Goal: Contribute content: Contribute content

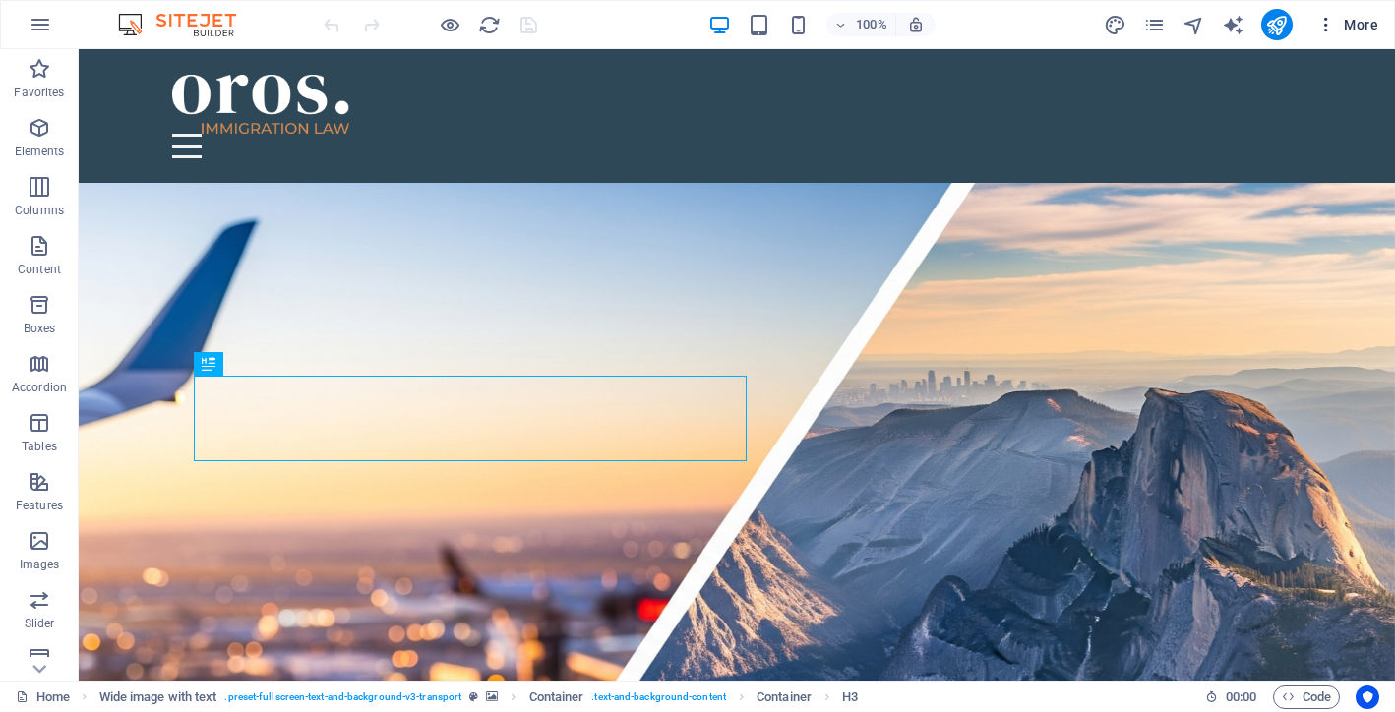
click at [1342, 31] on span "More" at bounding box center [1347, 25] width 62 height 20
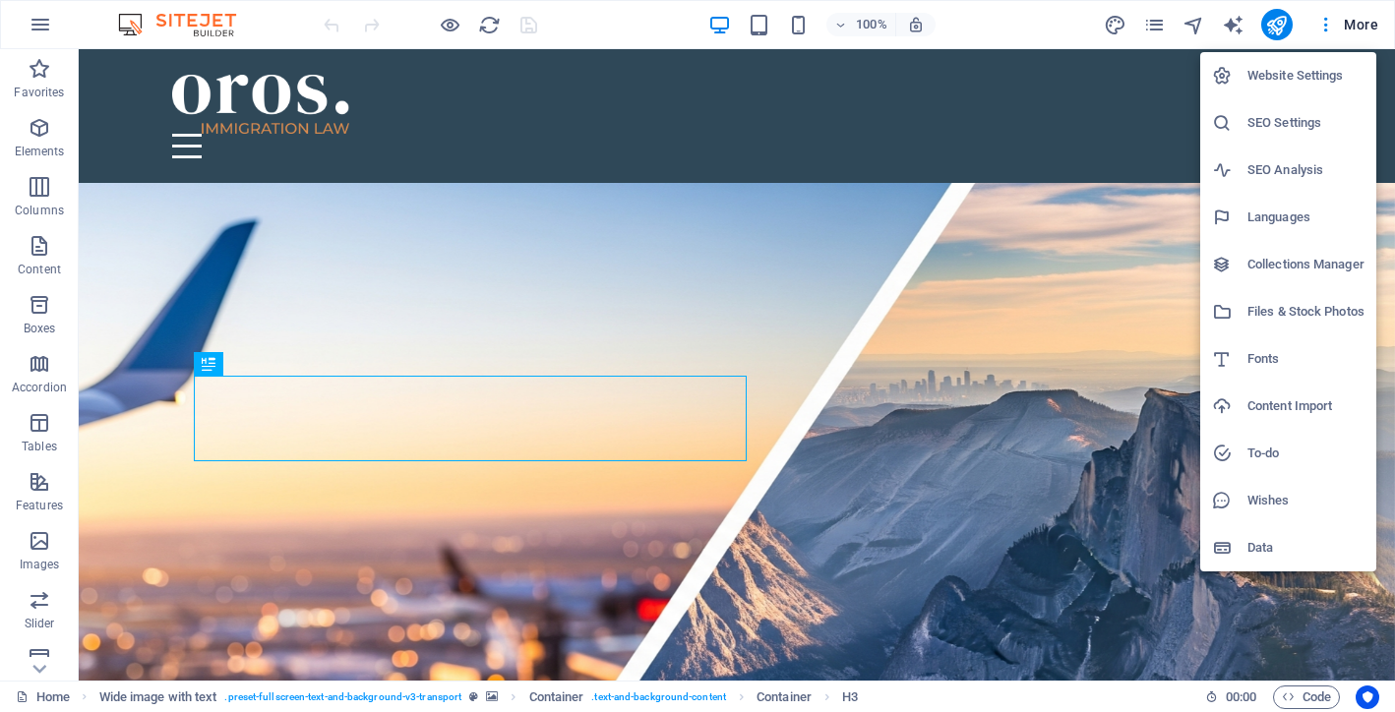
click at [1295, 250] on li "Collections Manager" at bounding box center [1288, 264] width 176 height 47
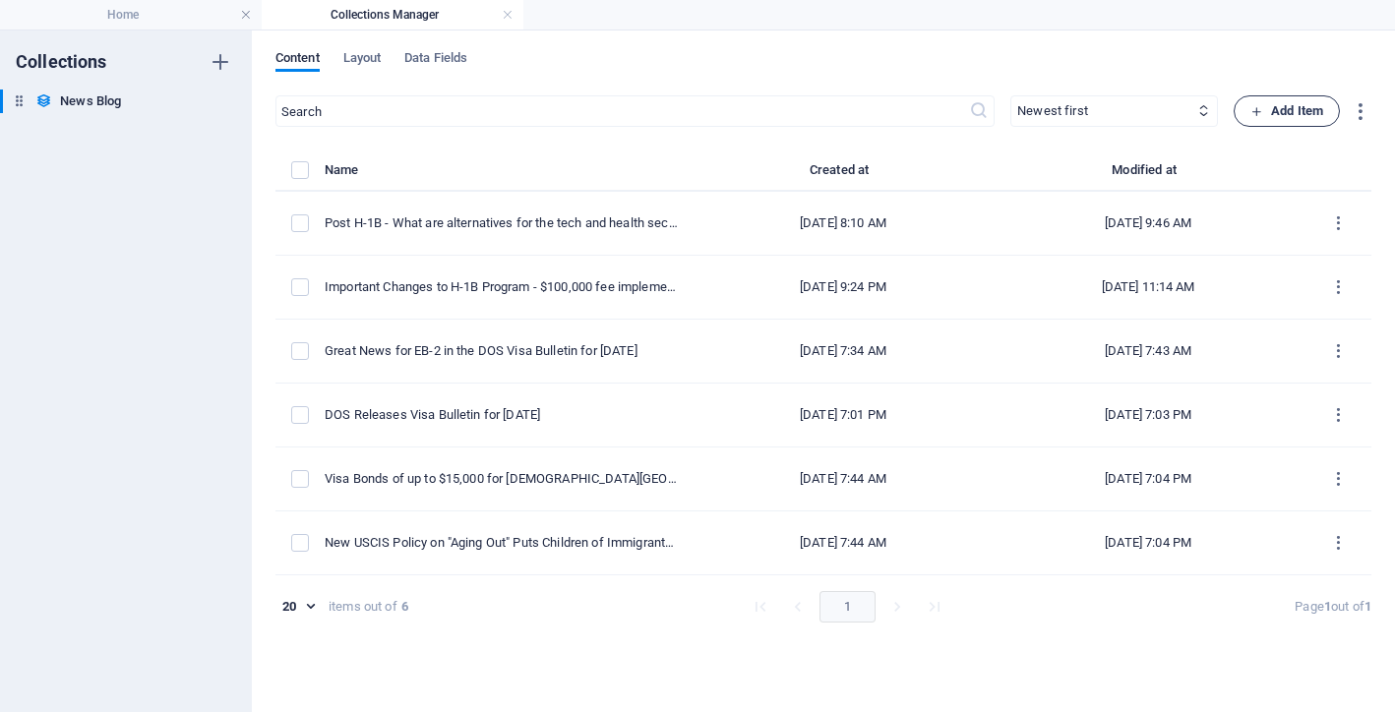
click at [1293, 120] on span "Add Item" at bounding box center [1286, 111] width 73 height 24
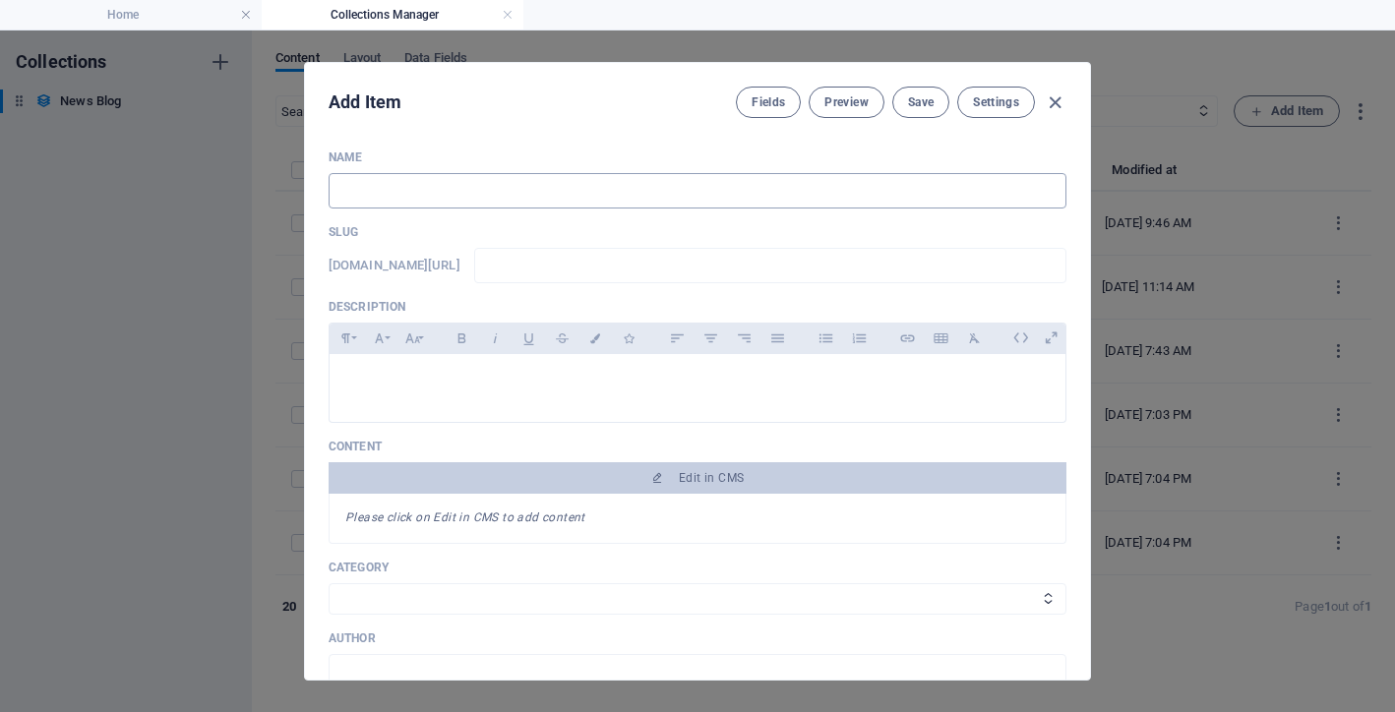
click at [683, 187] on input "text" at bounding box center [698, 190] width 738 height 35
paste input "The Government Shutdown Is Here: What It Means for Your Immigration Case"
type input "The Government Shutdown Is Here: What It Means for Your Immigration Case"
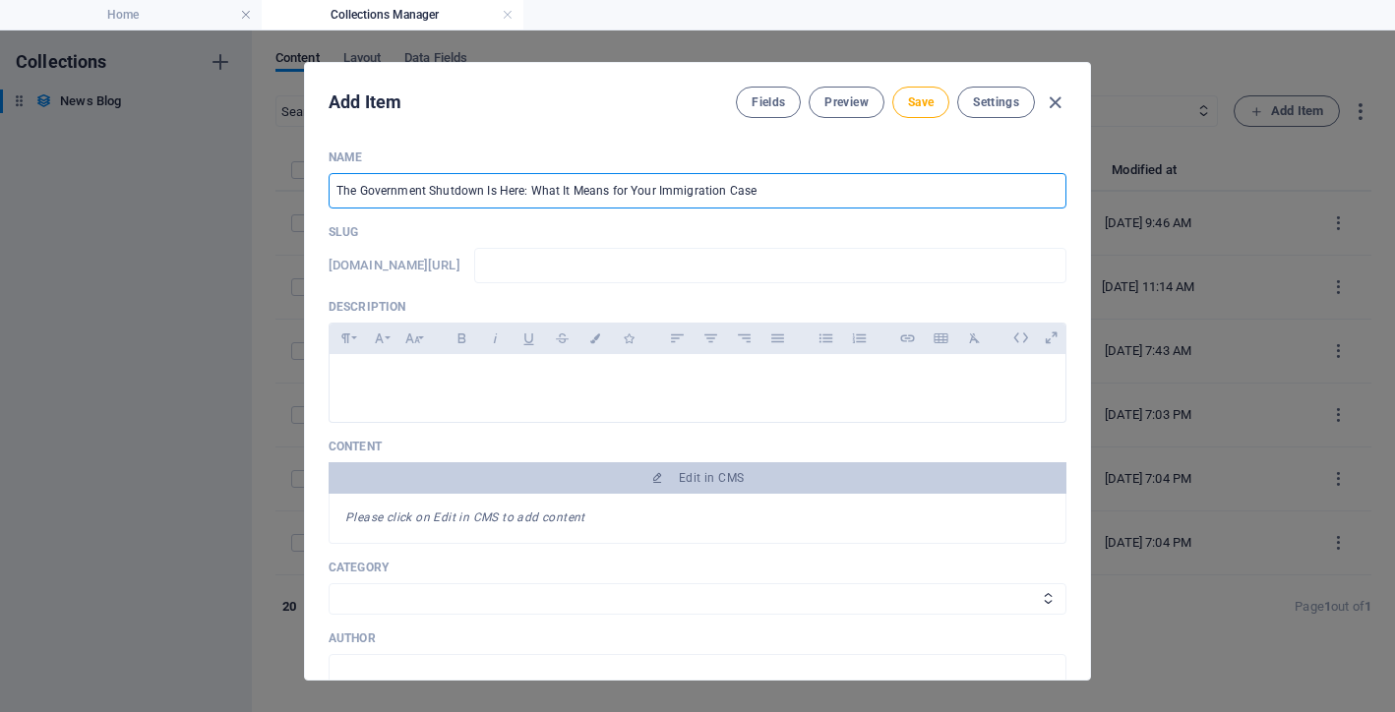
type input "the-government-shutdown-is-here-what-it-means-for-your-immigration-case"
click at [628, 188] on input "The Government Shutdown Is Here: What It Means for Your Immigration Case" at bounding box center [698, 190] width 738 height 35
click at [640, 190] on input "The Government Shutdown Is Here: What It Means for Your Immigration Case" at bounding box center [698, 190] width 738 height 35
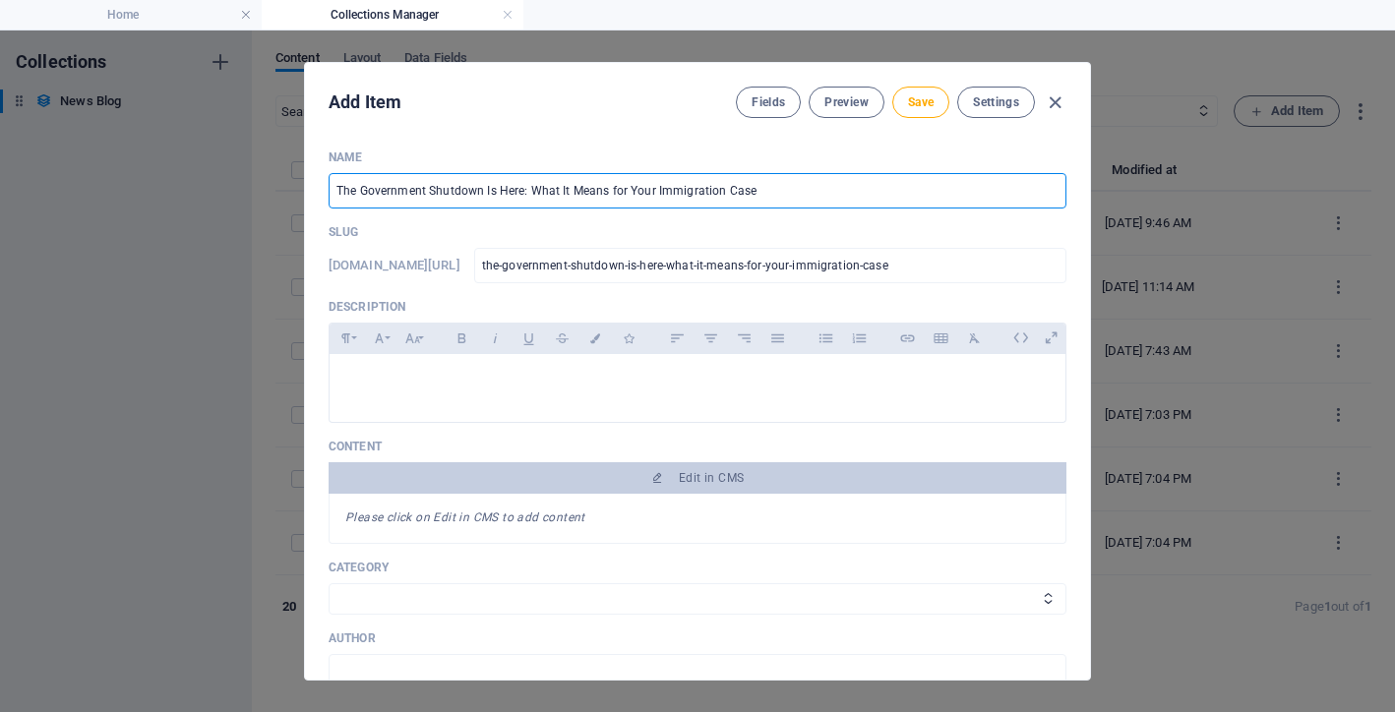
type input "The Government Shutdown Is Here: What It Means for Immigration Case"
type input "the-government-shutdown-is-here-what-it-means-for-immigration-case"
click at [701, 192] on input "The Government Shutdown Is Here: What It Means for Immigration Case" at bounding box center [698, 190] width 738 height 35
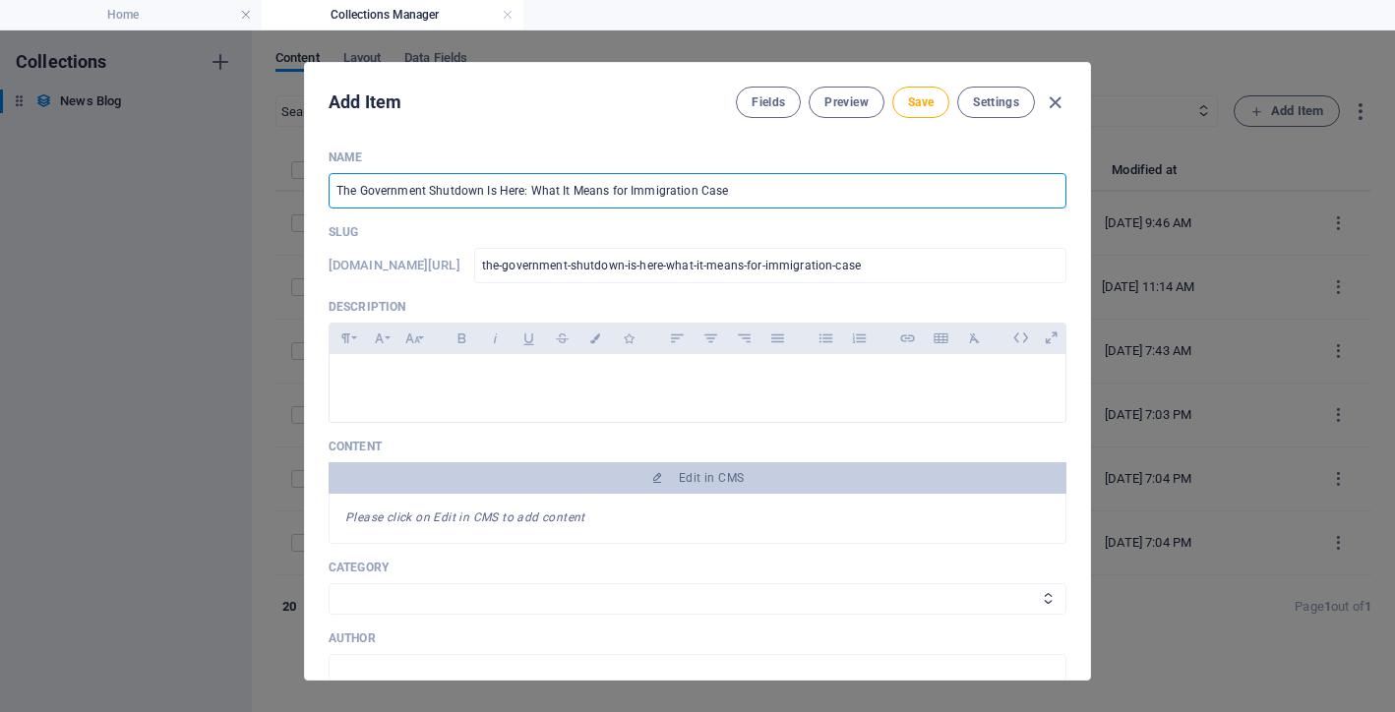
type input "The Government Shutdown Is Here: What It Means for Immigration"
type input "the-government-shutdown-is-here-what-it-means-for-immigration"
type input "The Government Shutdown Is Here: What It Means for Immigration"
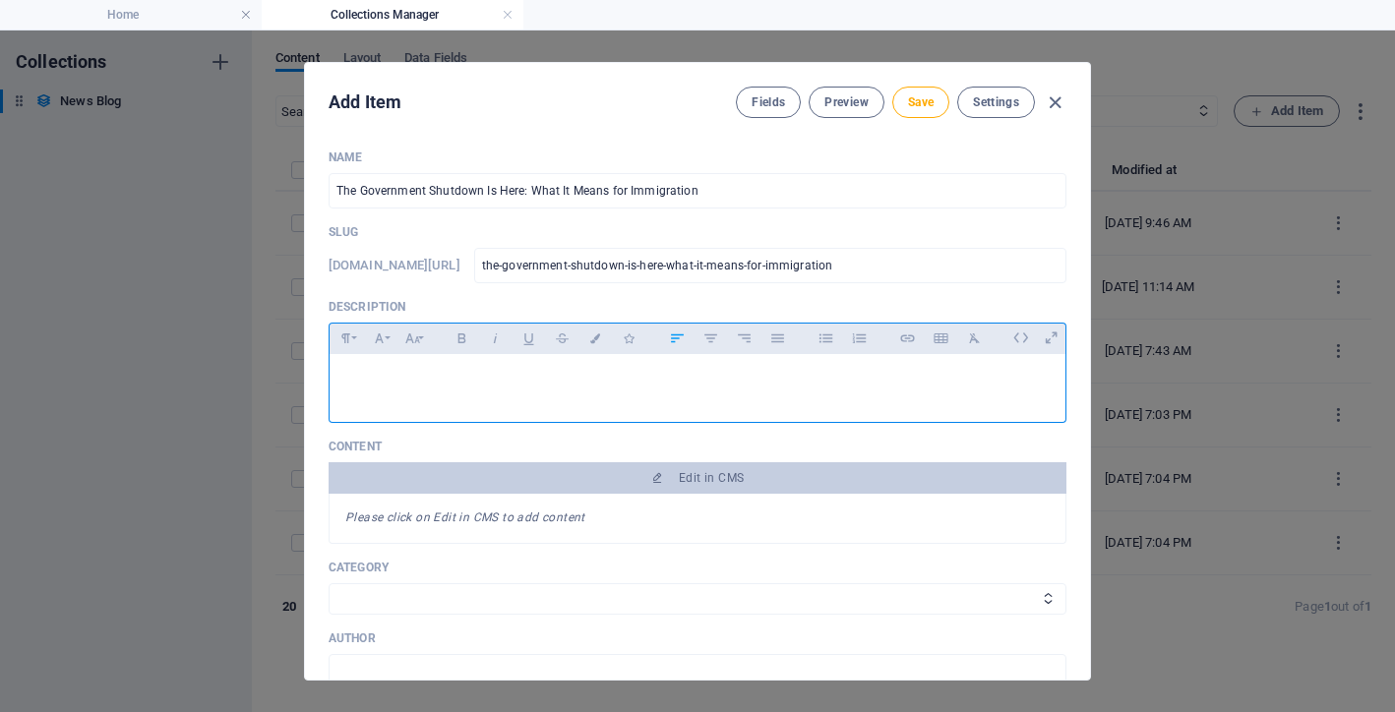
click at [694, 381] on p at bounding box center [697, 379] width 704 height 19
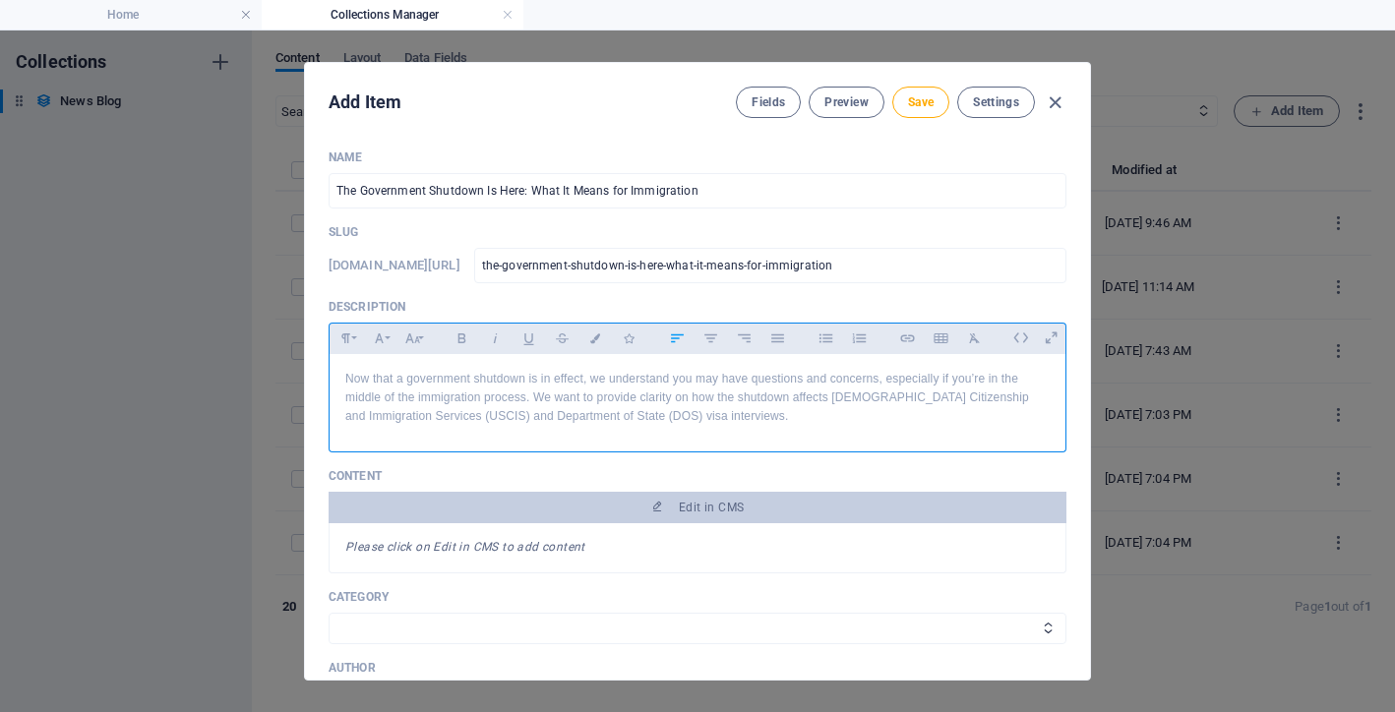
click at [528, 396] on p "Now that a government shutdown is in effect, we understand you may have questio…" at bounding box center [697, 398] width 704 height 57
drag, startPoint x: 536, startPoint y: 400, endPoint x: 828, endPoint y: 395, distance: 292.2
click at [828, 395] on p "Now that a government shutdown is in effect, we understand you may have questio…" at bounding box center [697, 398] width 704 height 57
click at [871, 416] on p "Now that a government shutdown is in effect, we understand you may have questio…" at bounding box center [697, 398] width 704 height 57
click at [598, 400] on p "Now that a government shutdown is in effect, we understand you may have questio…" at bounding box center [697, 398] width 704 height 57
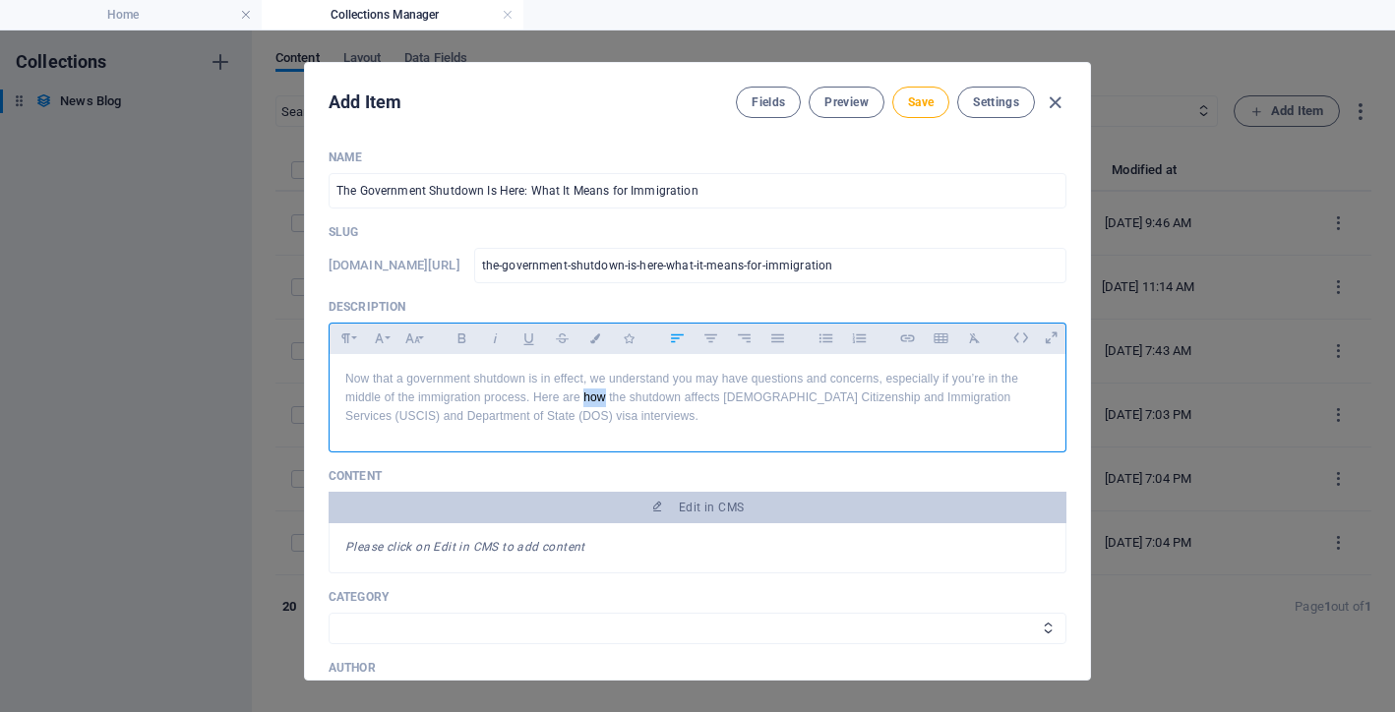
click at [598, 400] on p "Now that a government shutdown is in effect, we understand you may have questio…" at bounding box center [697, 398] width 704 height 57
click at [569, 399] on p "Now that a government shutdown is in effect, we understand you may have questio…" at bounding box center [697, 398] width 704 height 57
click at [589, 402] on p "Now that a government shutdown is in effect, we understand you may have questio…" at bounding box center [697, 398] width 704 height 57
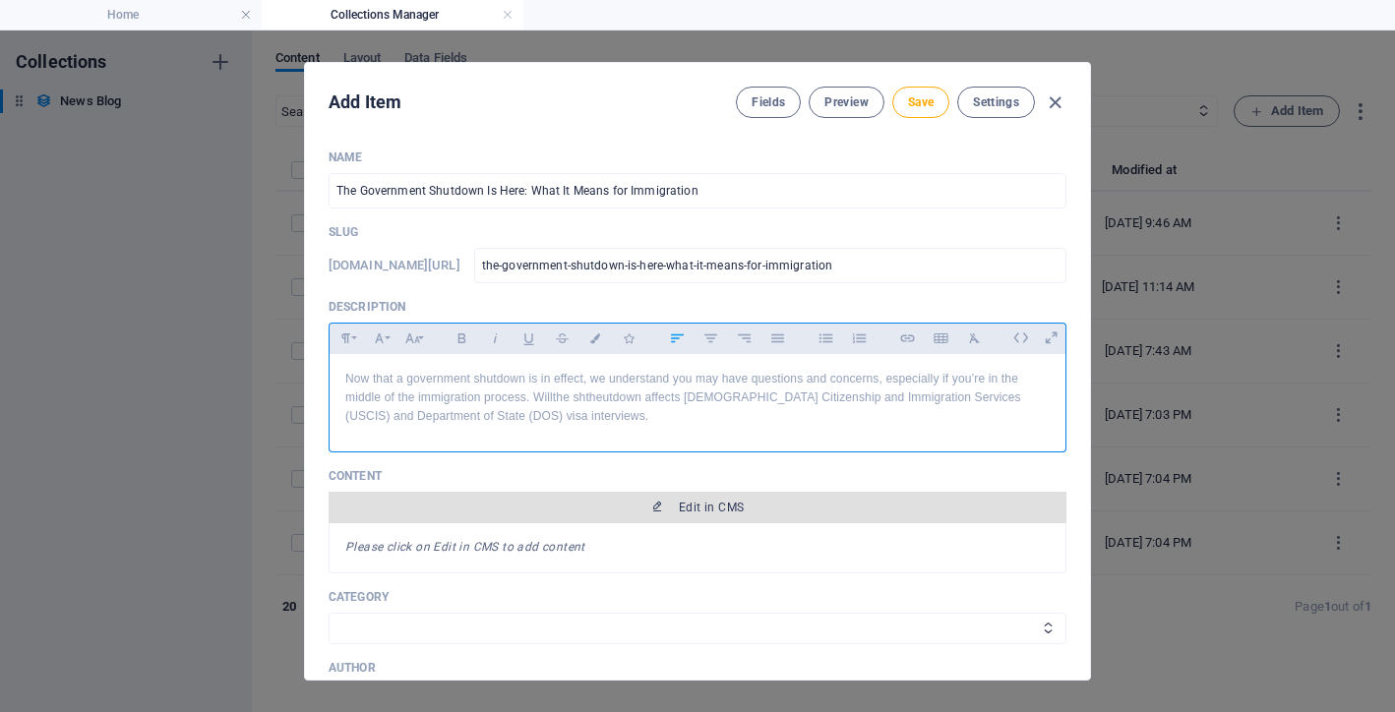
drag, startPoint x: 589, startPoint y: 402, endPoint x: 633, endPoint y: 493, distance: 100.3
click at [593, 402] on p "Now that a government shutdown is in effect, we understand you may have questio…" at bounding box center [697, 398] width 704 height 57
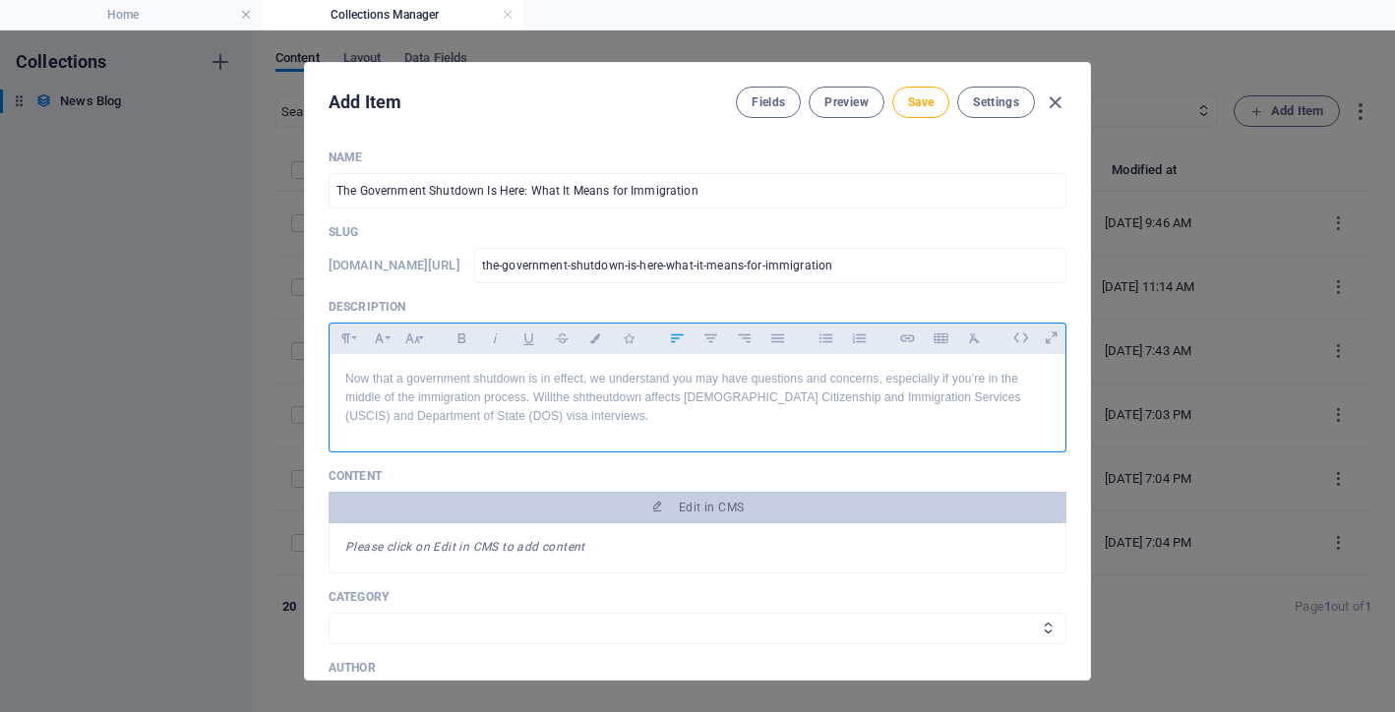
click at [600, 397] on p "Now that a government shutdown is in effect, we understand you may have questio…" at bounding box center [697, 398] width 704 height 57
drag, startPoint x: 940, startPoint y: 397, endPoint x: 954, endPoint y: 435, distance: 40.2
click at [940, 397] on p "Now that a government shutdown is in effect, we understand you may have questio…" at bounding box center [697, 398] width 704 height 57
click at [853, 418] on p "Now that a government shutdown is in effect, we understand you may have questio…" at bounding box center [697, 398] width 704 height 57
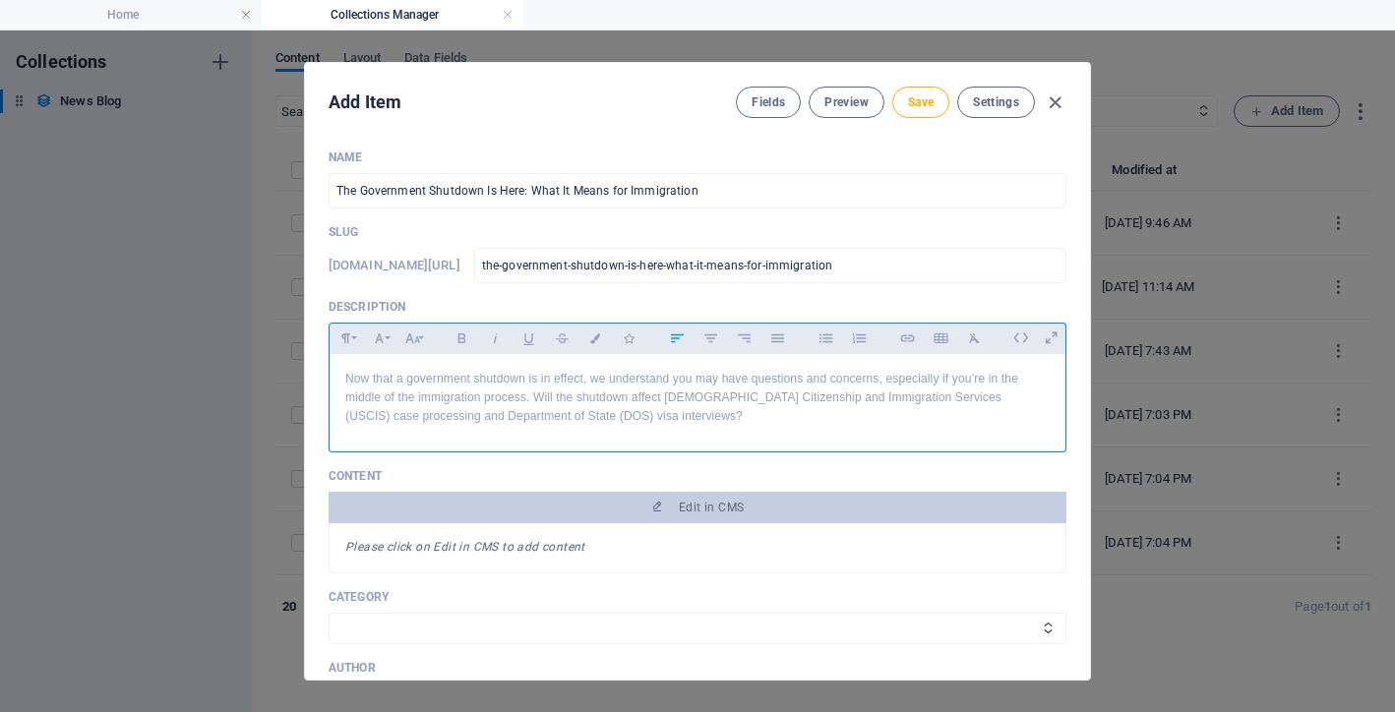
scroll to position [100, 0]
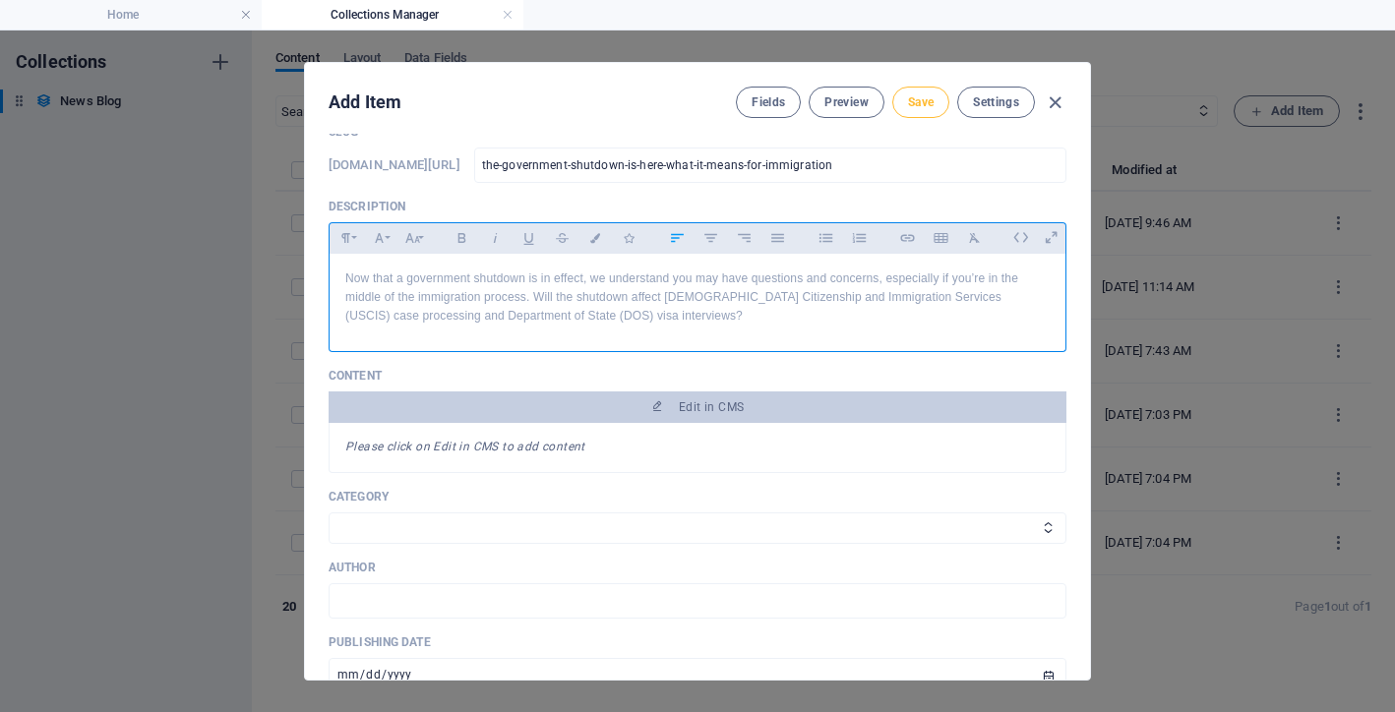
click at [921, 106] on span "Save" at bounding box center [921, 102] width 26 height 16
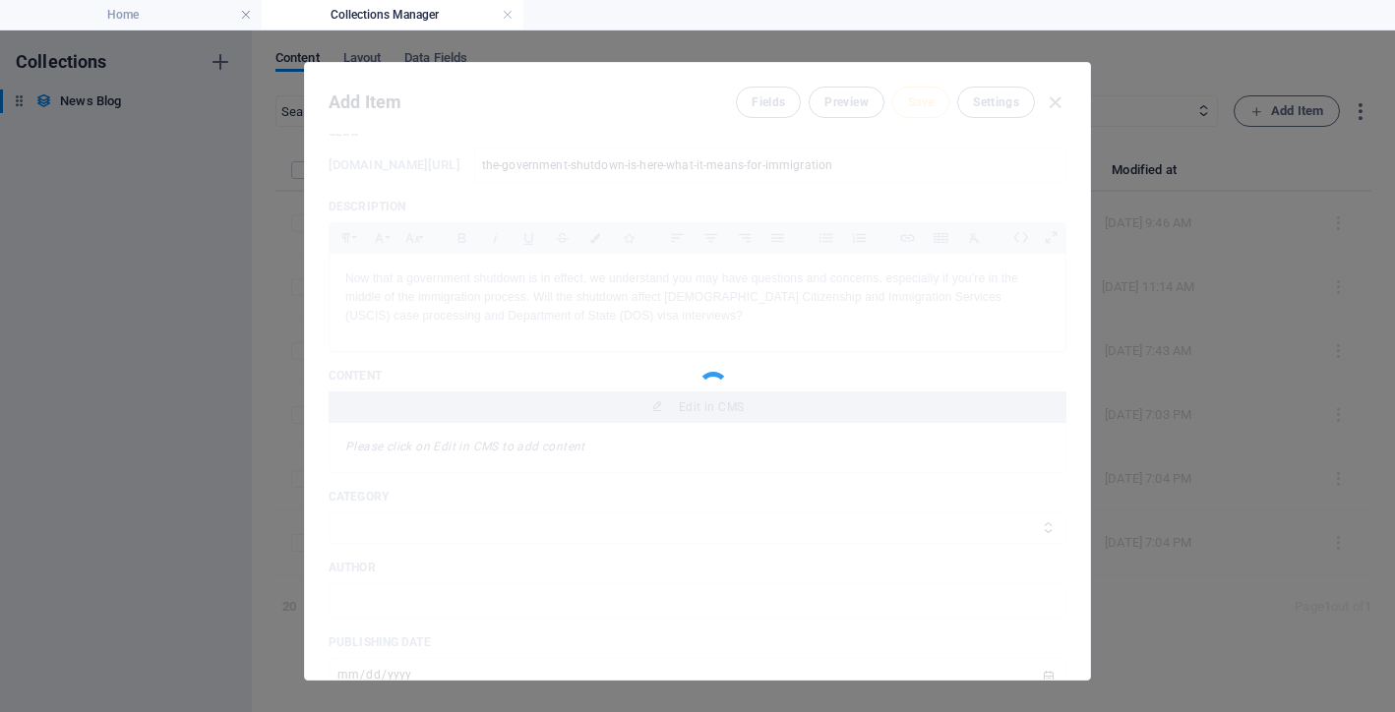
type input "the-government-shutdown-is-here-what-it-means-for-immigration"
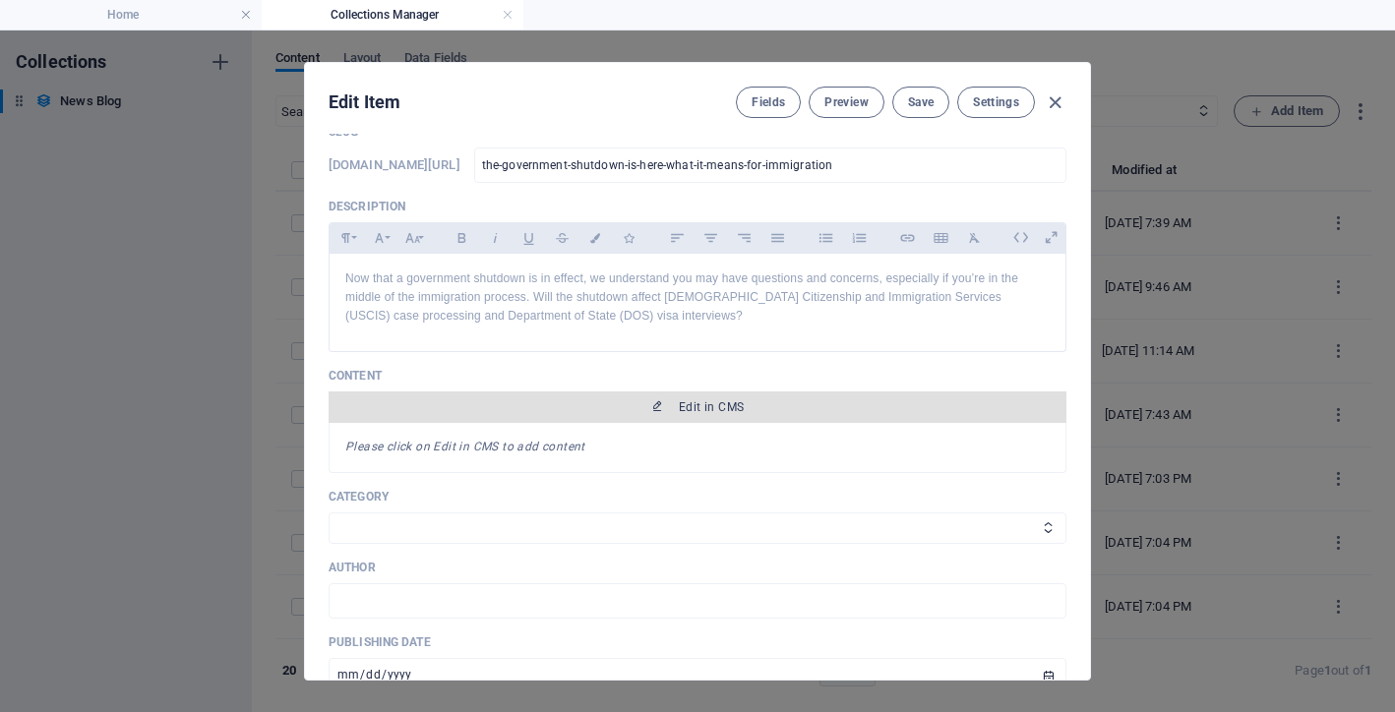
click at [819, 409] on span "Edit in CMS" at bounding box center [697, 407] width 722 height 16
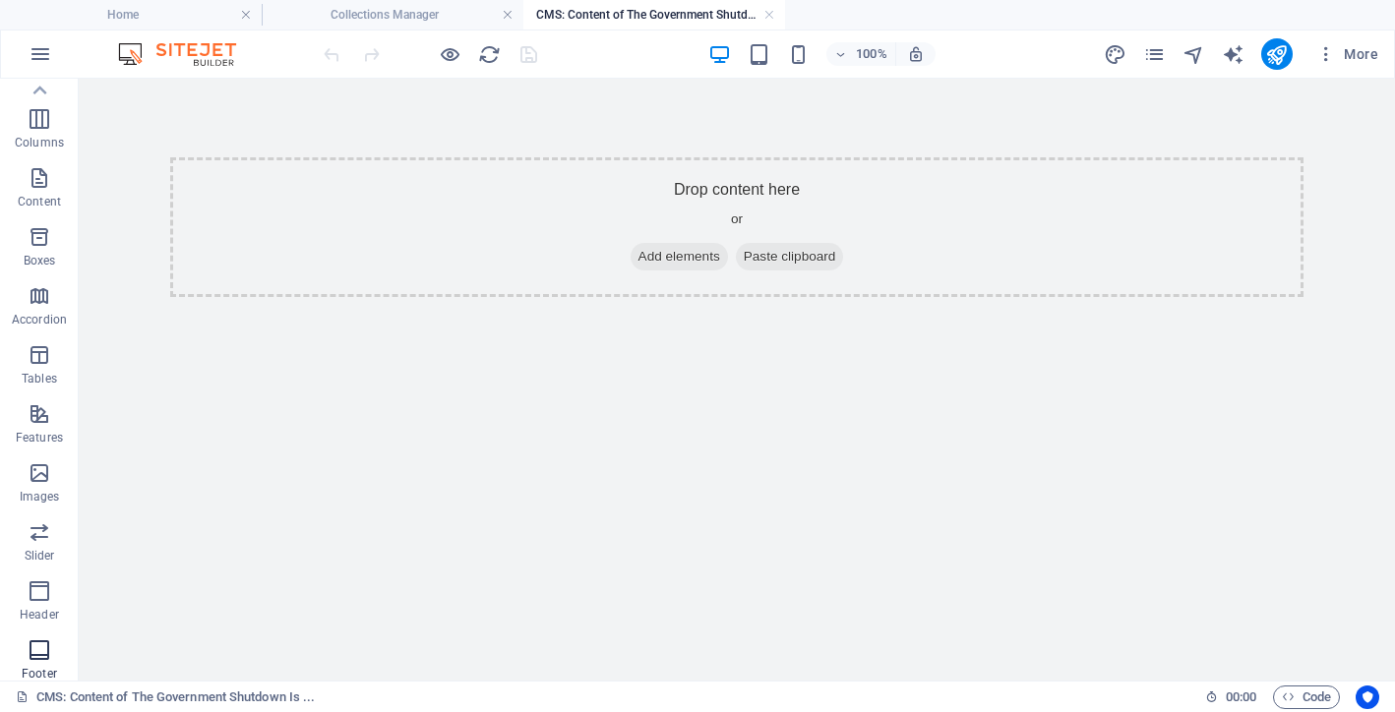
scroll to position [0, 0]
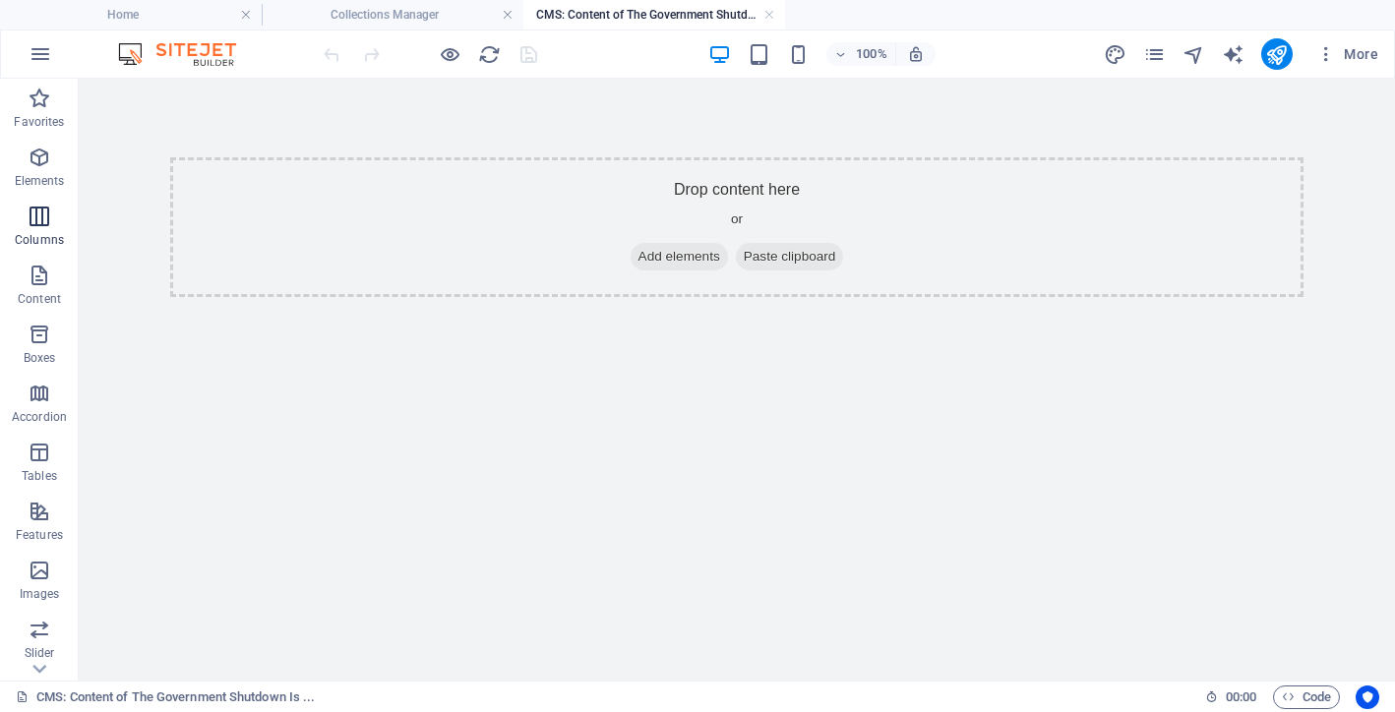
click at [38, 197] on button "Columns" at bounding box center [39, 226] width 79 height 59
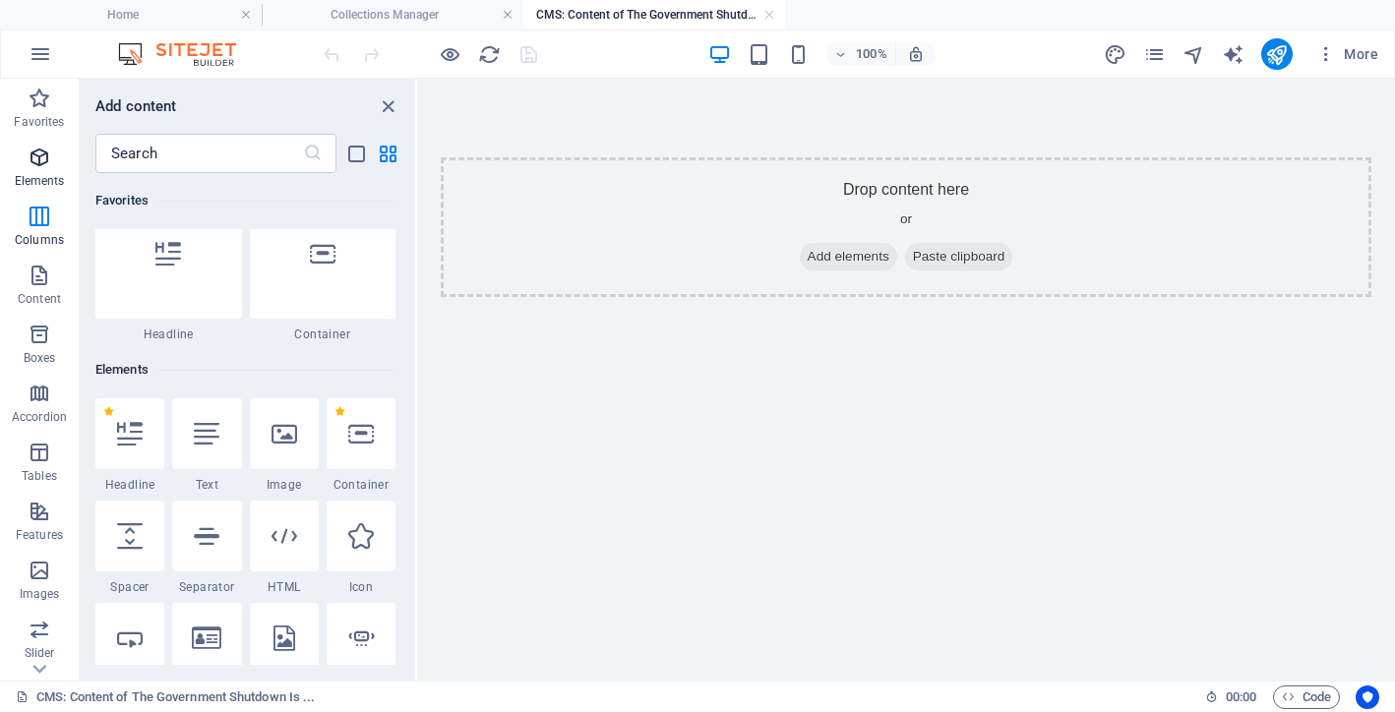
click at [37, 169] on span "Elements" at bounding box center [39, 169] width 79 height 47
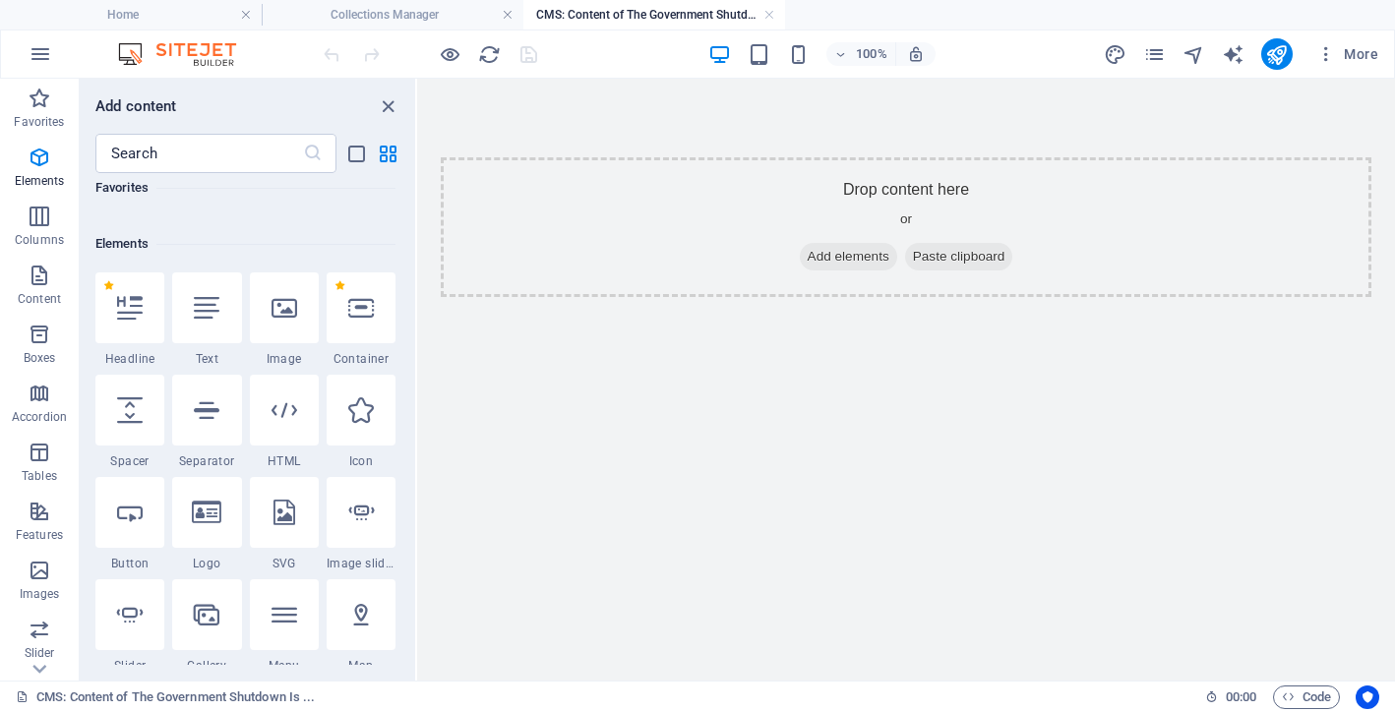
scroll to position [163, 0]
drag, startPoint x: 144, startPoint y: 286, endPoint x: 149, endPoint y: 296, distance: 11.0
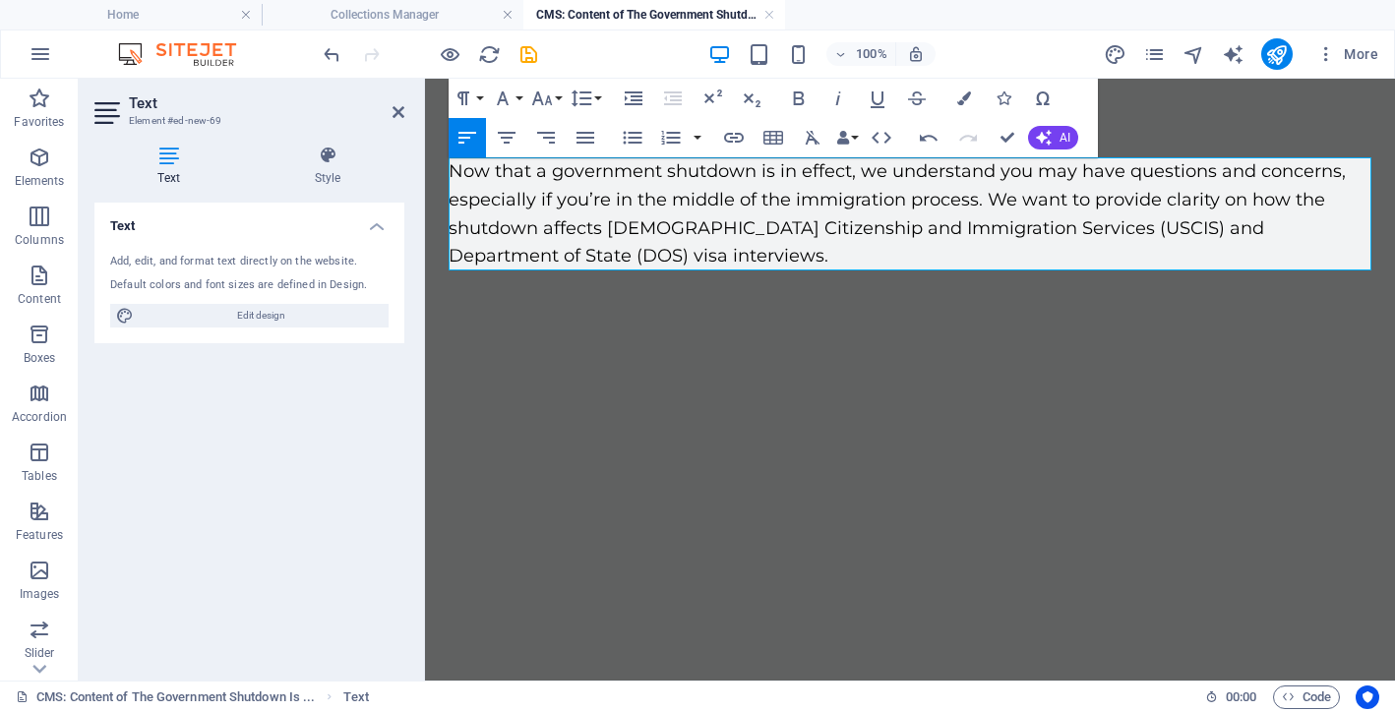
click at [409, 393] on div "Text Style Text Add, edit, and format text directly on the website. Default col…" at bounding box center [249, 405] width 341 height 551
click at [582, 335] on div "Now that a government shutdown is in effect, we understand you may have questio…" at bounding box center [910, 214] width 970 height 271
click at [589, 242] on p "Now that a government shutdown is in effect, we understand you may have questio…" at bounding box center [910, 213] width 923 height 113
click at [612, 347] on div "Now that a government shutdown is in effect, we understand you may have questio…" at bounding box center [910, 214] width 970 height 271
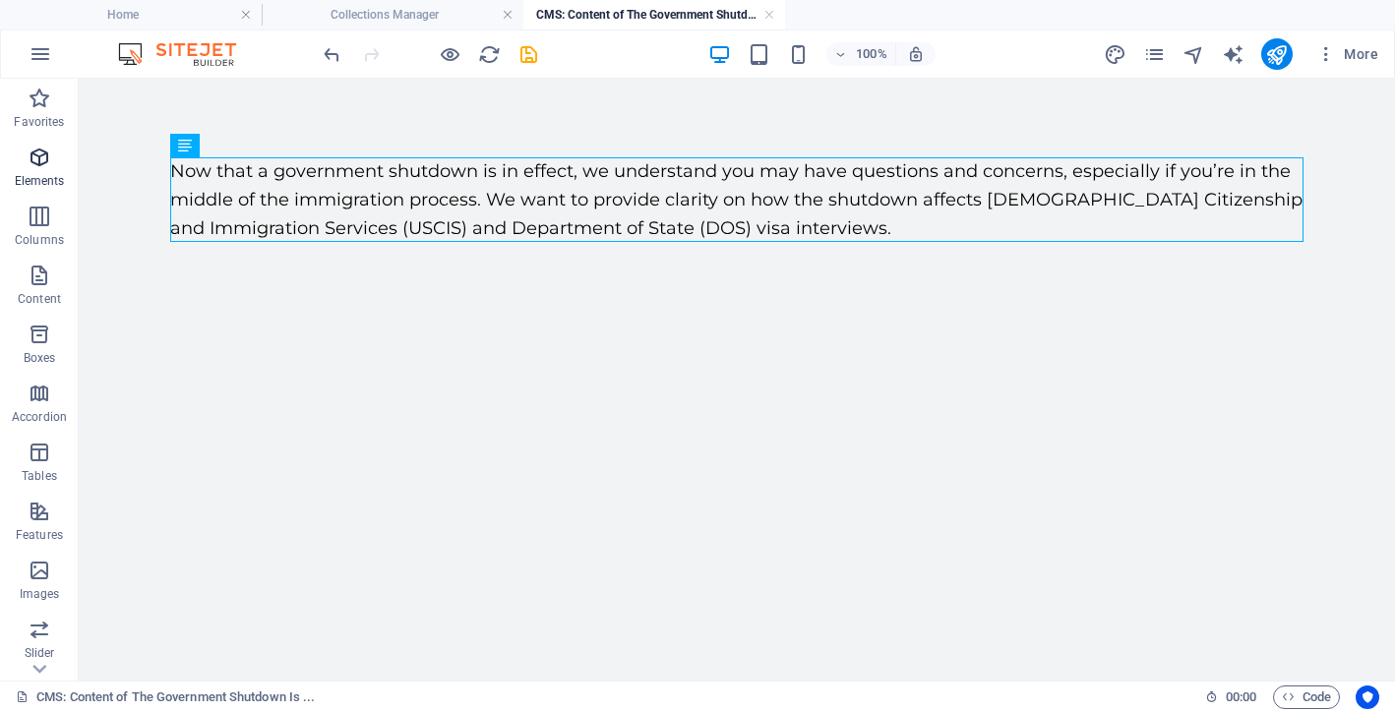
click at [39, 179] on p "Elements" at bounding box center [40, 181] width 50 height 16
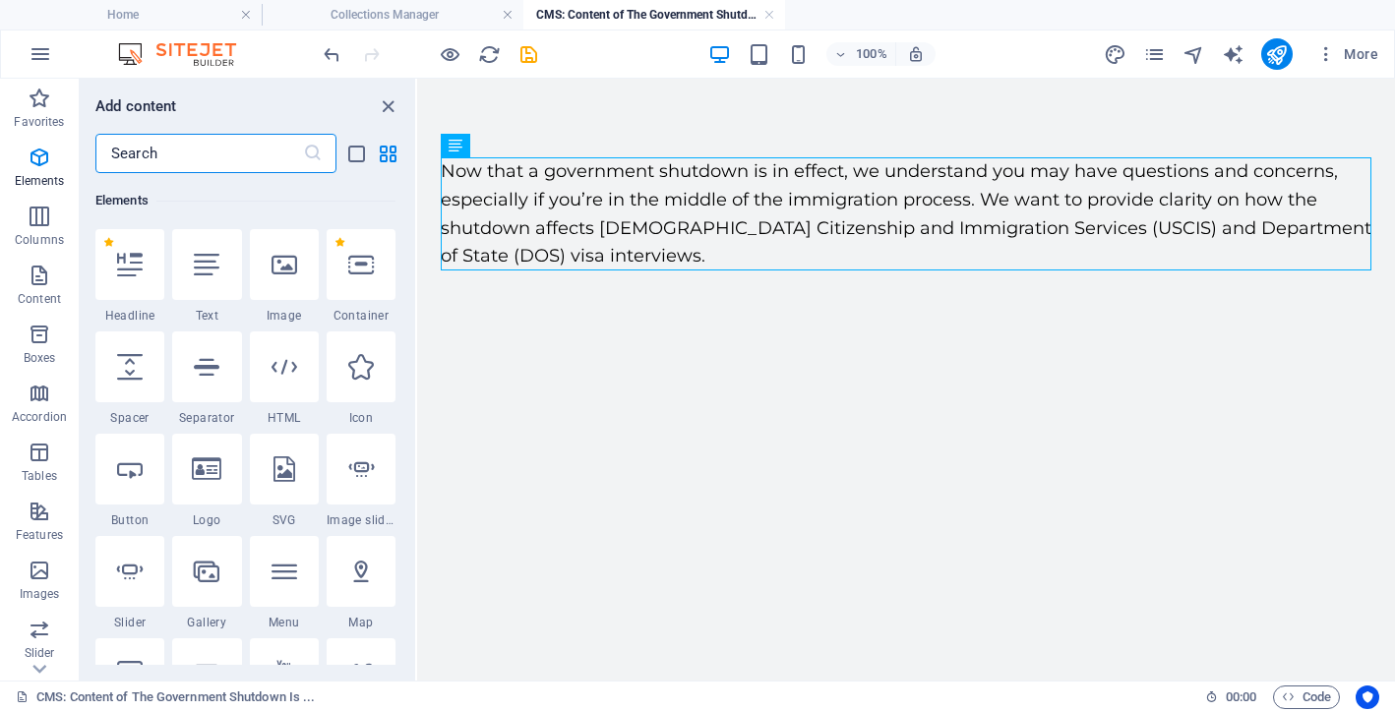
scroll to position [210, 0]
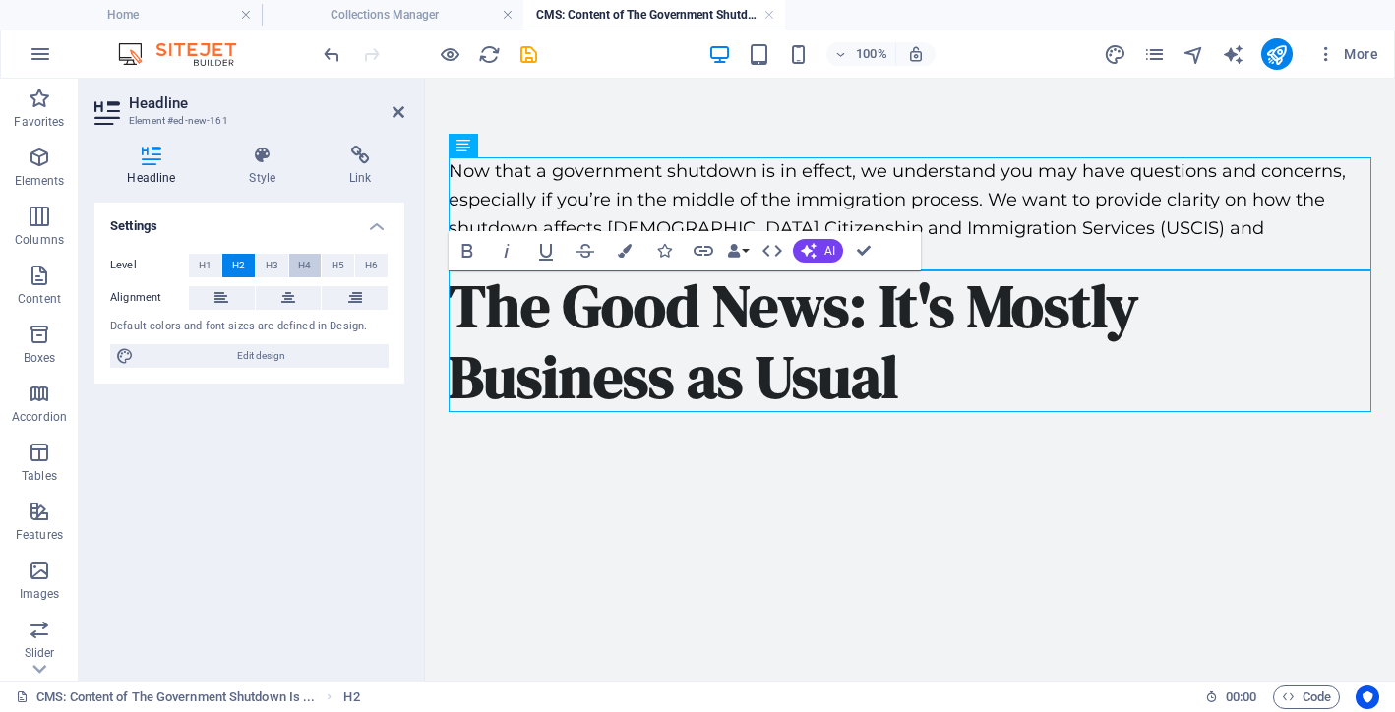
click at [308, 271] on span "H4" at bounding box center [304, 266] width 13 height 24
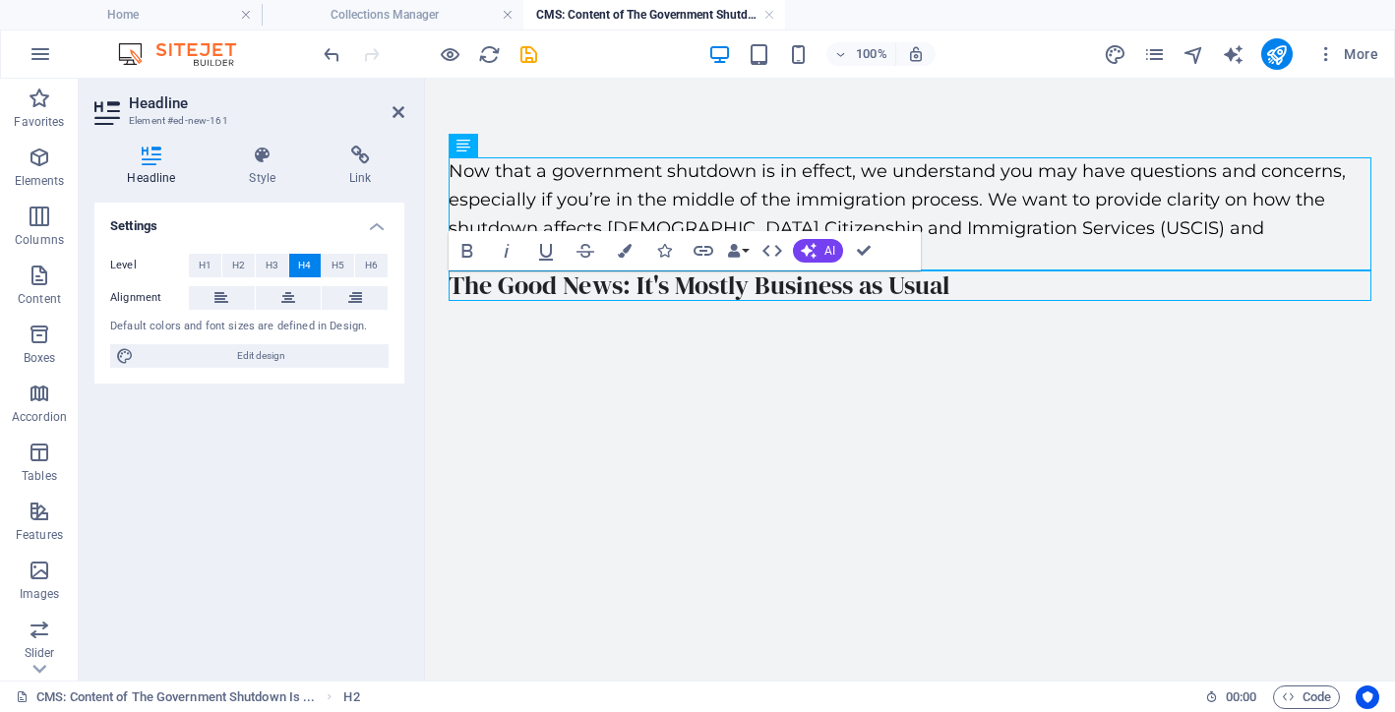
click at [559, 380] on html "Skip to main content Now that a government shutdown is in effect, we understand…" at bounding box center [910, 229] width 970 height 301
click at [39, 166] on icon "button" at bounding box center [40, 158] width 24 height 24
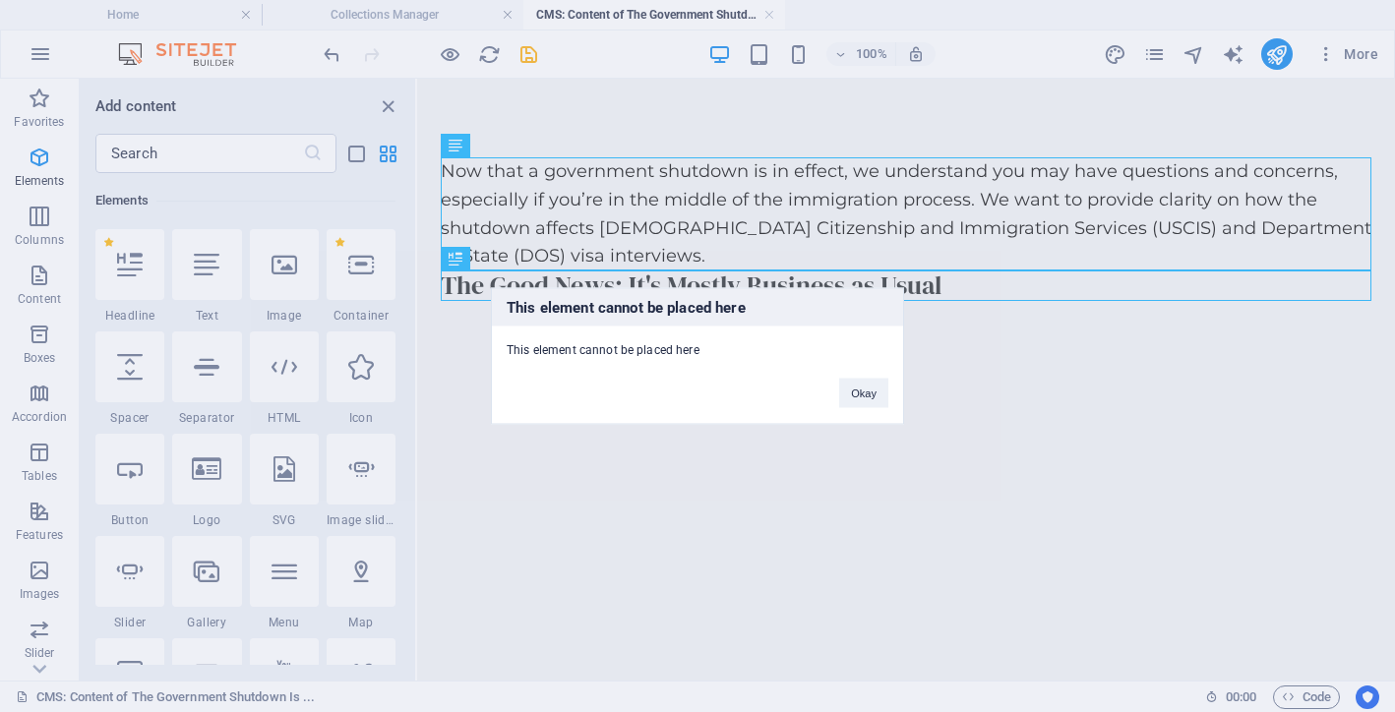
click at [882, 414] on div "This element cannot be placed here This element cannot be placed here Okay" at bounding box center [697, 356] width 413 height 137
click at [875, 407] on button "Okay" at bounding box center [863, 394] width 49 height 30
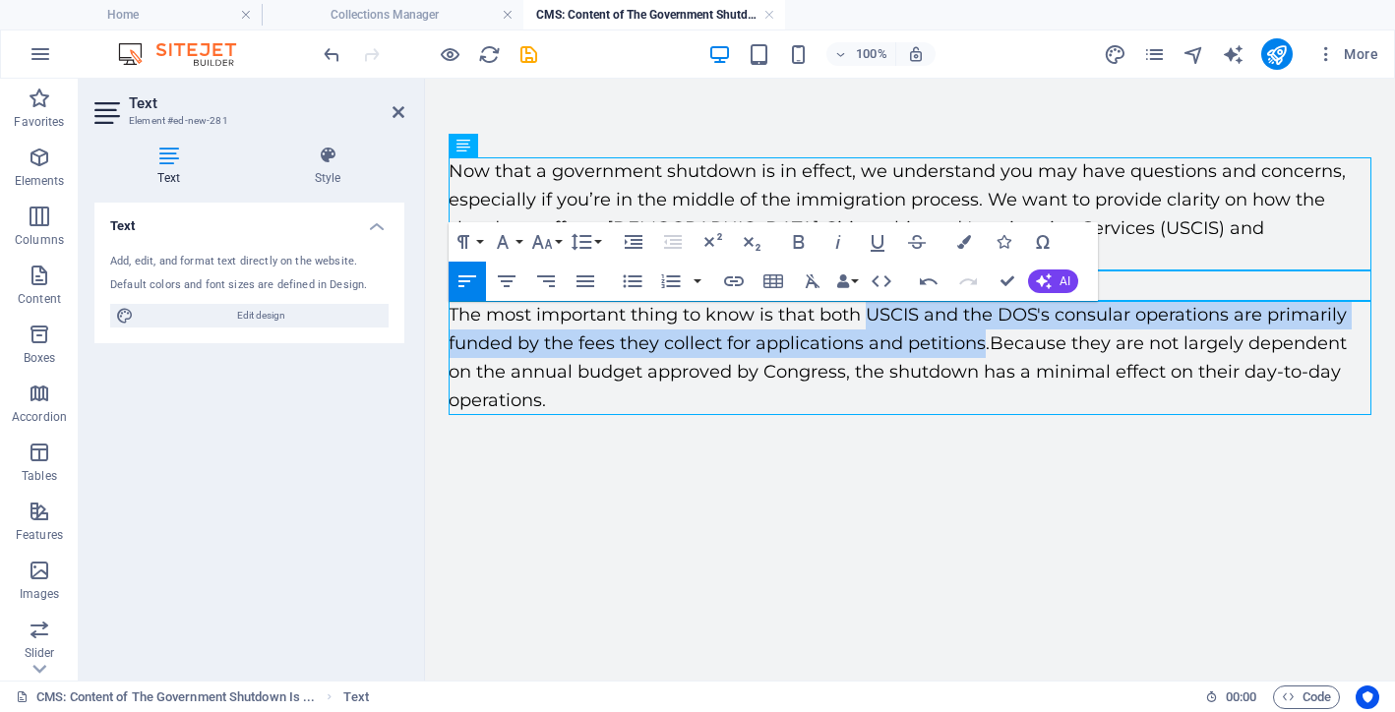
drag, startPoint x: 870, startPoint y: 311, endPoint x: 982, endPoint y: 339, distance: 115.7
click at [982, 339] on span "The most important thing to know is that both USCIS and the DOS's consular oper…" at bounding box center [898, 329] width 898 height 50
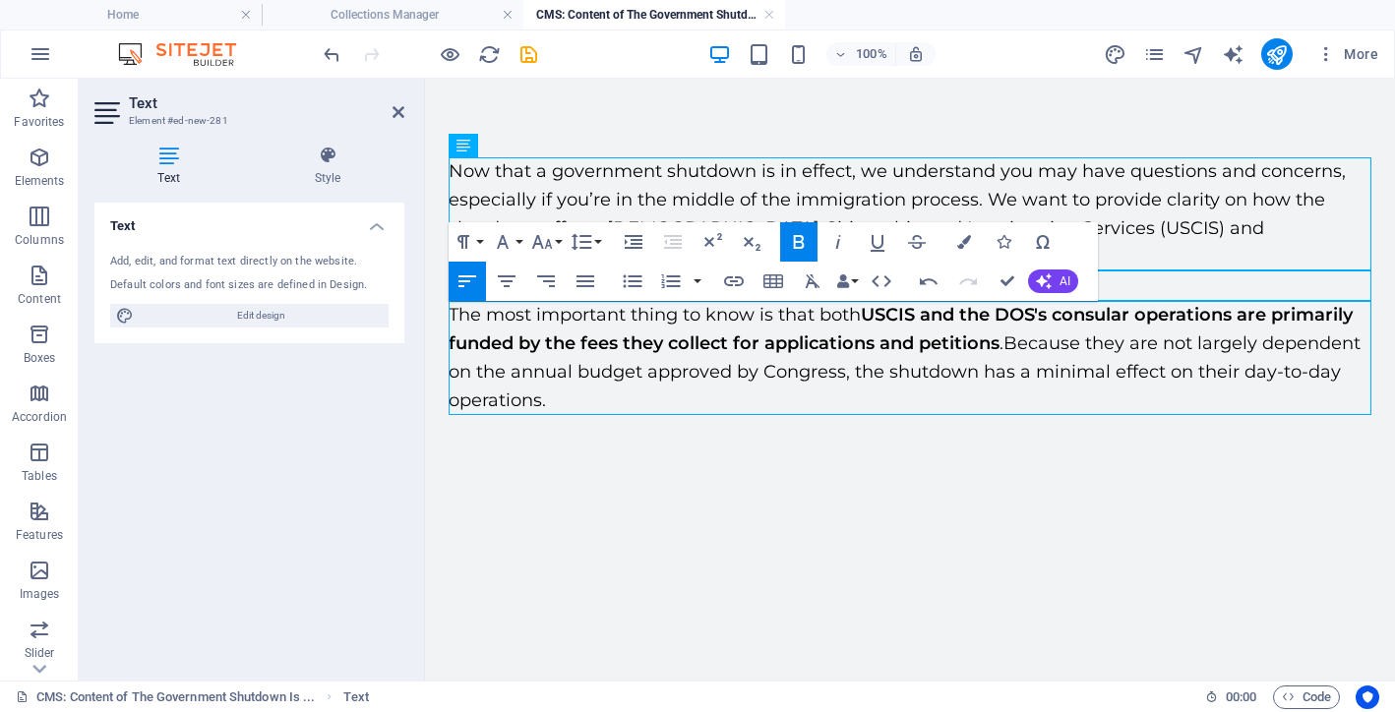
click at [906, 384] on p "The most important thing to know is that both USCIS and the DOS's consular oper…" at bounding box center [910, 357] width 923 height 113
click at [900, 389] on p "The most important thing to know is that both USCIS and the DOS's consular oper…" at bounding box center [910, 357] width 923 height 113
click at [855, 368] on p "The most important thing to know is that both USCIS and the DOS's consular oper…" at bounding box center [910, 357] width 923 height 113
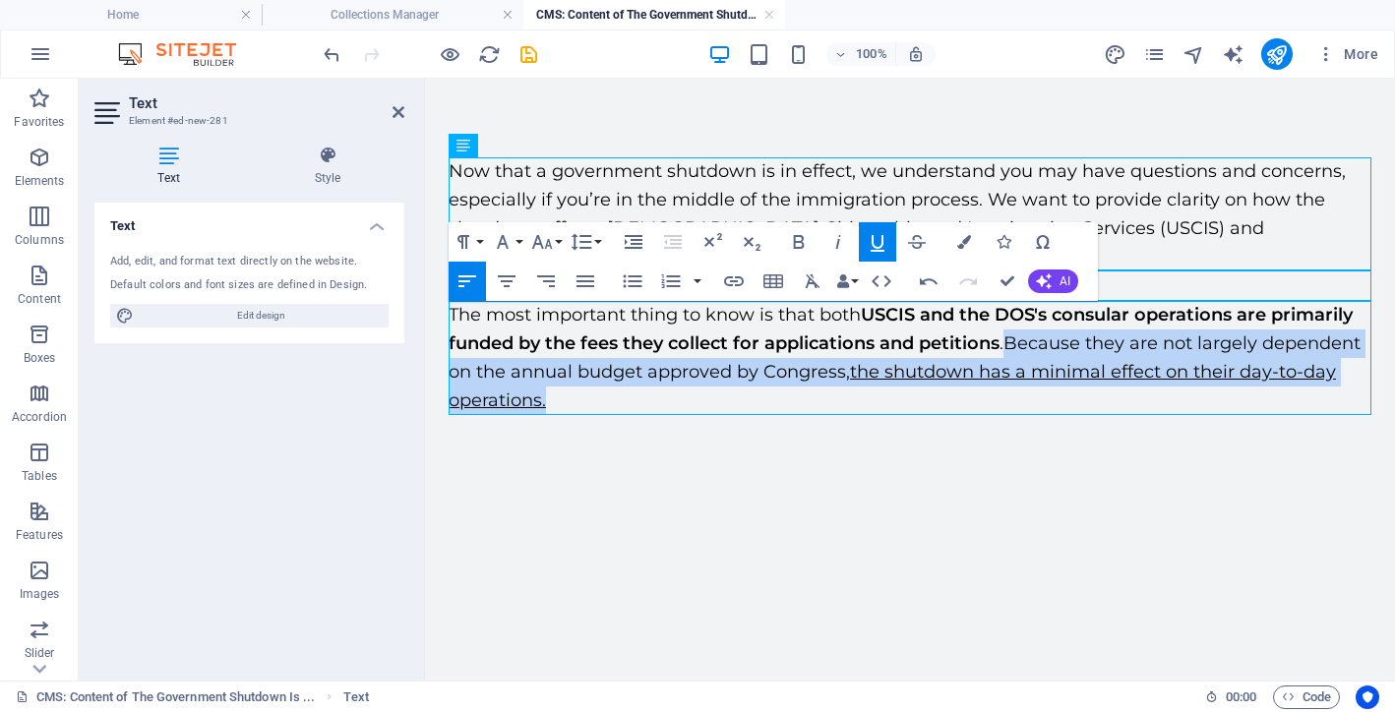
click at [768, 441] on div "Now that a government shutdown is in effect, we understand you may have questio…" at bounding box center [910, 286] width 970 height 415
click at [682, 367] on p "The most important thing to know is that both USCIS and the DOS's consular oper…" at bounding box center [910, 357] width 923 height 113
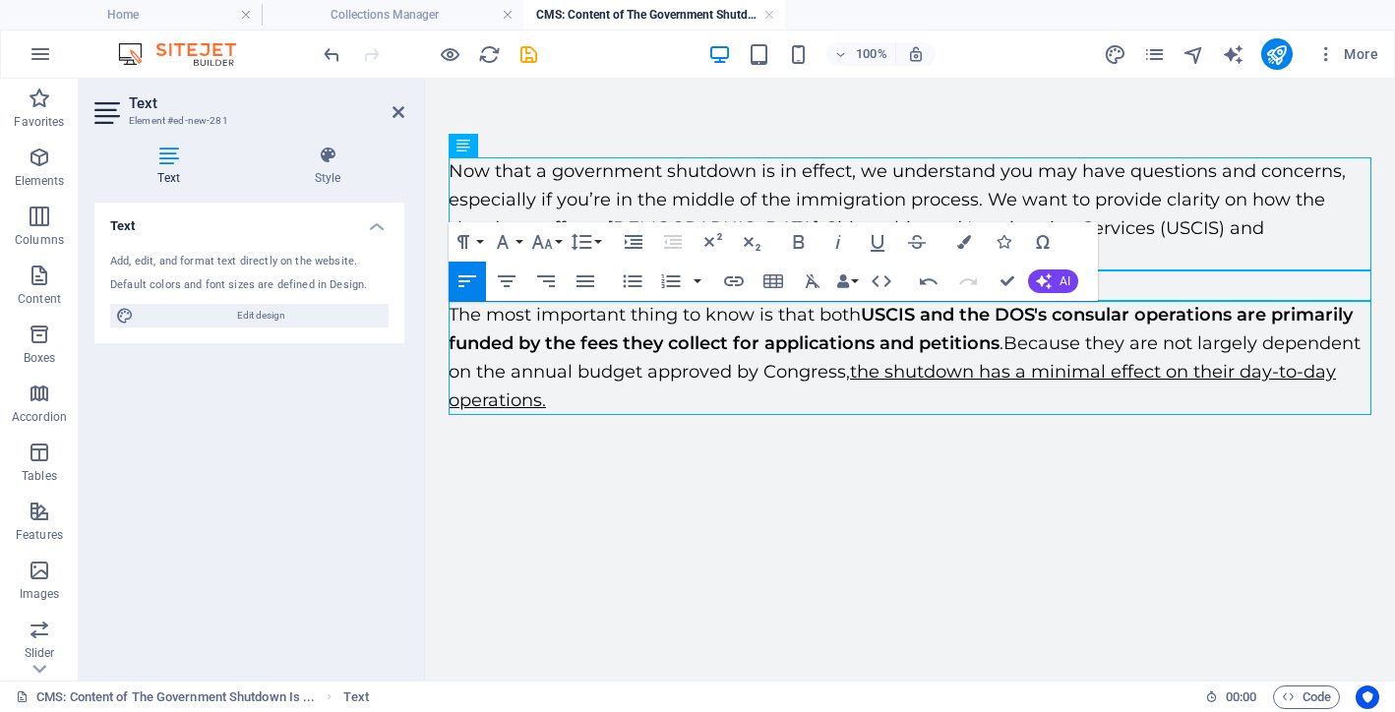
click at [610, 414] on p "The most important thing to know is that both USCIS and the DOS's consular oper…" at bounding box center [910, 357] width 923 height 113
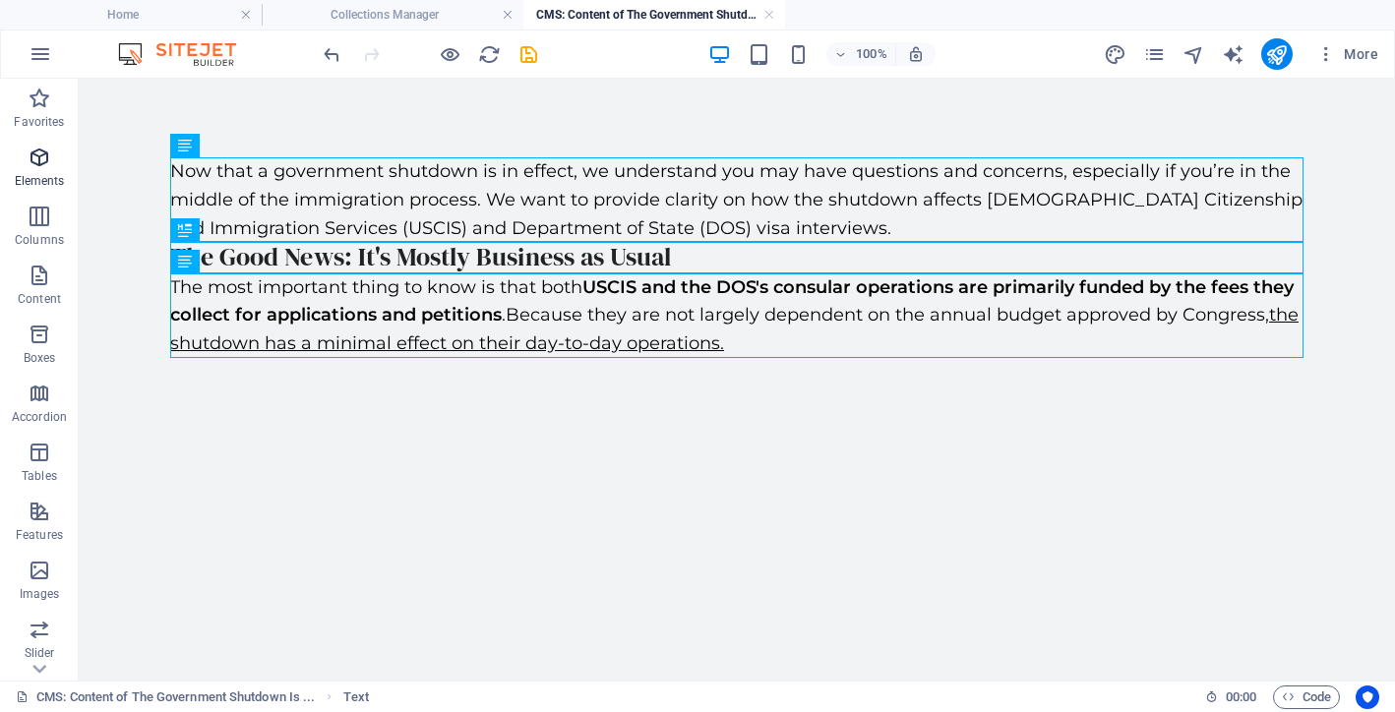
click at [47, 170] on span "Elements" at bounding box center [39, 169] width 79 height 47
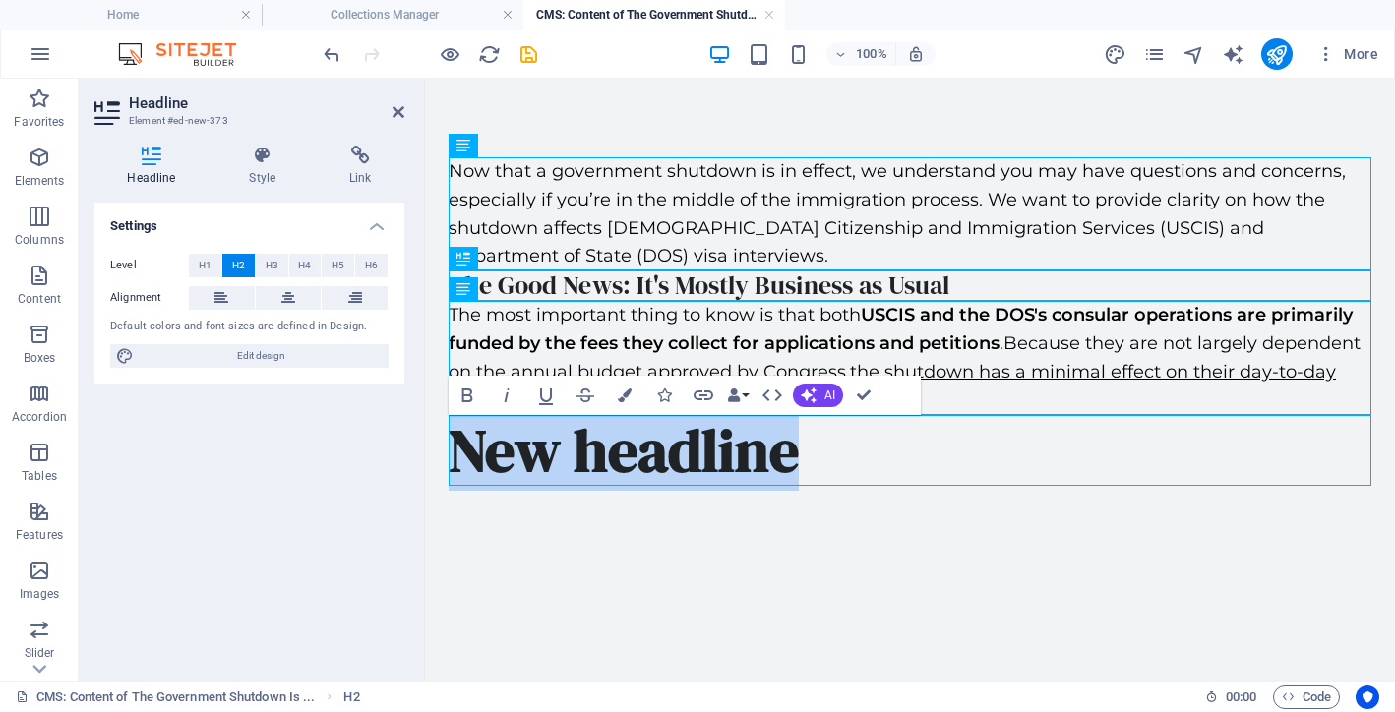
click at [759, 446] on h2 "New headline" at bounding box center [910, 450] width 923 height 71
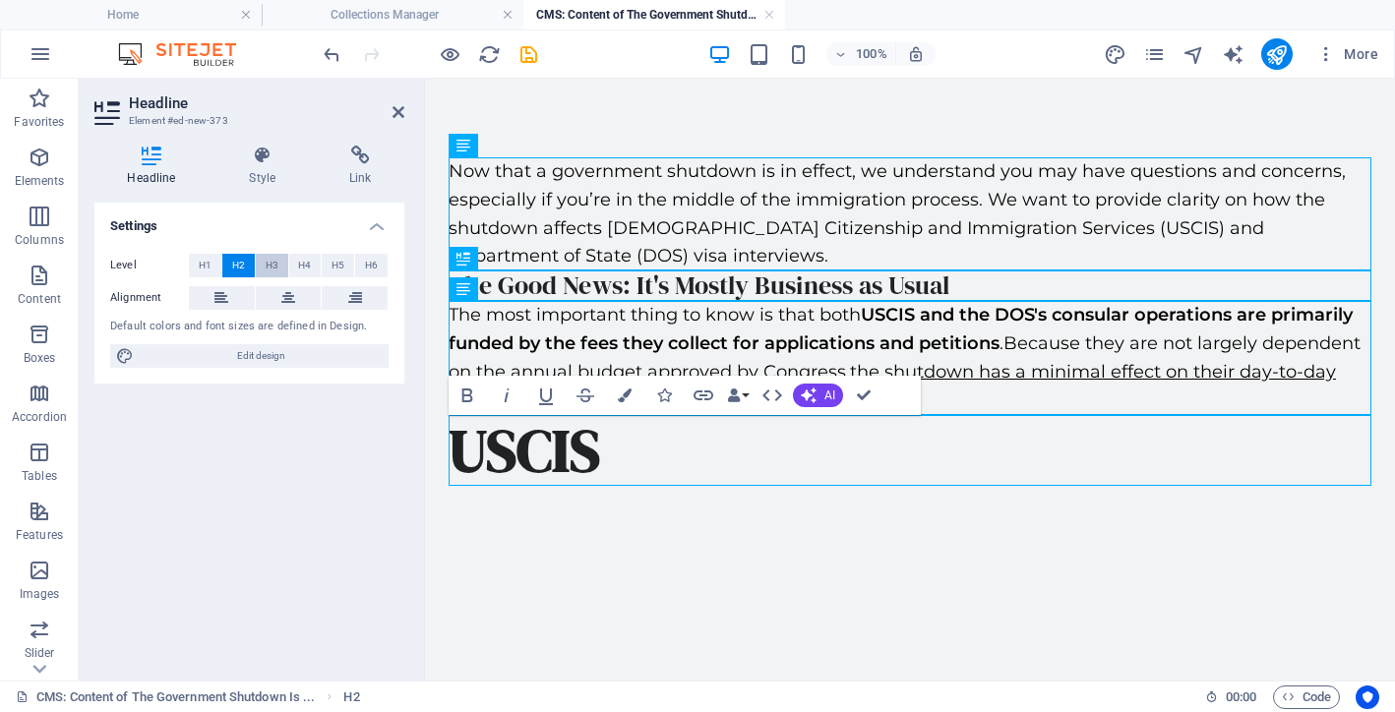
click at [275, 262] on span "H3" at bounding box center [272, 266] width 13 height 24
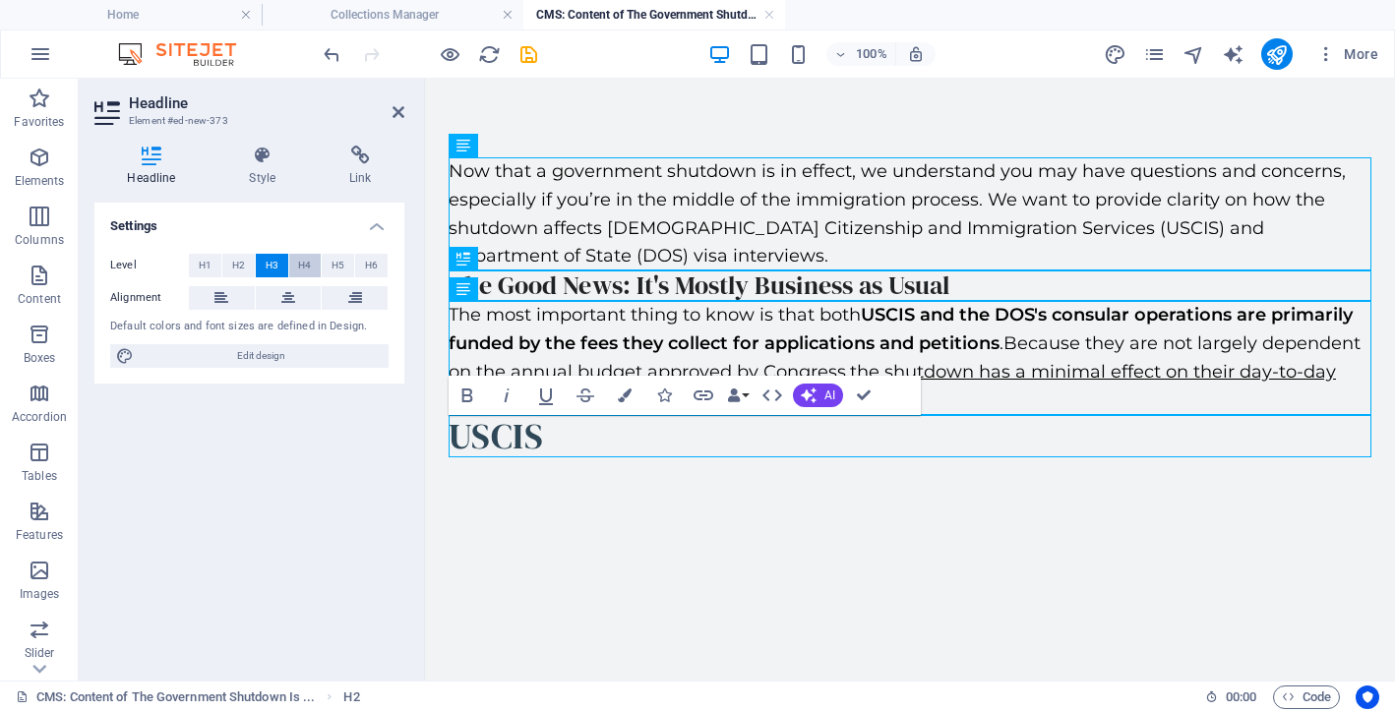
click at [296, 262] on button "H4" at bounding box center [305, 266] width 32 height 24
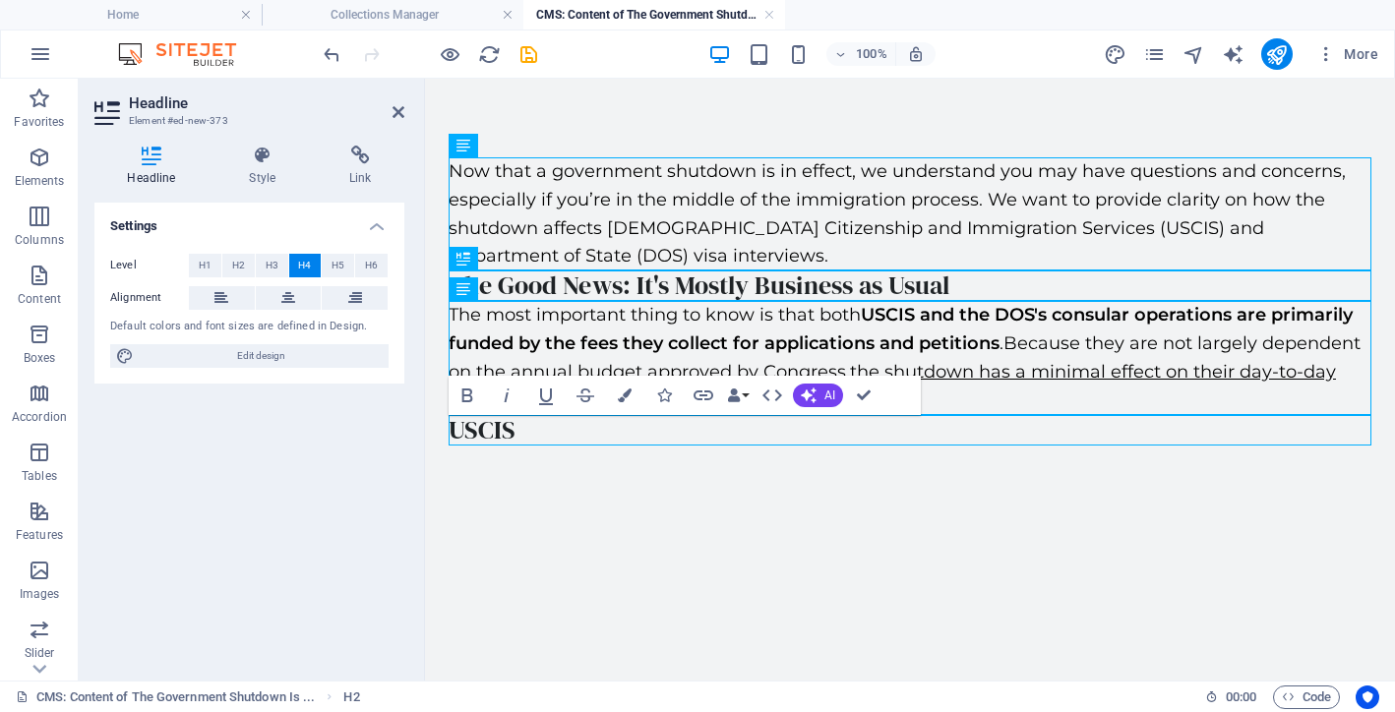
click at [515, 513] on div "Now that a government shutdown is in effect, we understand you may have questio…" at bounding box center [910, 302] width 970 height 446
click at [35, 174] on p "Elements" at bounding box center [40, 181] width 50 height 16
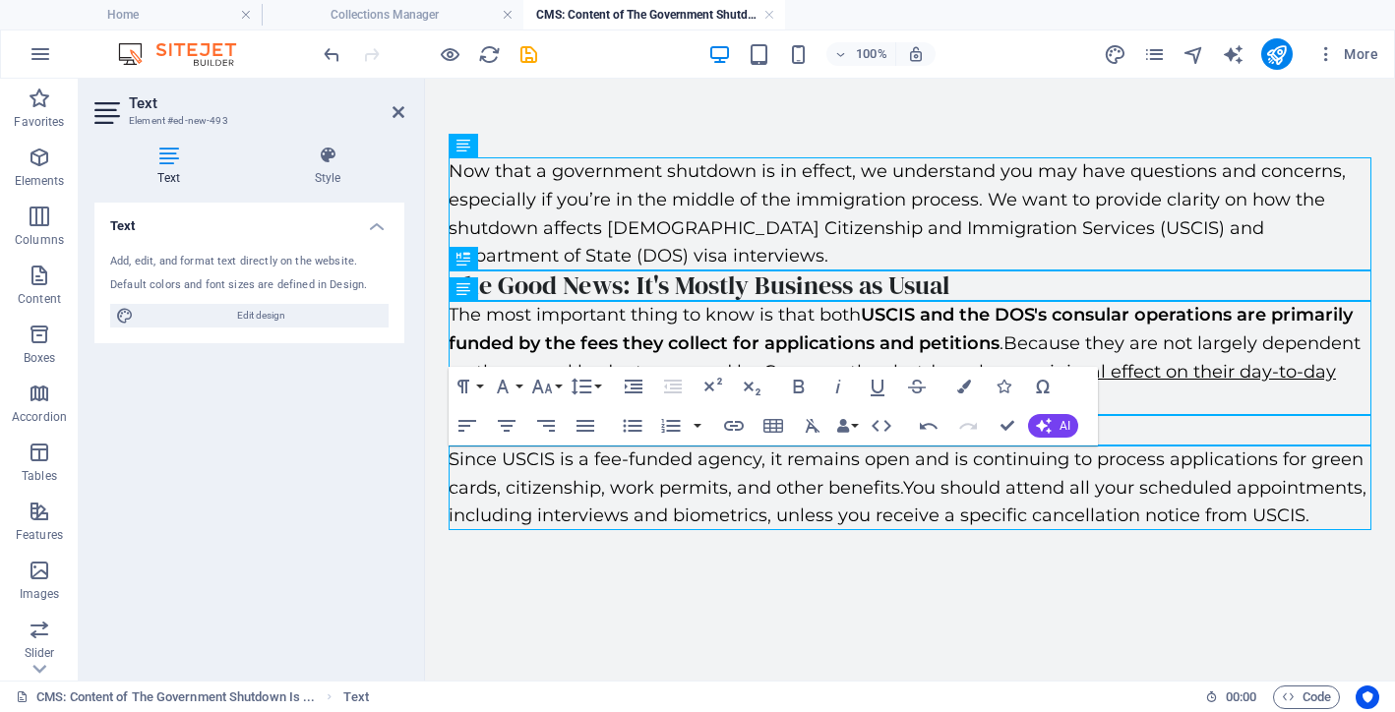
click at [580, 551] on div "Now that a government shutdown is in effect, we understand you may have questio…" at bounding box center [910, 344] width 970 height 530
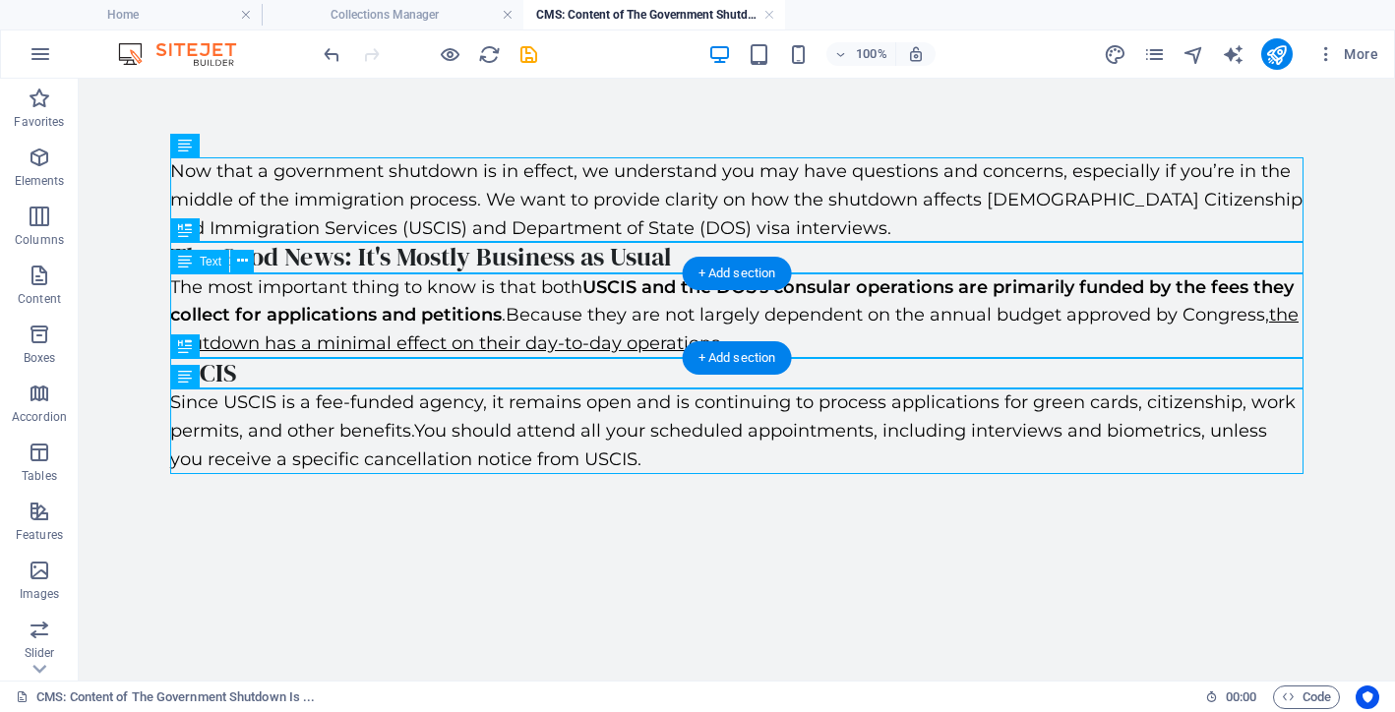
click at [463, 311] on div "The most important thing to know is that both USCIS and the DOS's consular oper…" at bounding box center [736, 315] width 1133 height 85
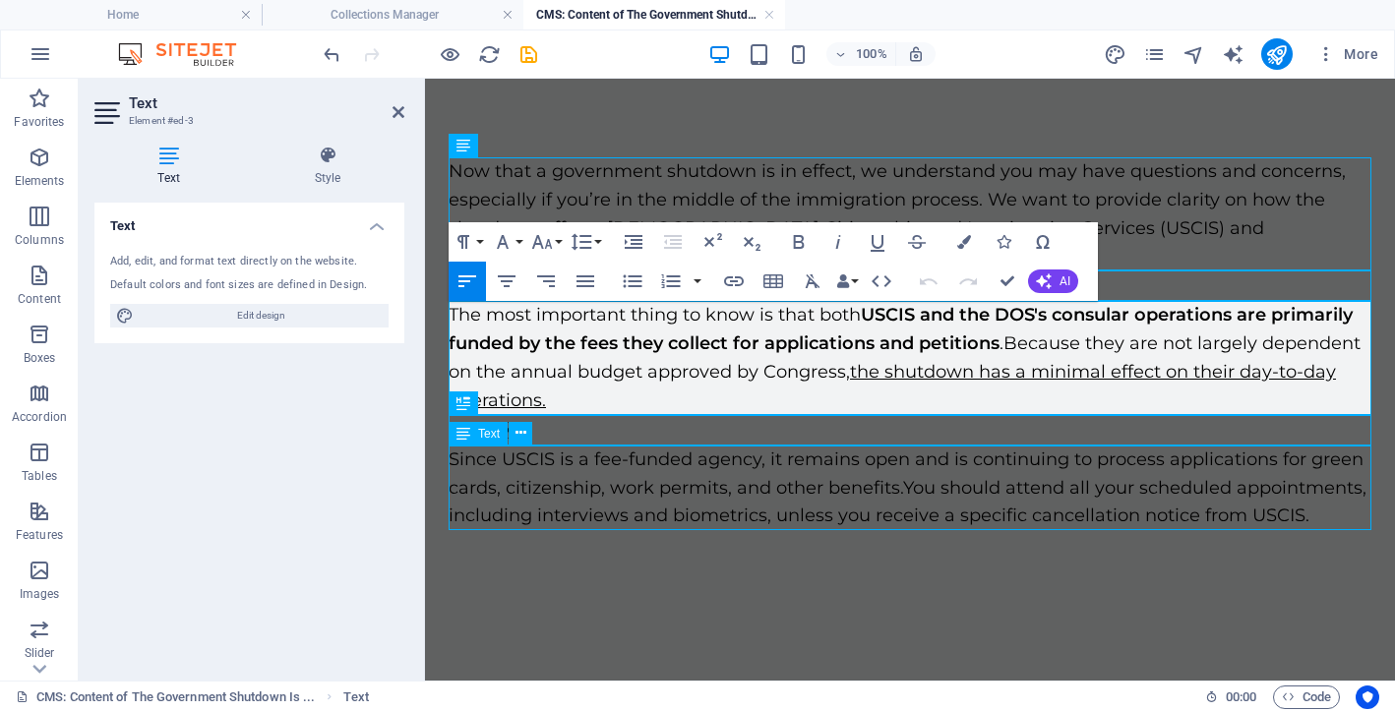
click at [590, 473] on div "Since USCIS is a fee-funded agency, it remains open and is continuing to proces…" at bounding box center [910, 488] width 923 height 85
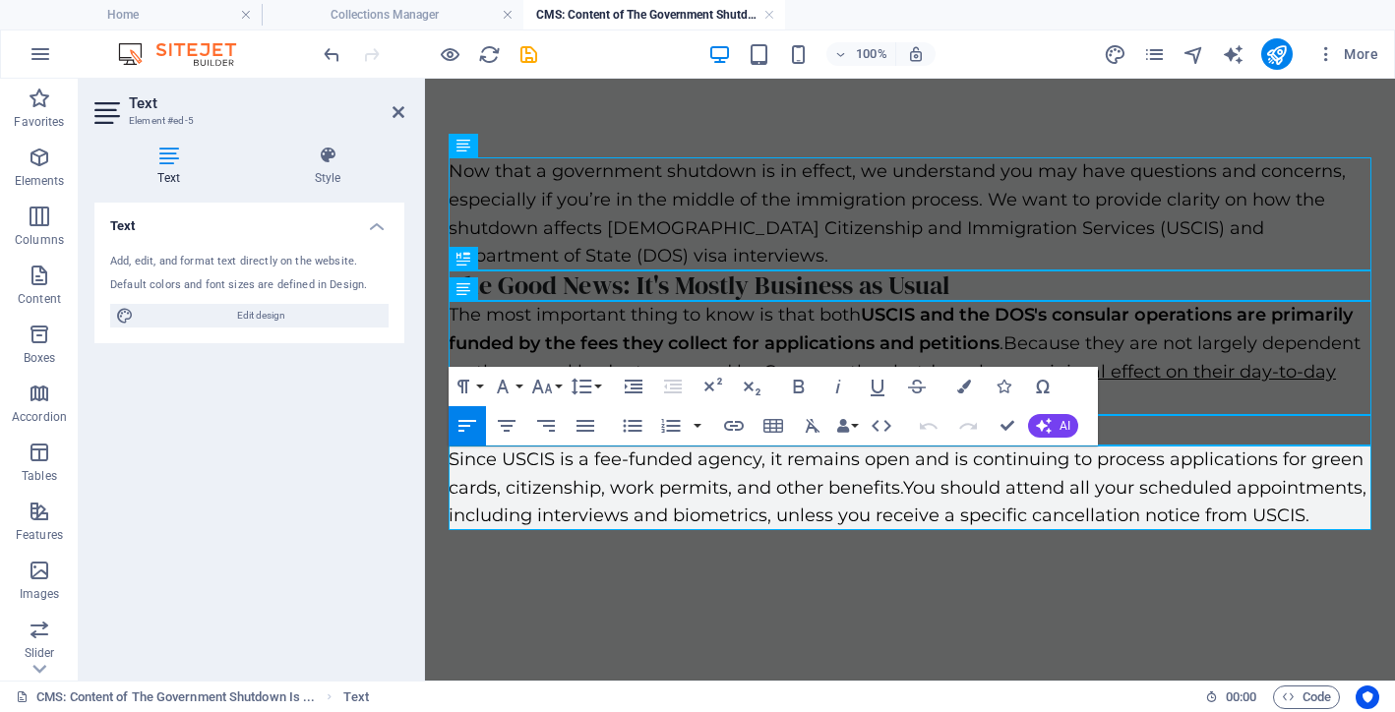
click at [739, 542] on div "Now that a government shutdown is in effect, we understand you may have questio…" at bounding box center [910, 344] width 970 height 530
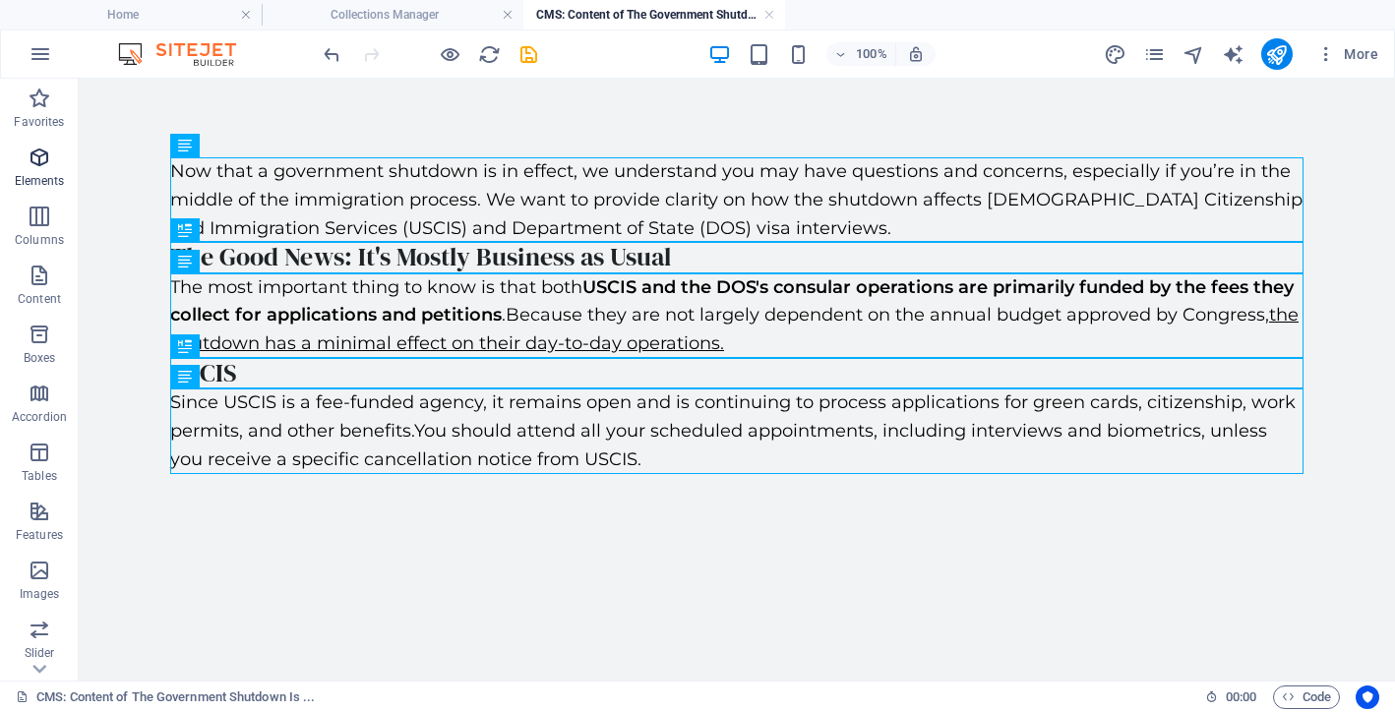
click at [36, 159] on icon "button" at bounding box center [40, 158] width 24 height 24
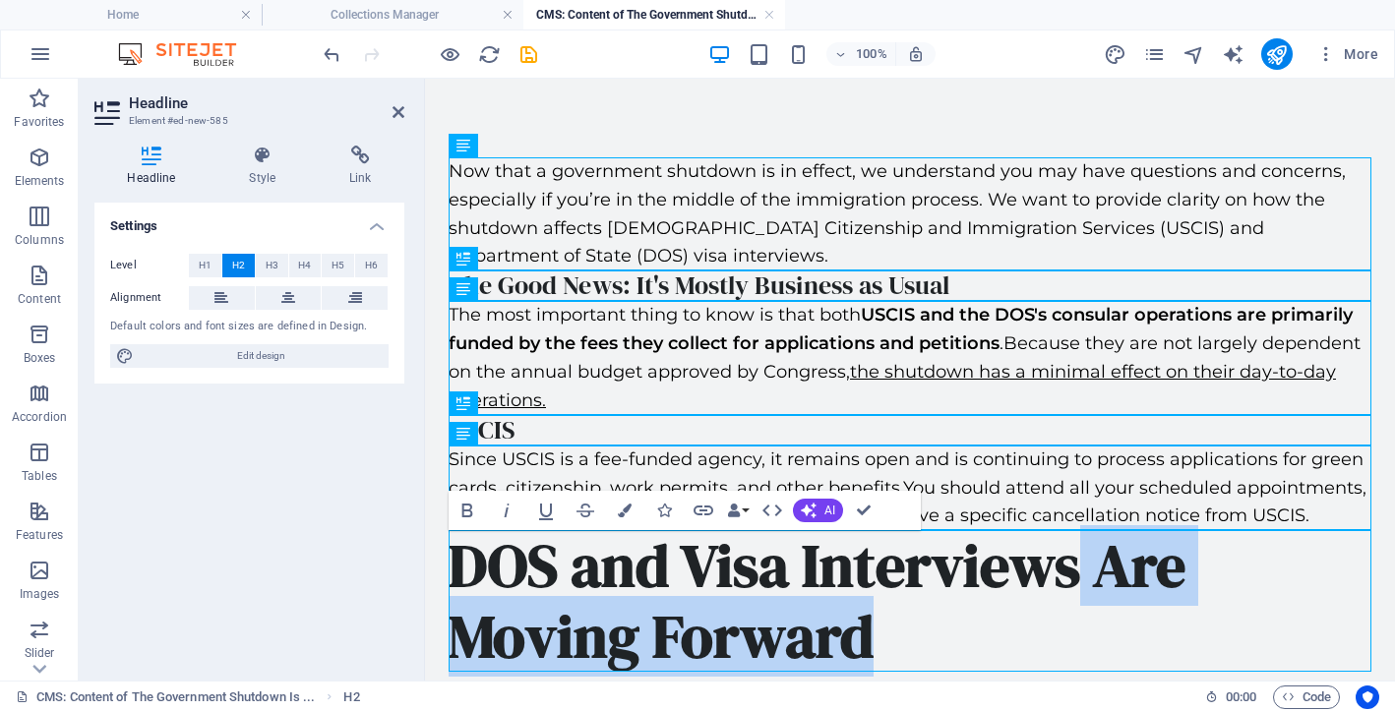
drag, startPoint x: 881, startPoint y: 633, endPoint x: 1074, endPoint y: 572, distance: 202.2
click at [1074, 572] on h2 "DOS and Visa Interviews Are Moving Forward" at bounding box center [910, 601] width 923 height 142
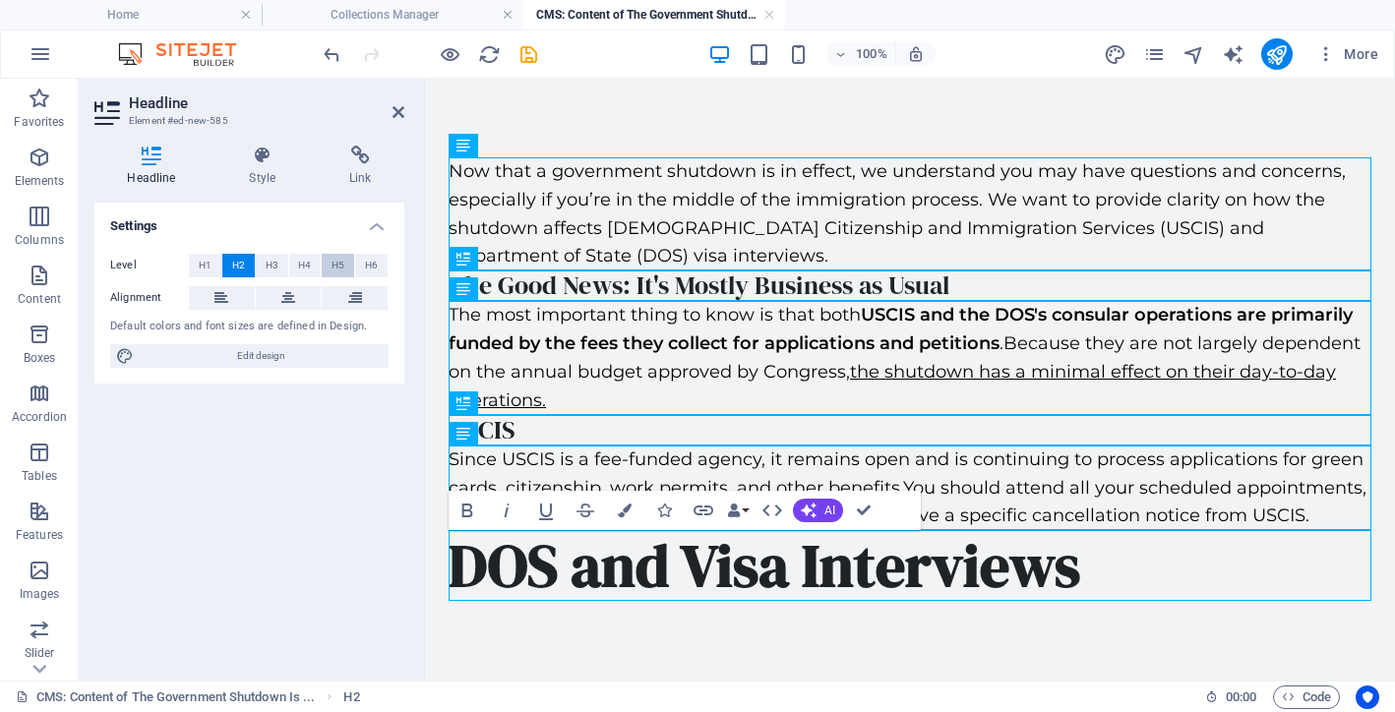
click at [323, 267] on button "H5" at bounding box center [338, 266] width 32 height 24
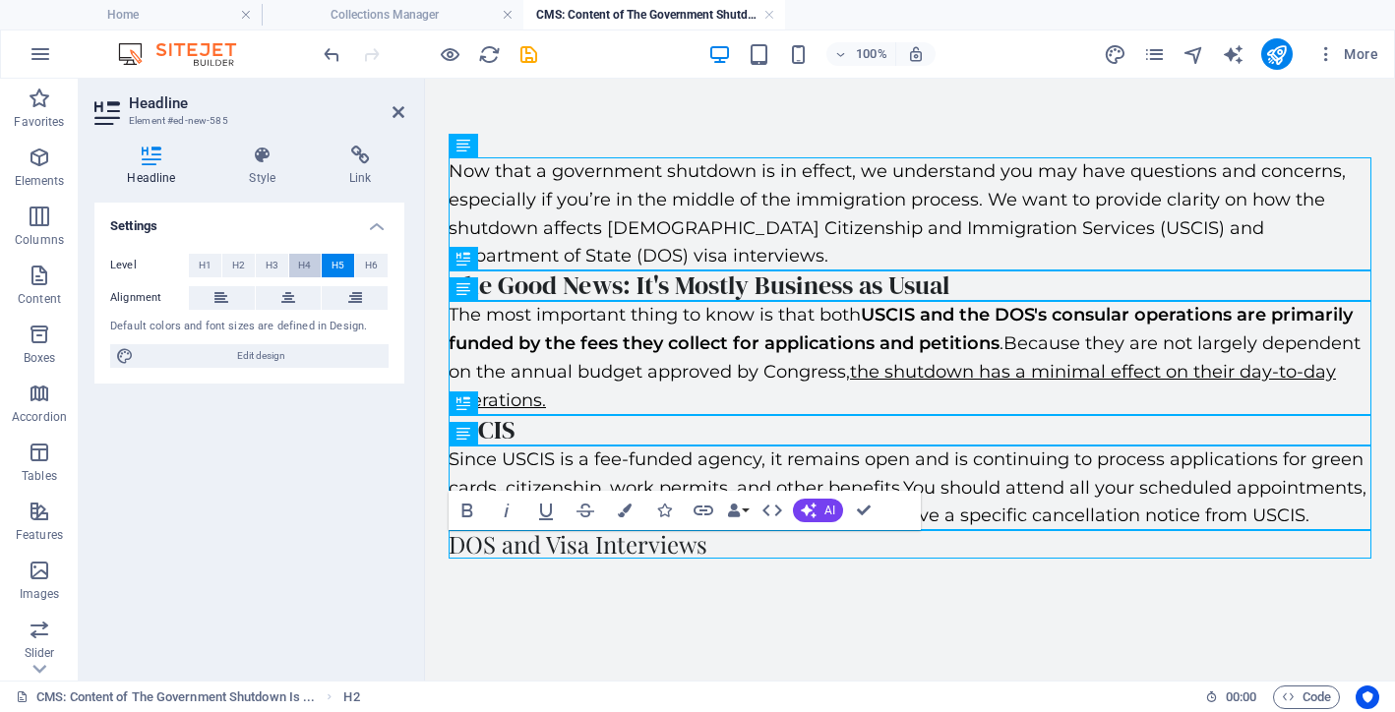
click at [298, 261] on span "H4" at bounding box center [304, 266] width 13 height 24
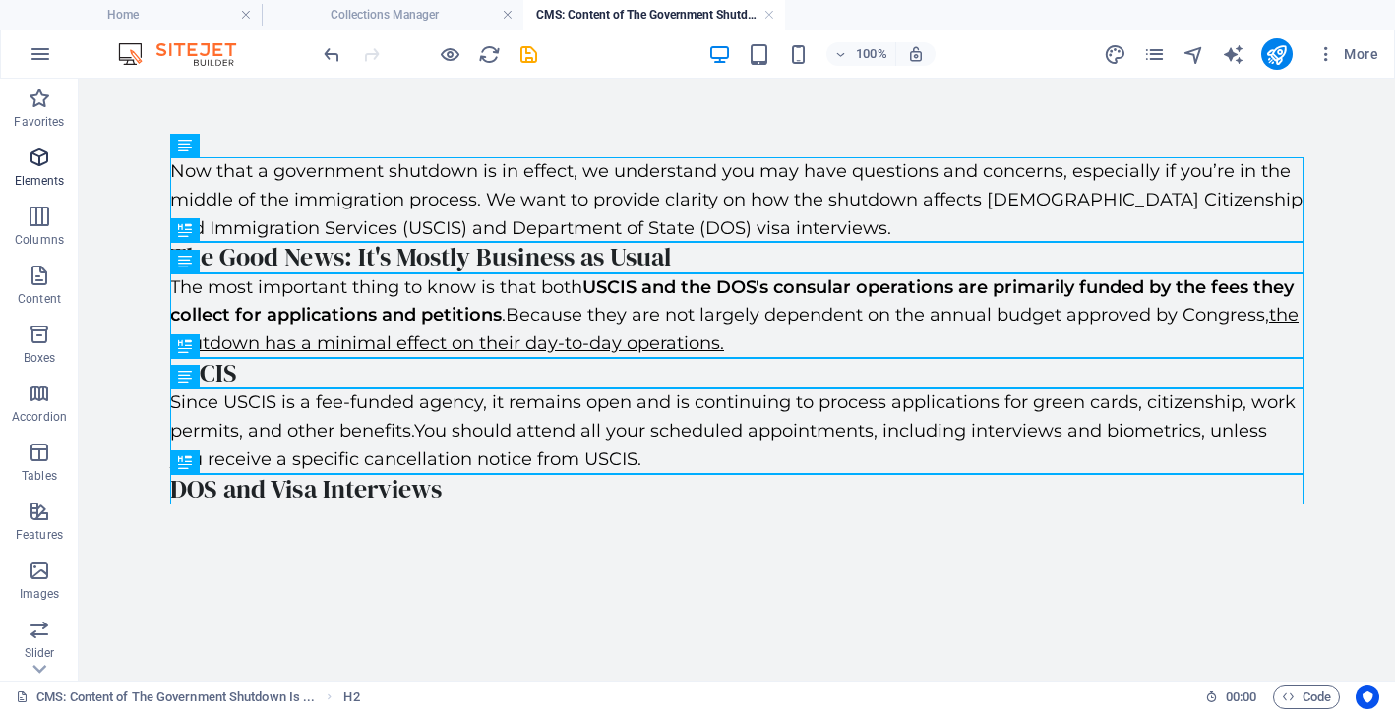
click at [39, 159] on icon "button" at bounding box center [40, 158] width 24 height 24
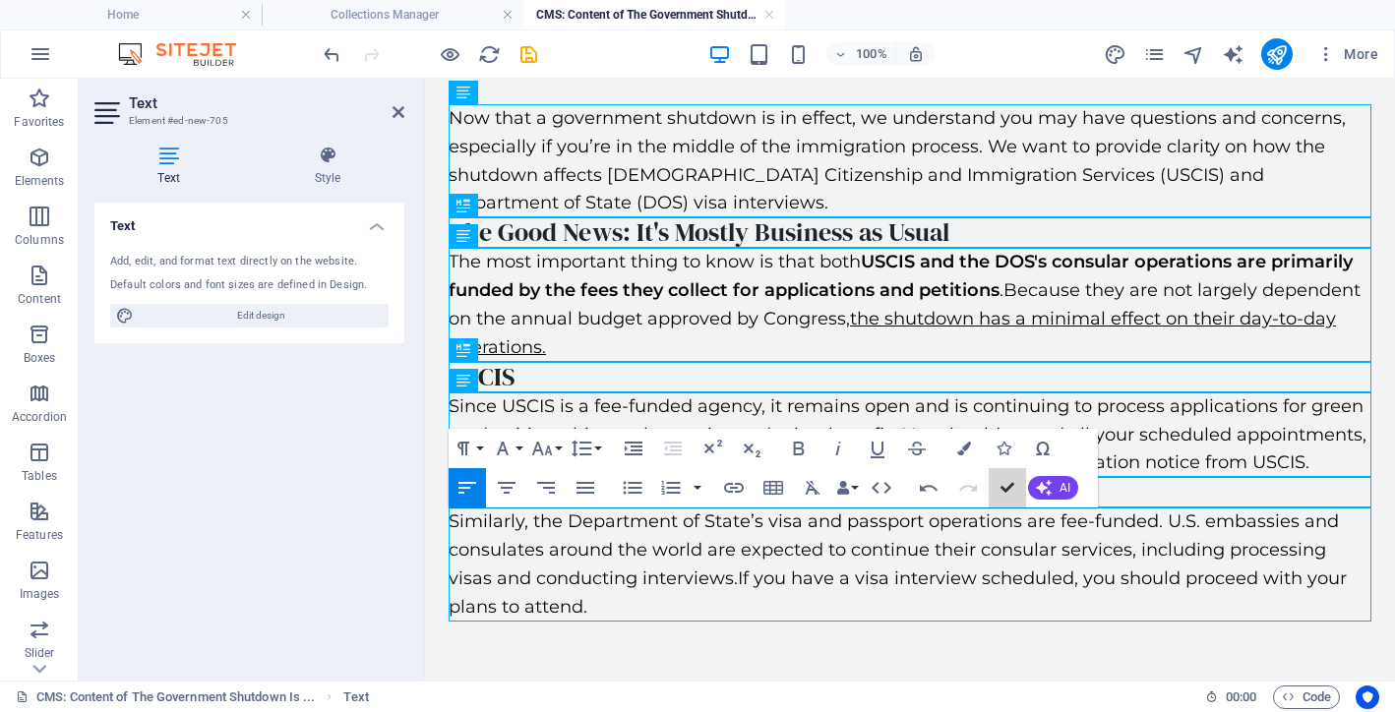
scroll to position [0, 0]
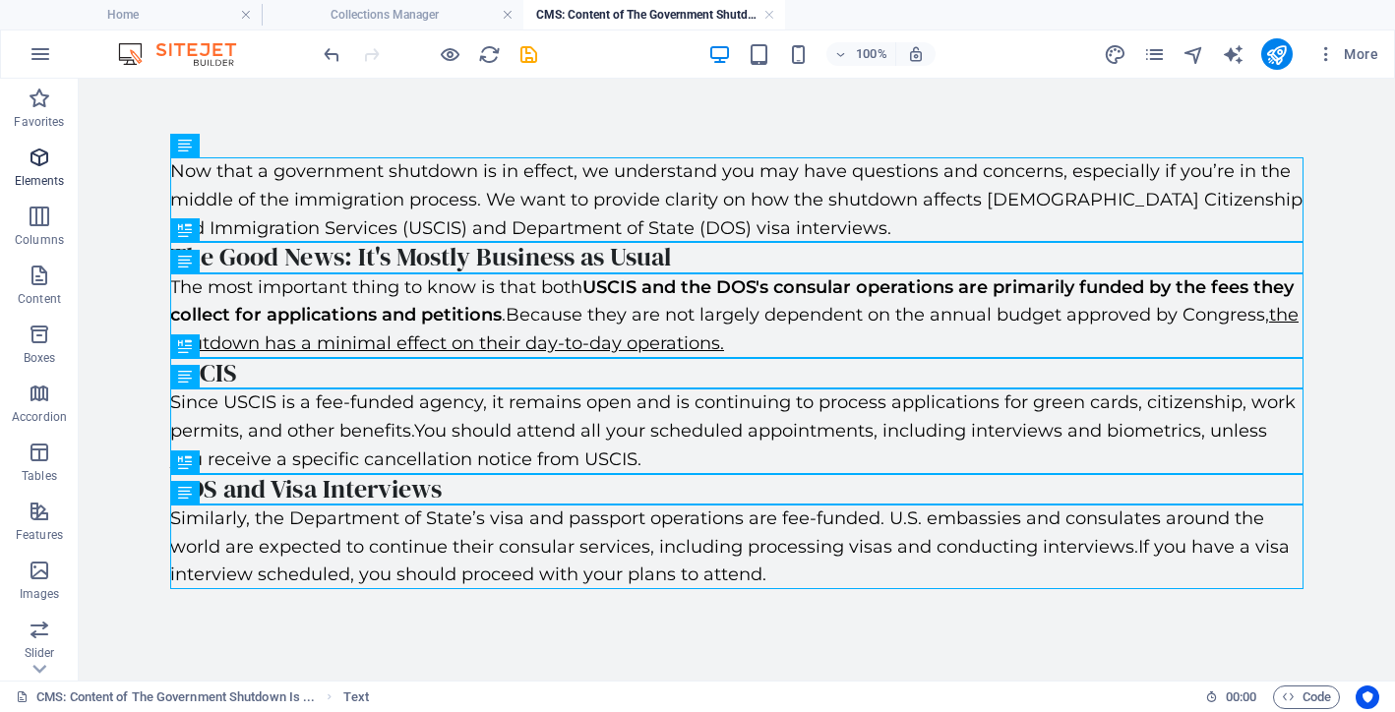
click at [40, 159] on icon "button" at bounding box center [40, 158] width 24 height 24
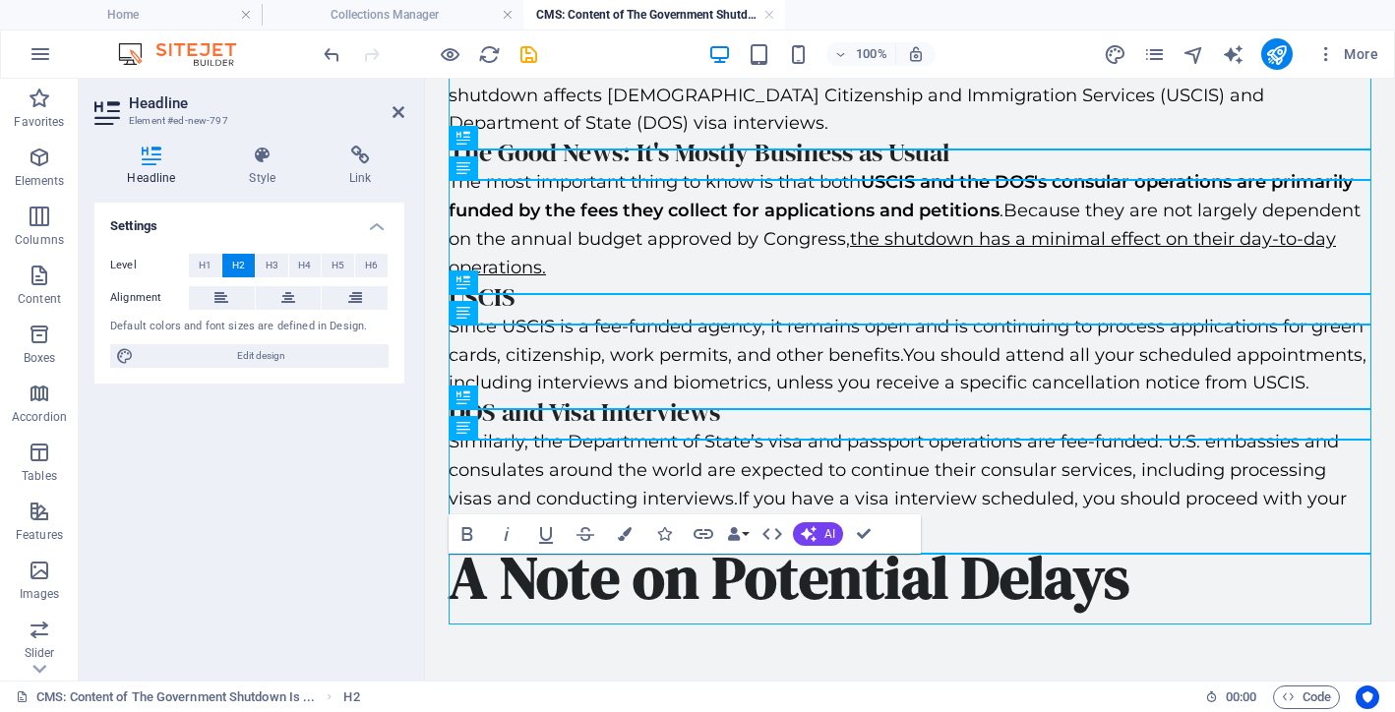
scroll to position [143, 0]
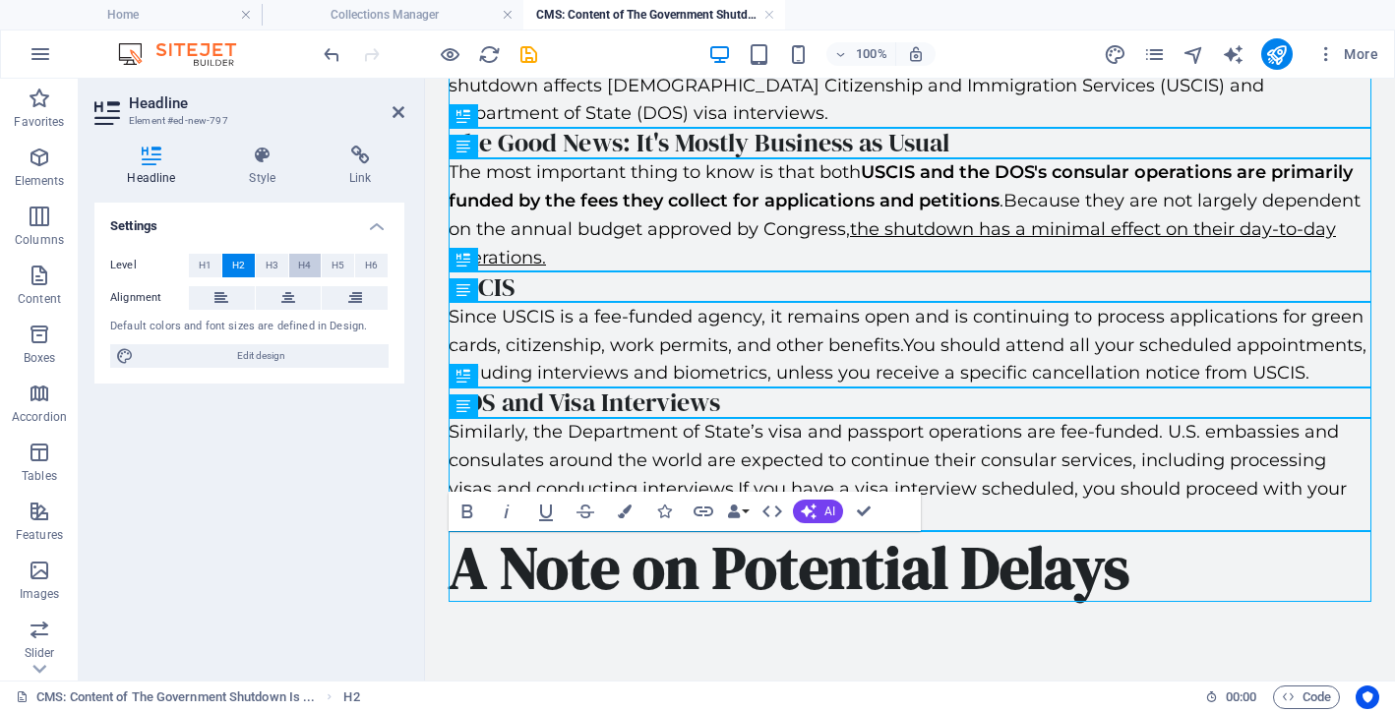
click at [309, 253] on div "Level H1 H2 H3 H4 H5 H6 Alignment Default colors and font sizes are defined in …" at bounding box center [249, 311] width 310 height 147
click at [309, 260] on span "H4" at bounding box center [304, 266] width 13 height 24
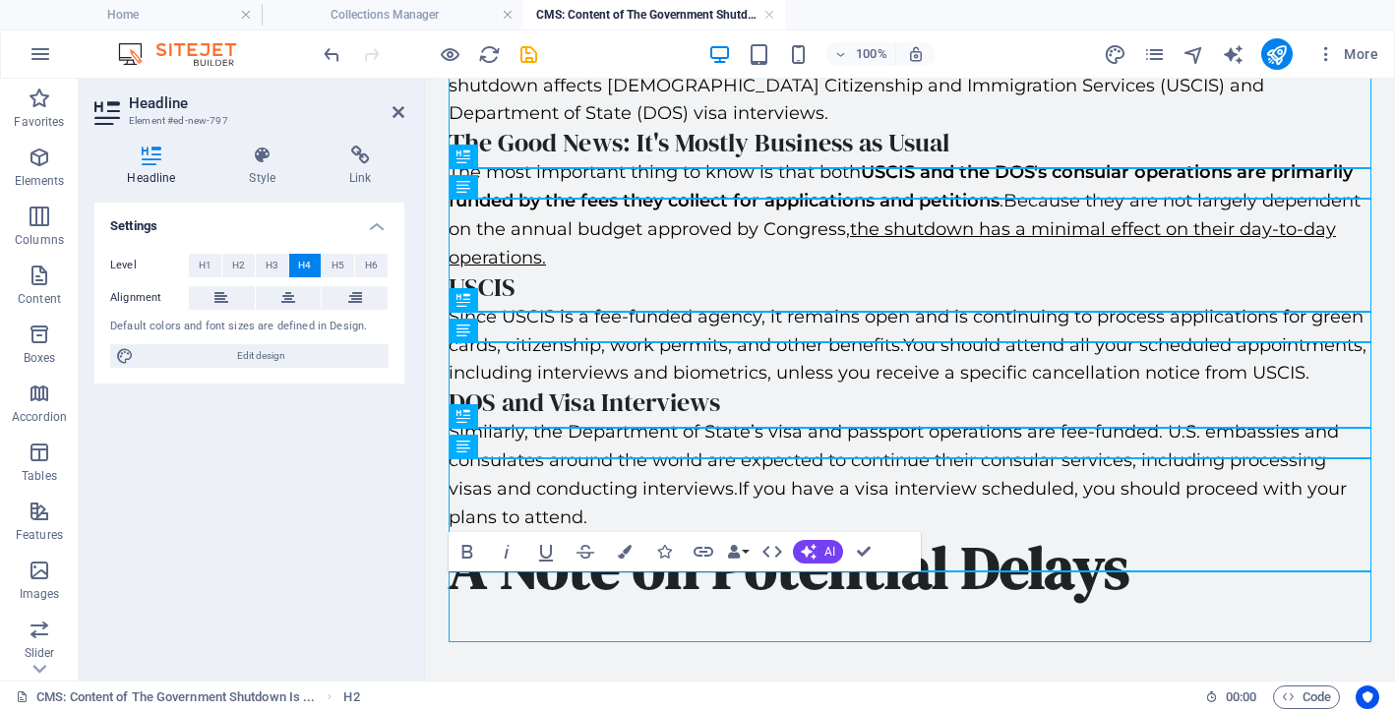
scroll to position [102, 0]
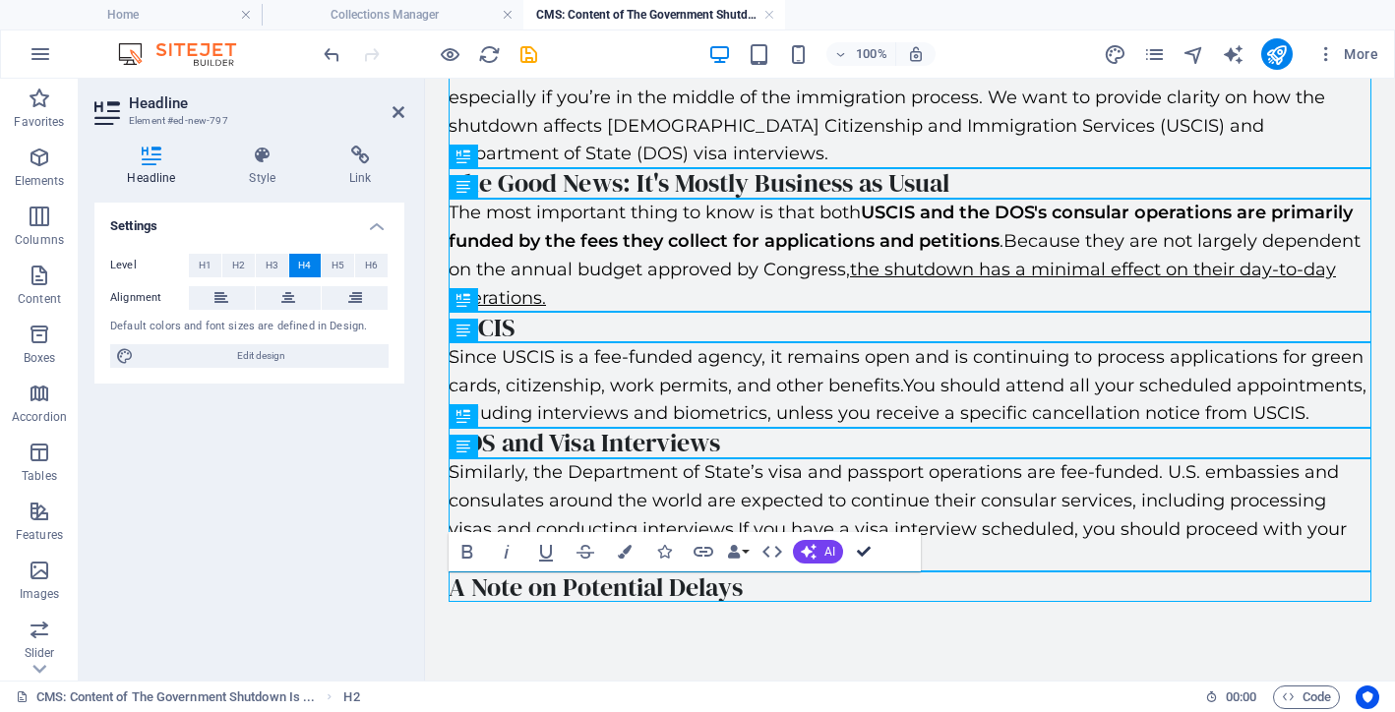
drag, startPoint x: 745, startPoint y: 470, endPoint x: 860, endPoint y: 549, distance: 139.4
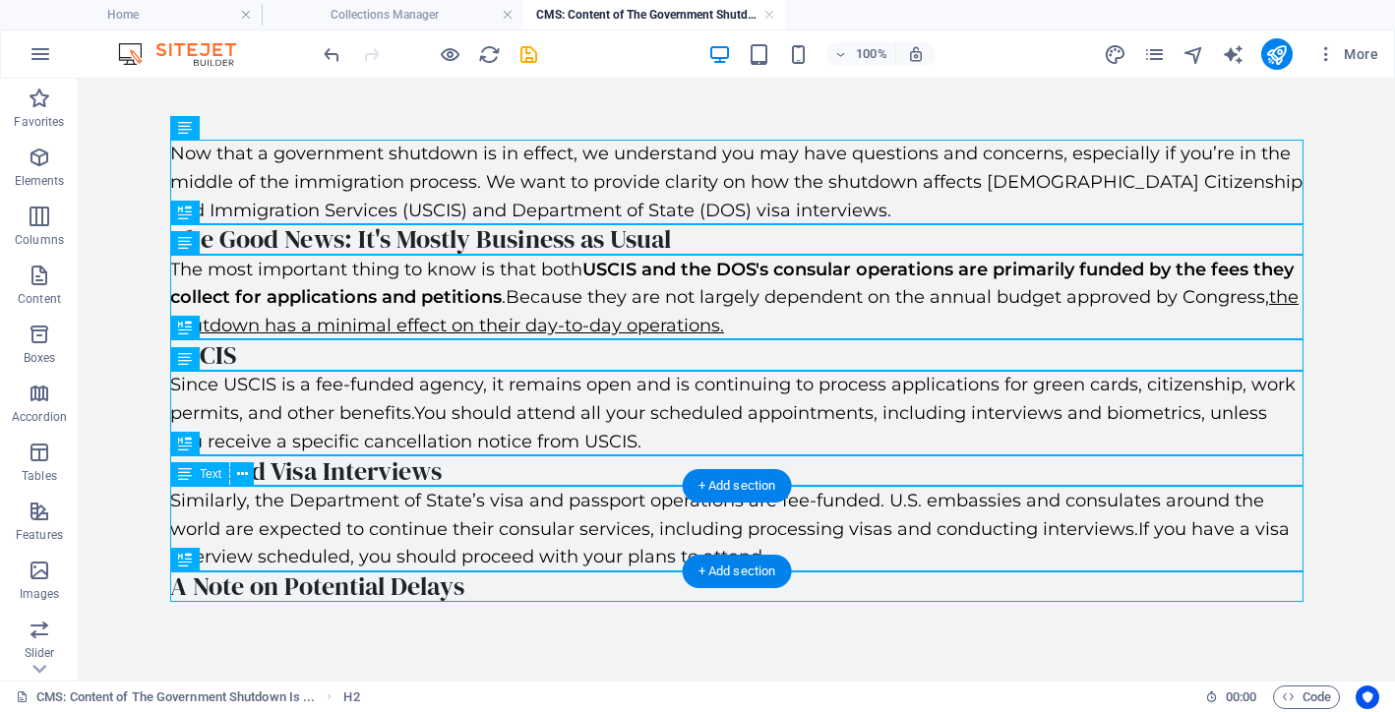
scroll to position [18, 0]
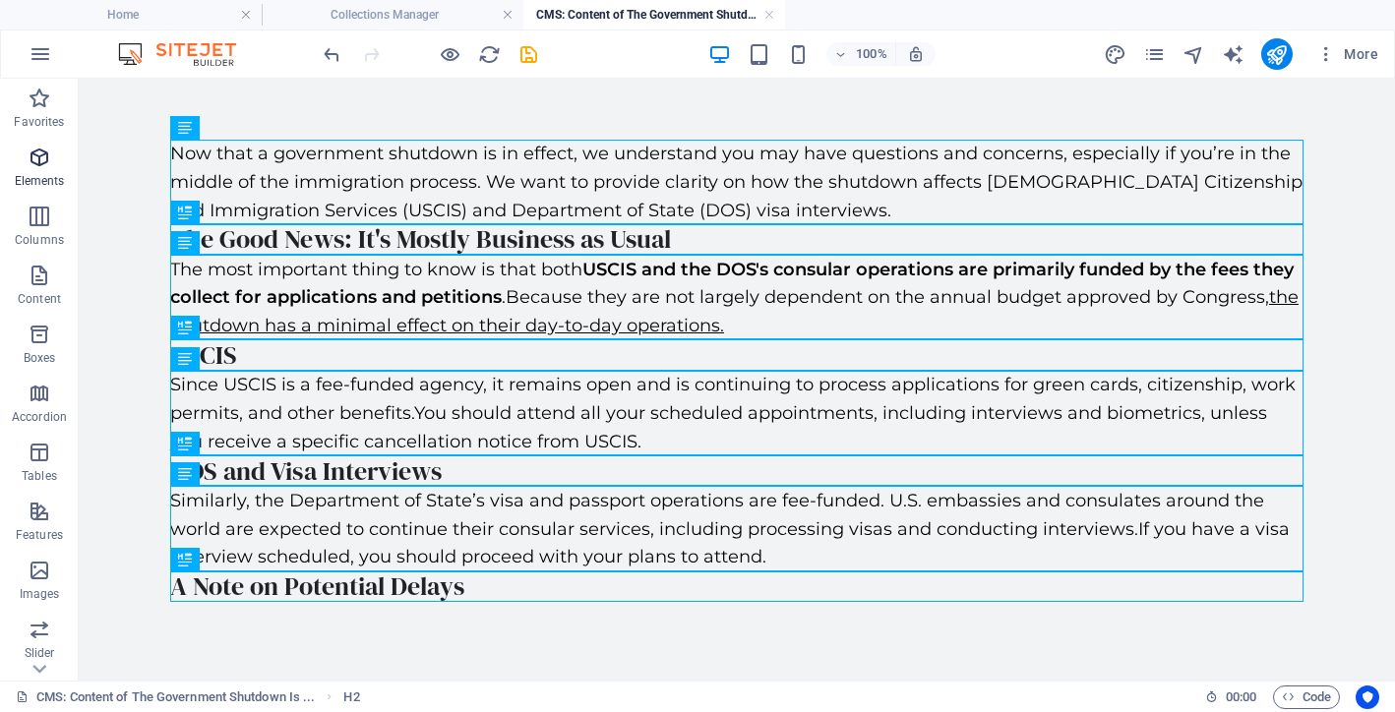
click at [37, 165] on icon "button" at bounding box center [40, 158] width 24 height 24
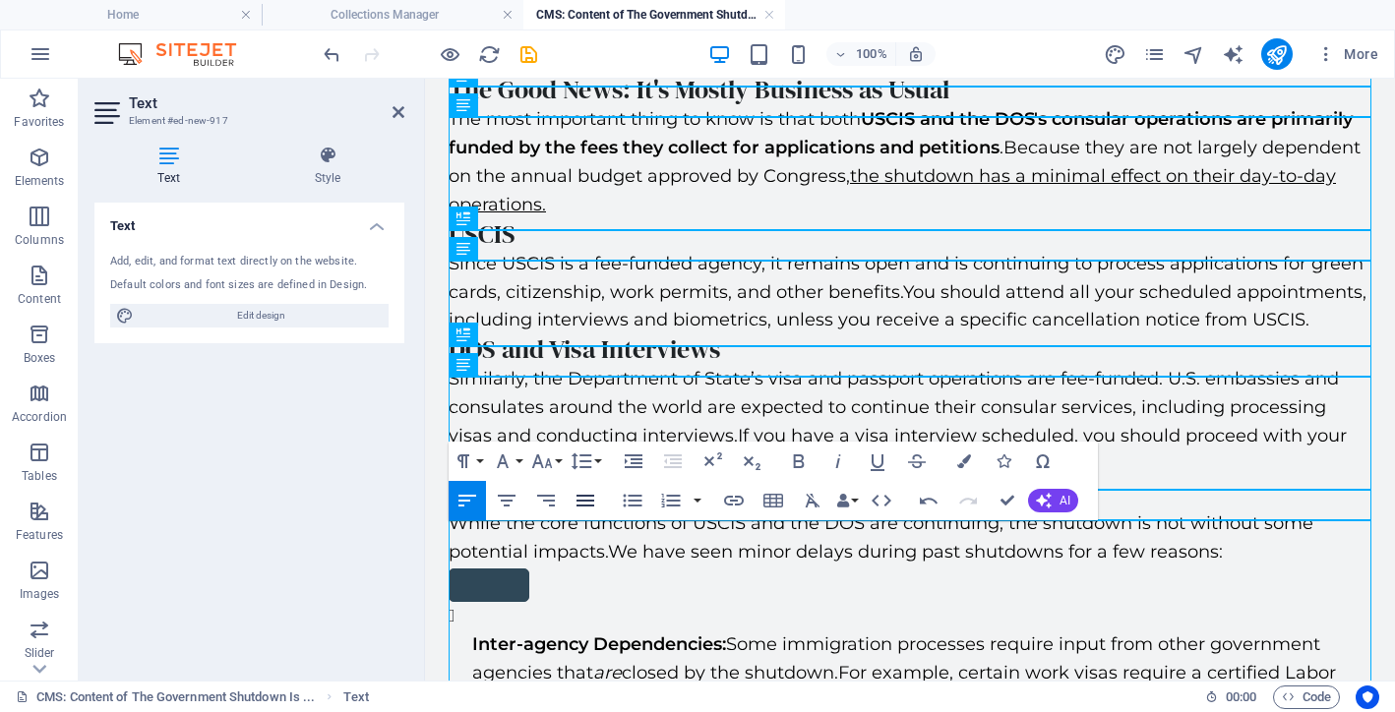
scroll to position [228, 0]
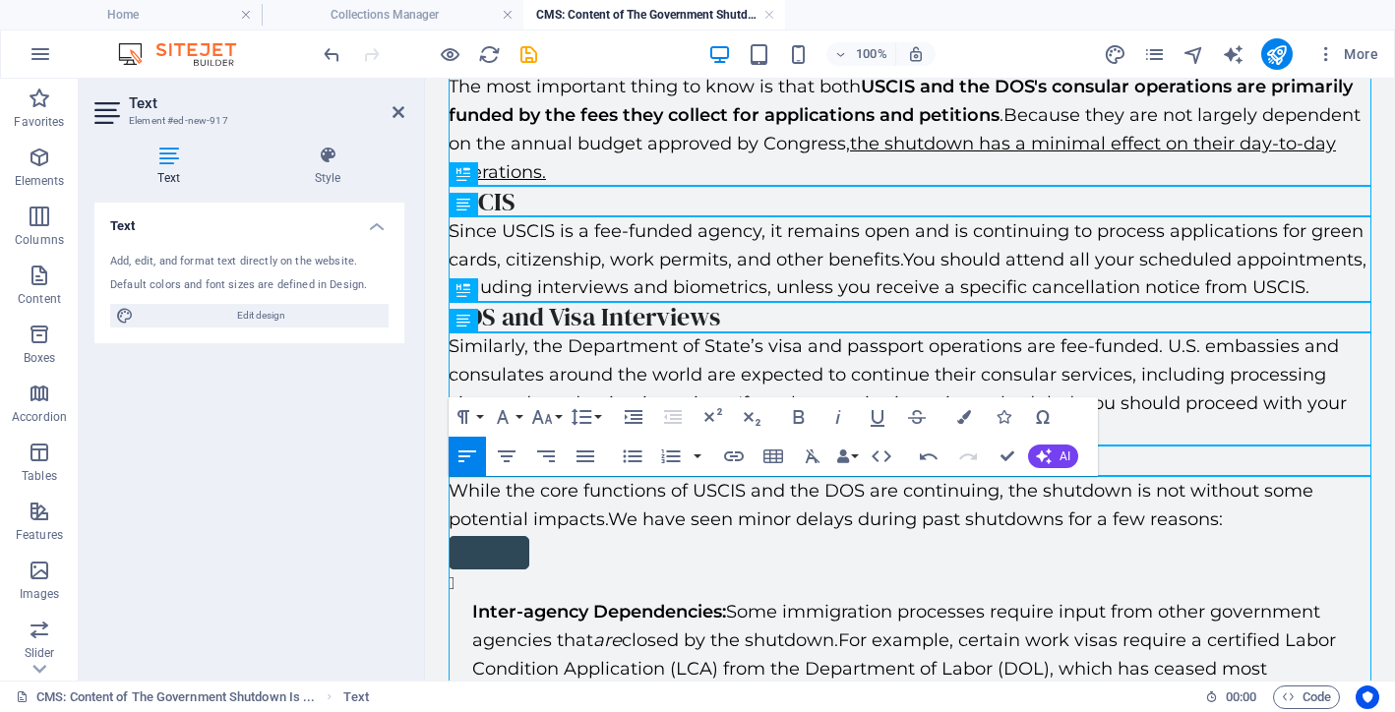
click at [563, 561] on div at bounding box center [910, 551] width 923 height 36
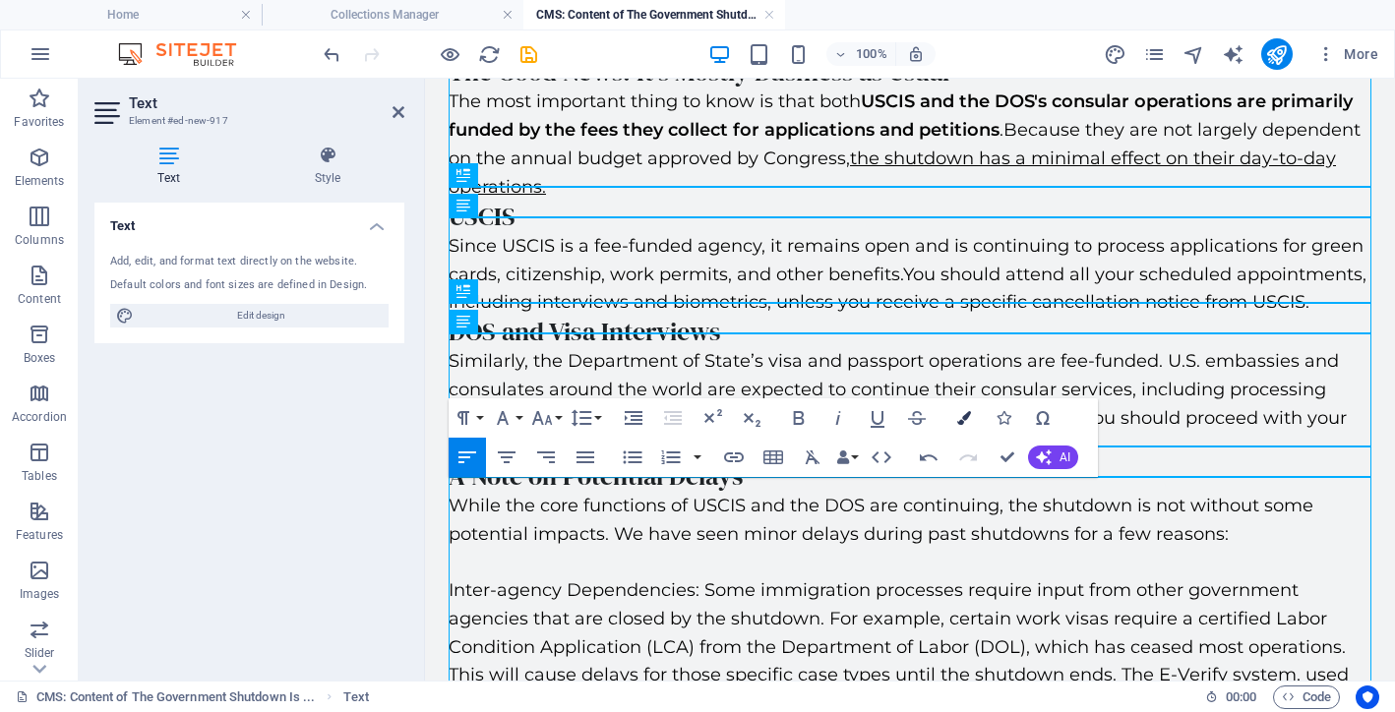
scroll to position [227, 0]
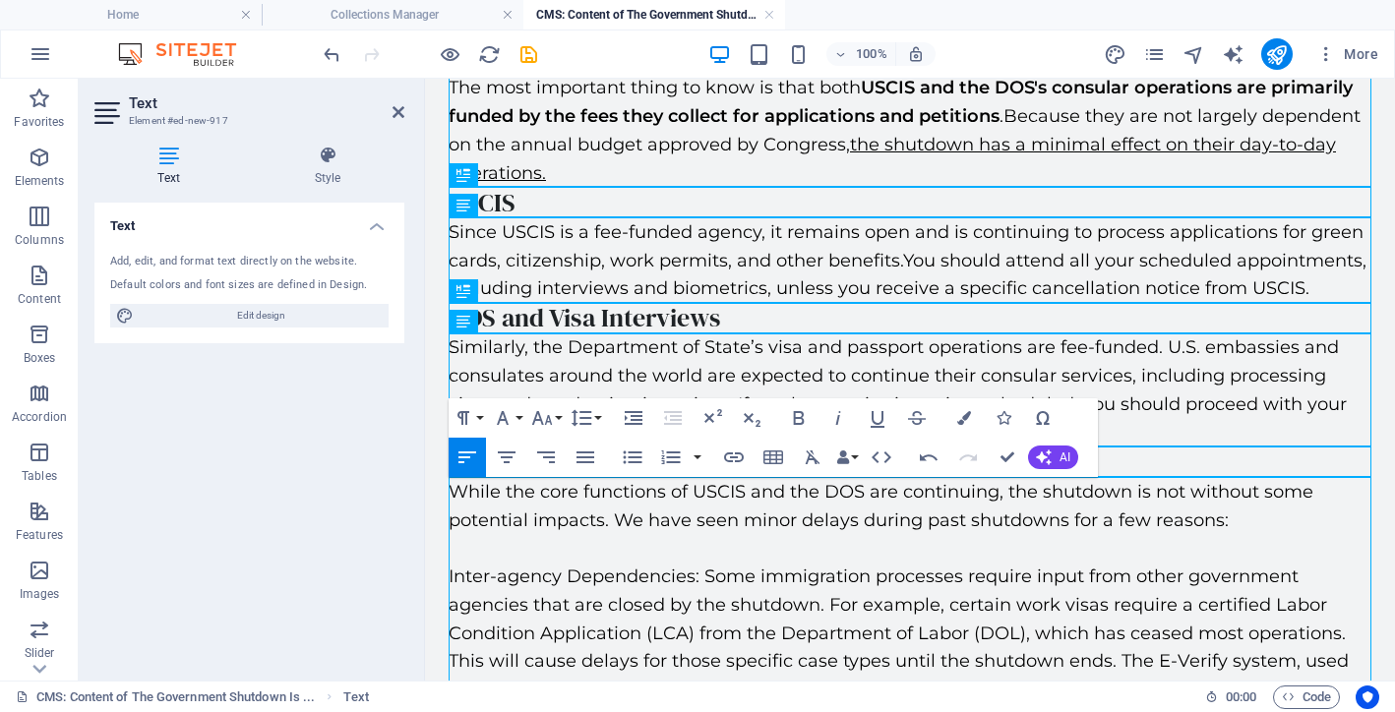
click at [1066, 512] on p "While the core functions of USCIS and the DOS are continuing, the shutdown is n…" at bounding box center [910, 506] width 923 height 57
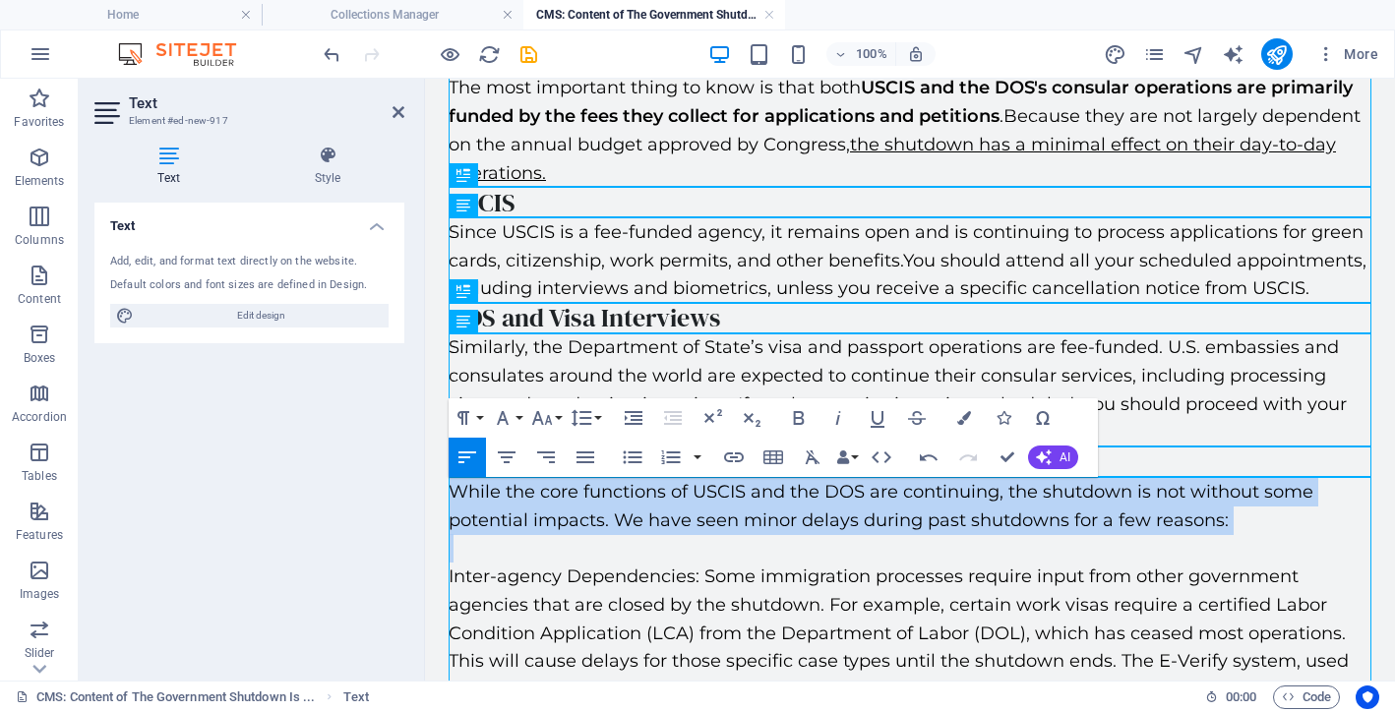
click at [1066, 512] on p "While the core functions of USCIS and the DOS are continuing, the shutdown is n…" at bounding box center [910, 506] width 923 height 57
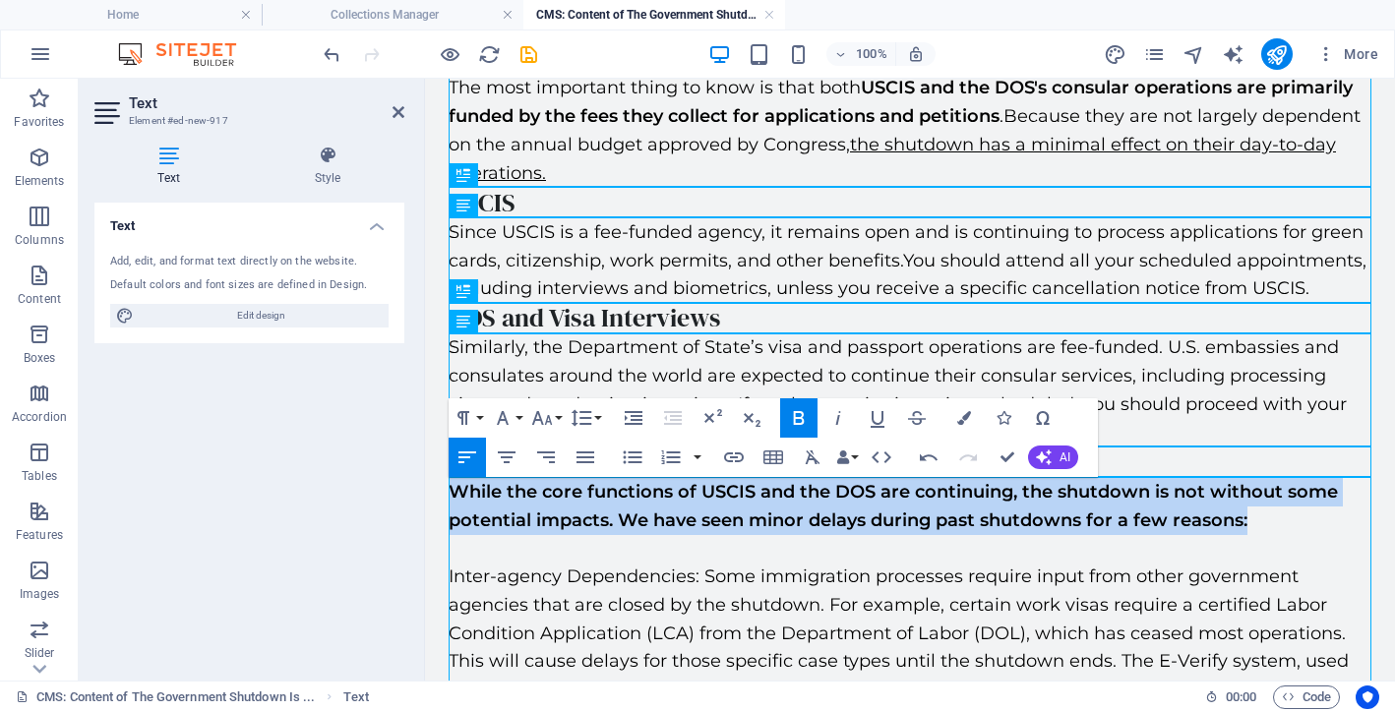
click at [917, 532] on p "While the core functions of USCIS and the DOS are continuing, the shutdown is n…" at bounding box center [910, 506] width 923 height 57
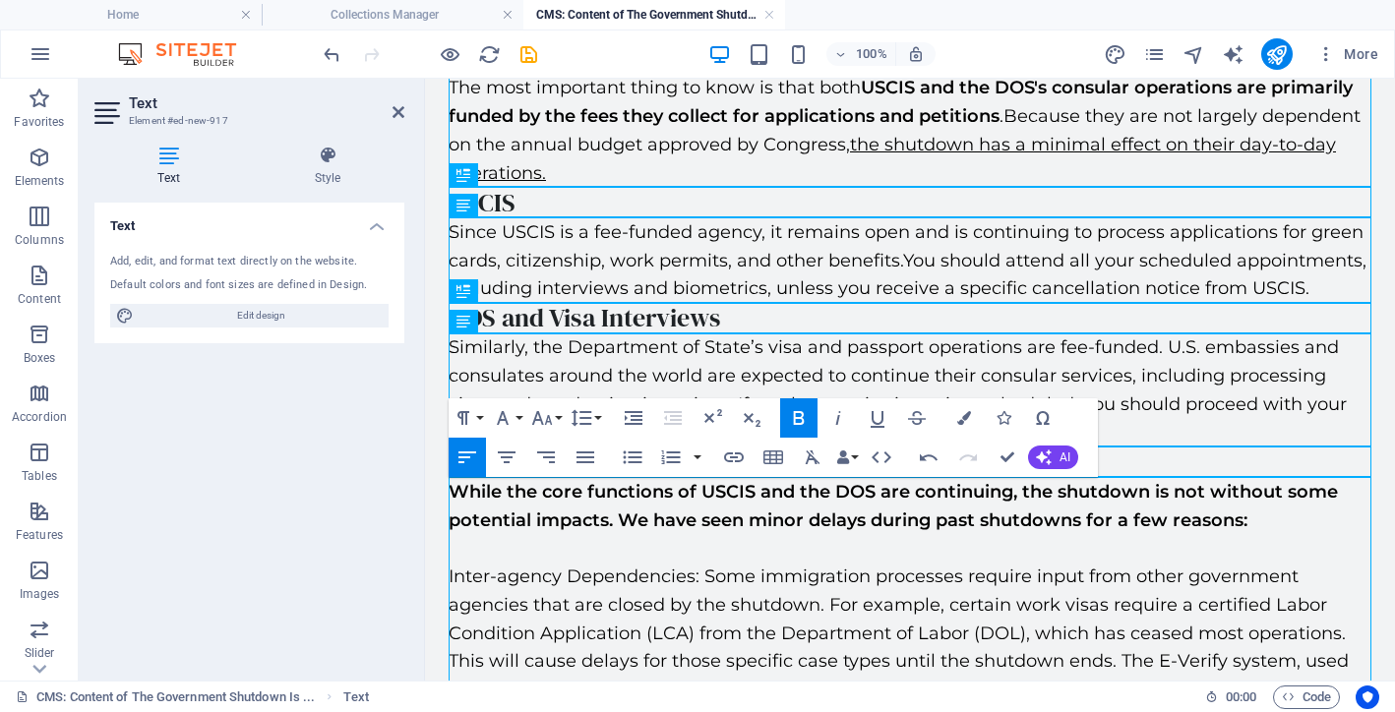
scroll to position [295, 0]
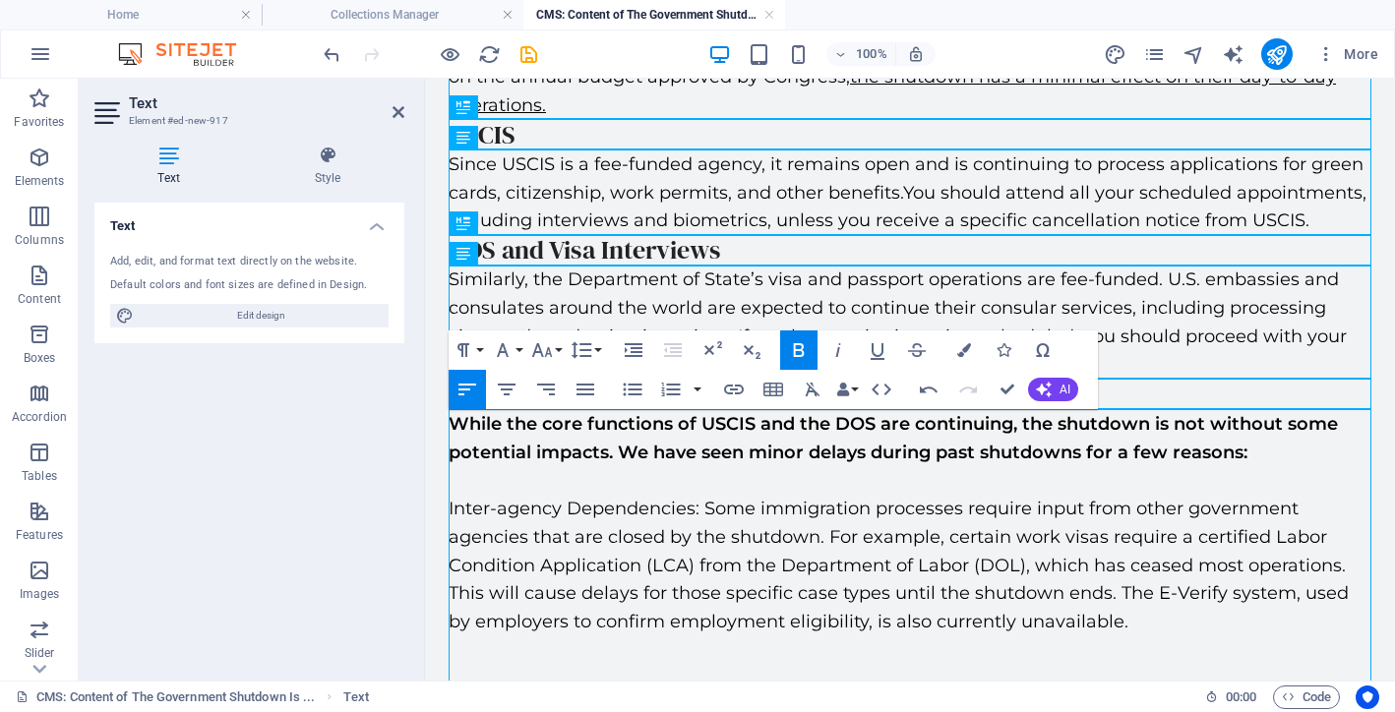
click at [461, 516] on p "Inter-agency Dependencies: Some immigration processes require input from other …" at bounding box center [910, 566] width 923 height 142
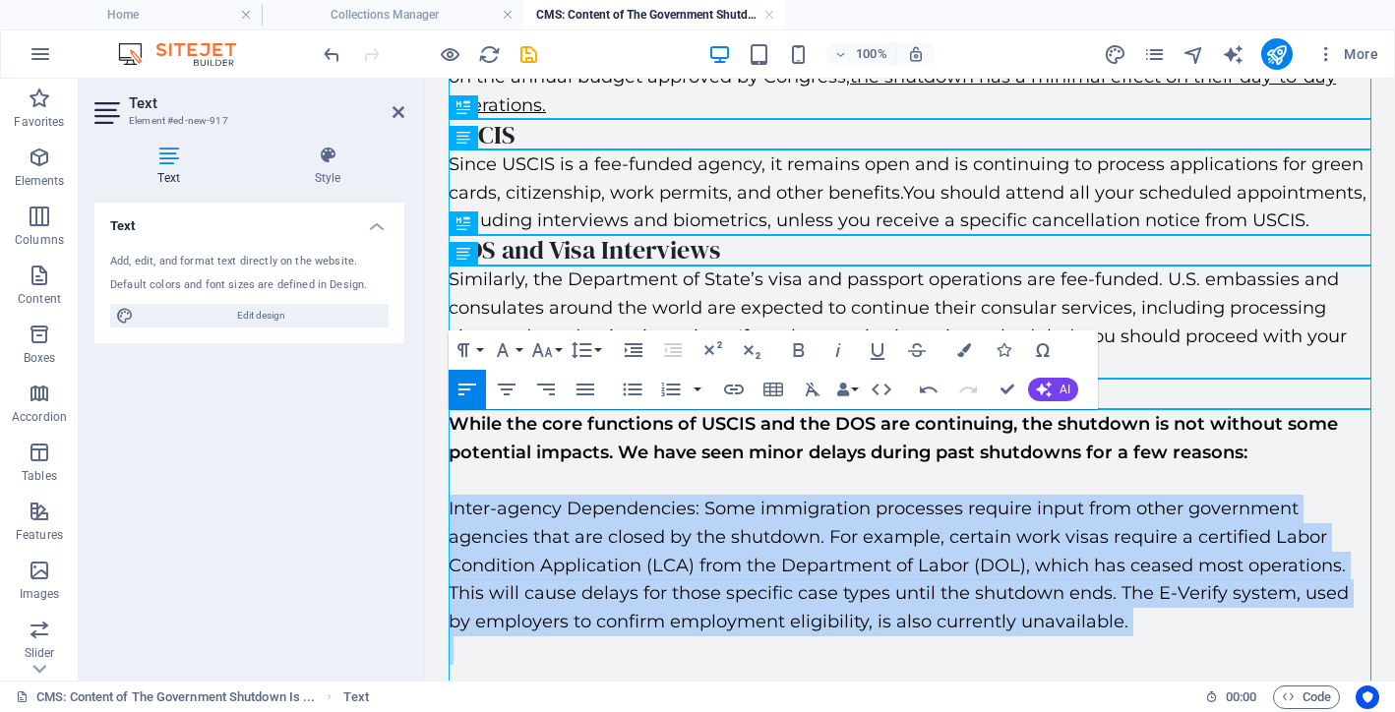
click at [461, 516] on p "Inter-agency Dependencies: Some immigration processes require input from other …" at bounding box center [910, 566] width 923 height 142
click at [638, 387] on icon "button" at bounding box center [633, 390] width 24 height 24
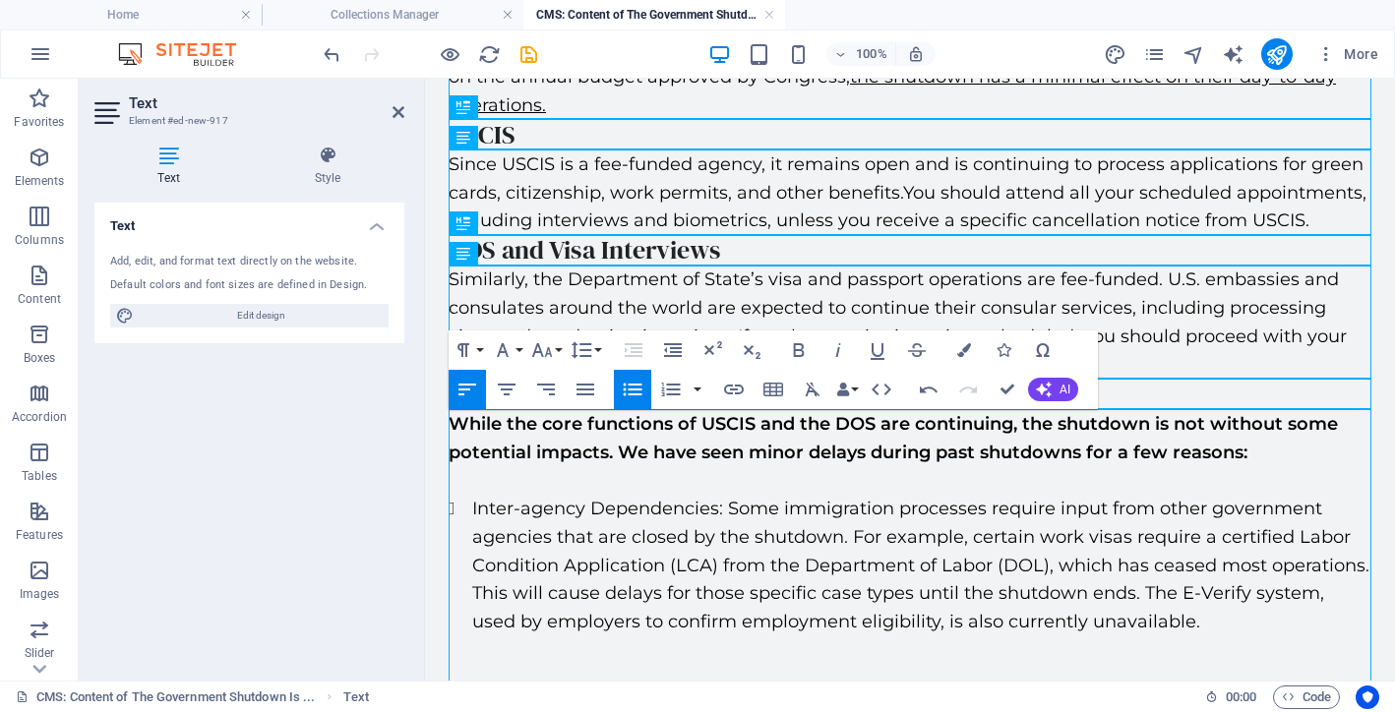
click at [528, 521] on li "Inter-agency Dependencies: Some immigration processes require input from other …" at bounding box center [921, 566] width 899 height 142
drag, startPoint x: 722, startPoint y: 508, endPoint x: 439, endPoint y: 506, distance: 283.3
click at [439, 506] on div "Now that a government shutdown is in effect, we understand you may have questio…" at bounding box center [910, 320] width 970 height 1073
click at [885, 582] on li "Inter-agency Dependencies: Some immigration processes require input from other …" at bounding box center [921, 566] width 899 height 142
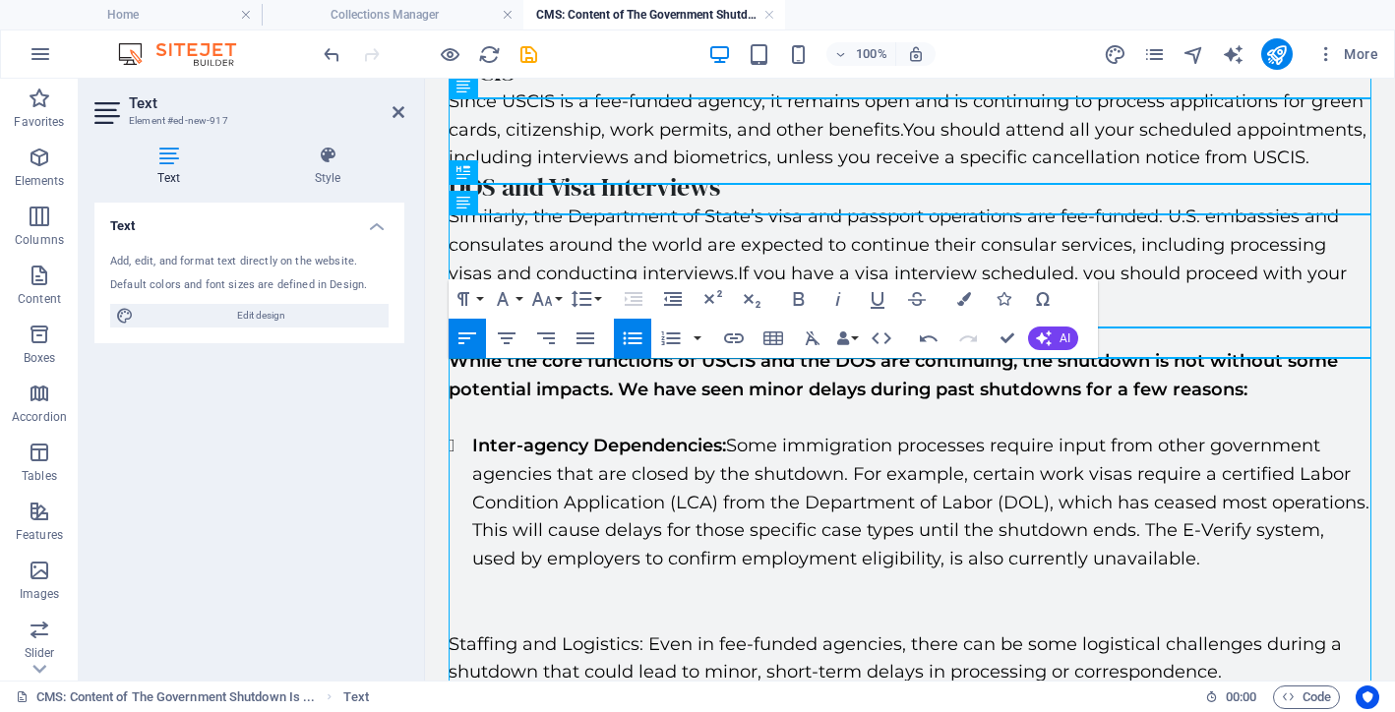
scroll to position [364, 0]
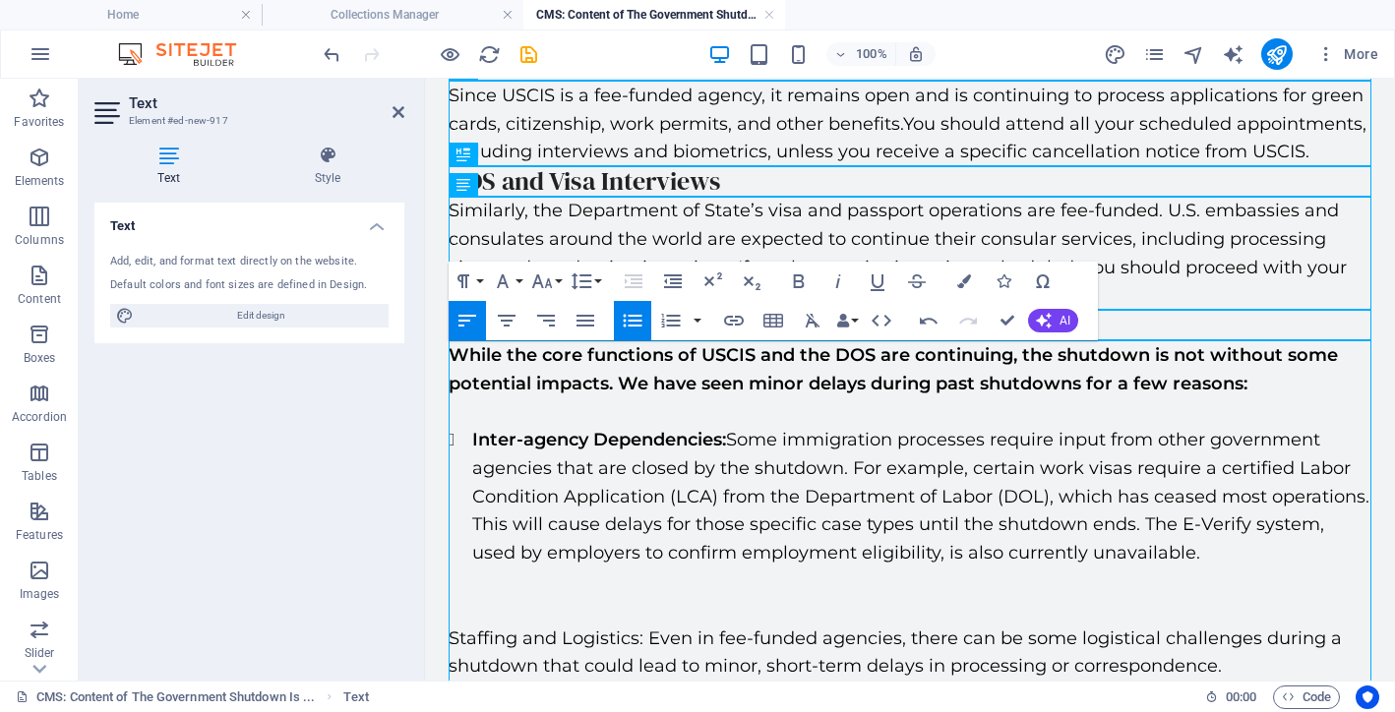
click at [809, 599] on p at bounding box center [910, 610] width 923 height 29
click at [797, 619] on p at bounding box center [910, 610] width 923 height 29
click at [791, 601] on p at bounding box center [910, 610] width 923 height 29
click at [456, 638] on p "Staffing and Logistics: Even in fee-funded agencies, there can be some logistic…" at bounding box center [910, 653] width 923 height 57
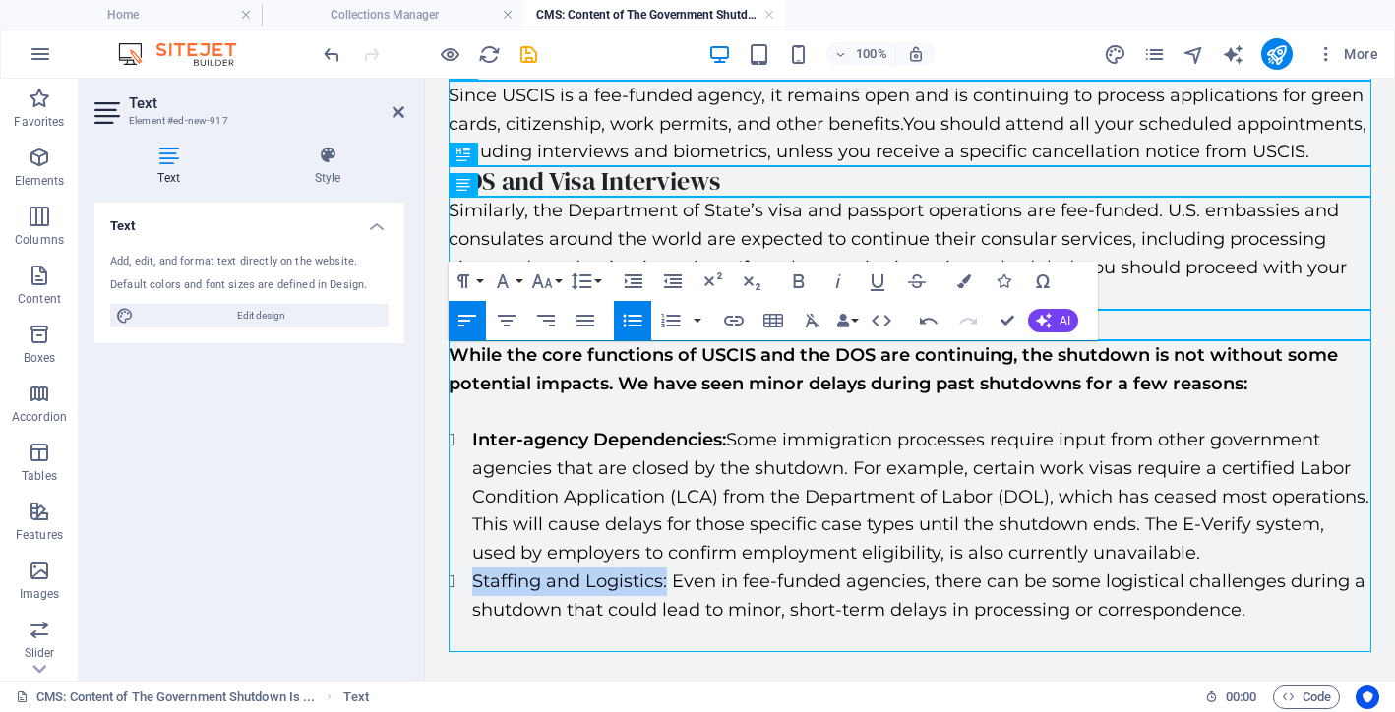
click at [668, 577] on li "Staffing and Logistics: Even in fee-funded agencies, there can be some logistic…" at bounding box center [921, 596] width 899 height 57
click at [767, 575] on li "Staffing and Logistics: Even in fee-funded agencies, there can be some logistic…" at bounding box center [921, 596] width 899 height 57
click at [1117, 557] on li "Inter-agency Dependencies: Some immigration processes require input from other …" at bounding box center [921, 497] width 899 height 142
click at [1103, 569] on li "Staffing and Logistics: Even in fee-funded agencies, there can be some logistic…" at bounding box center [921, 596] width 899 height 57
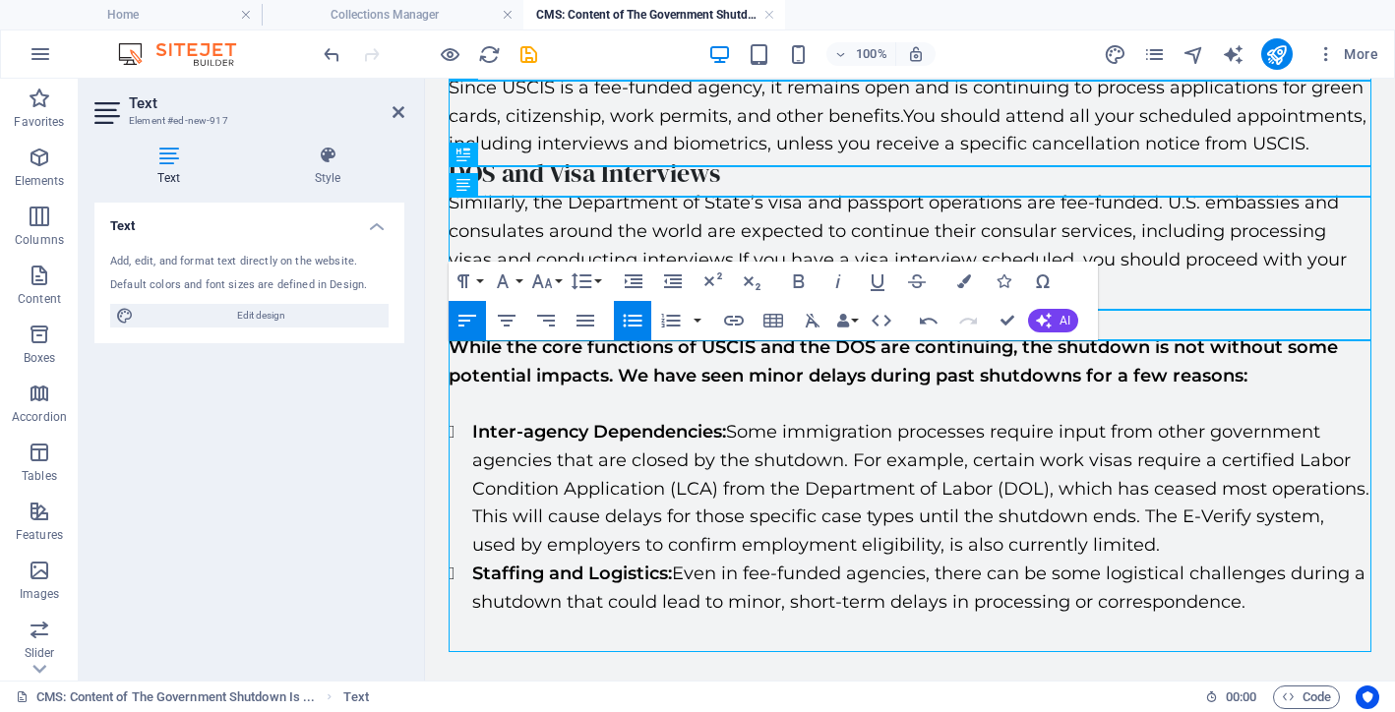
scroll to position [381, 0]
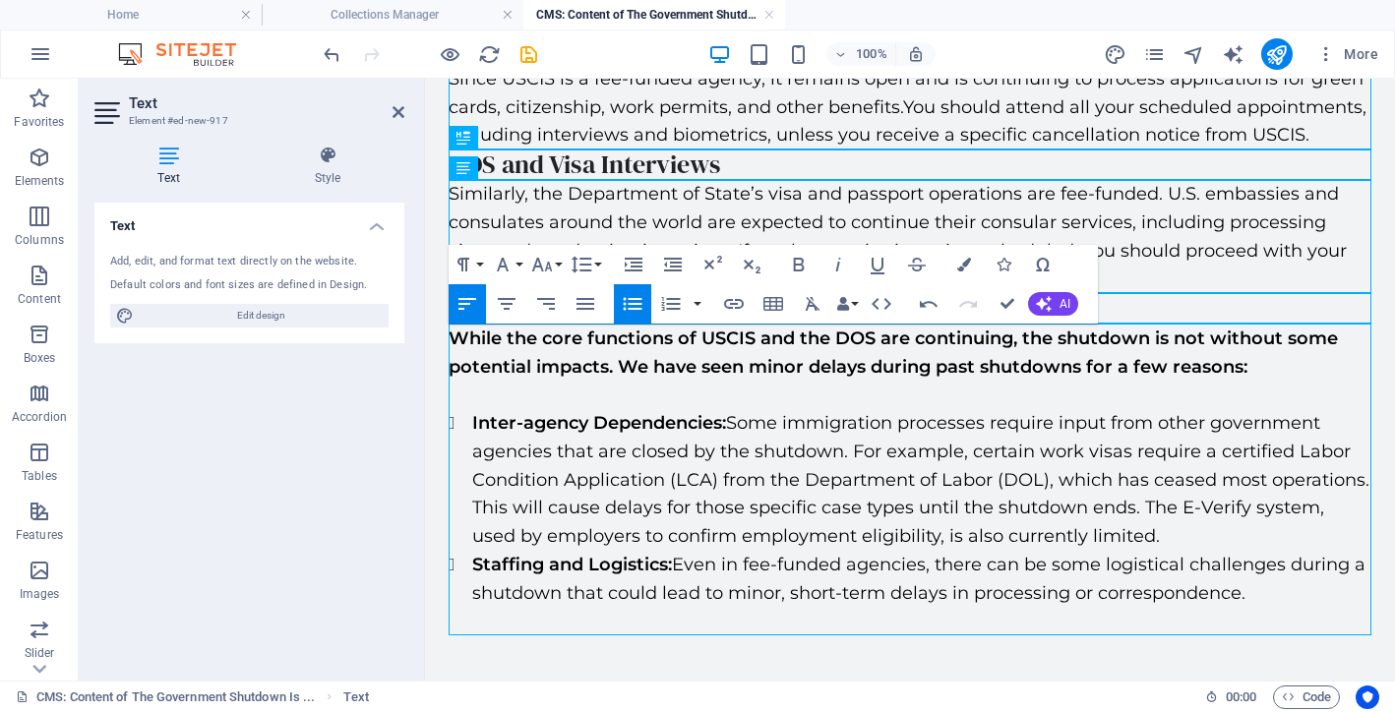
click at [1238, 608] on p at bounding box center [910, 622] width 923 height 29
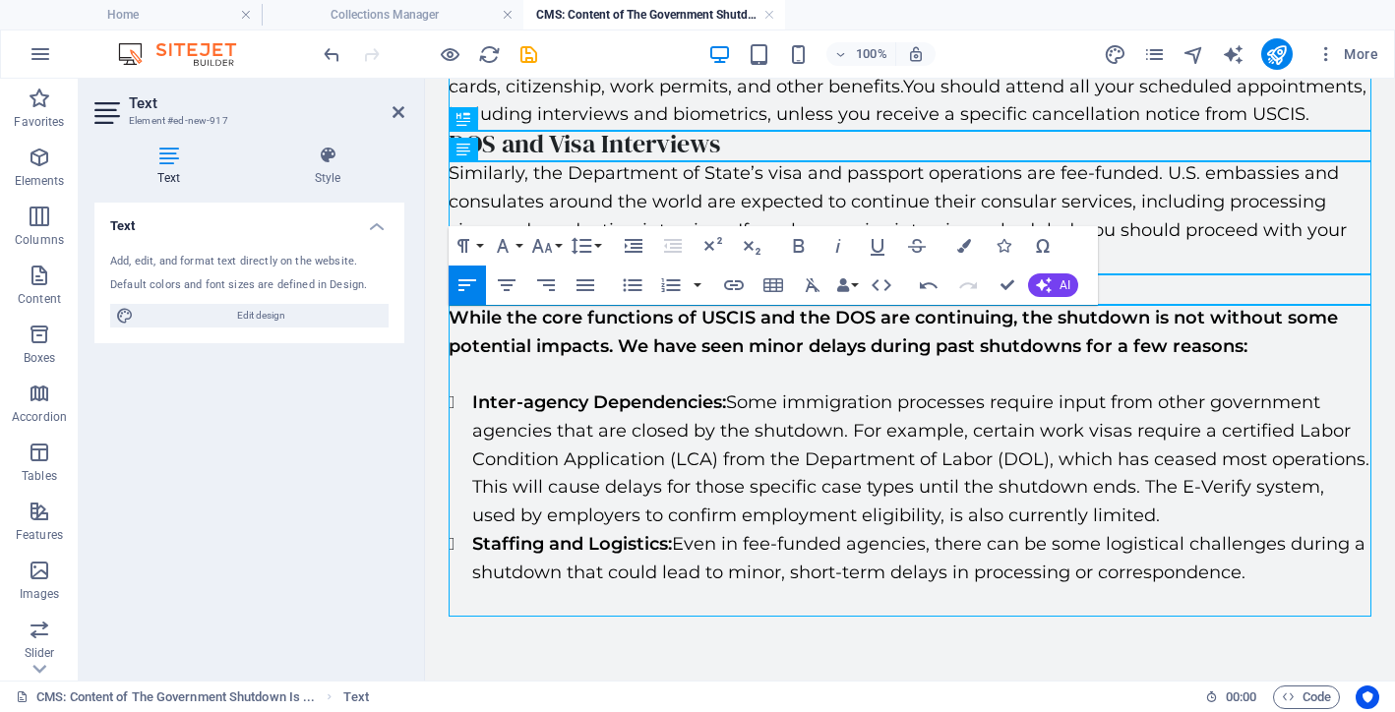
scroll to position [414, 0]
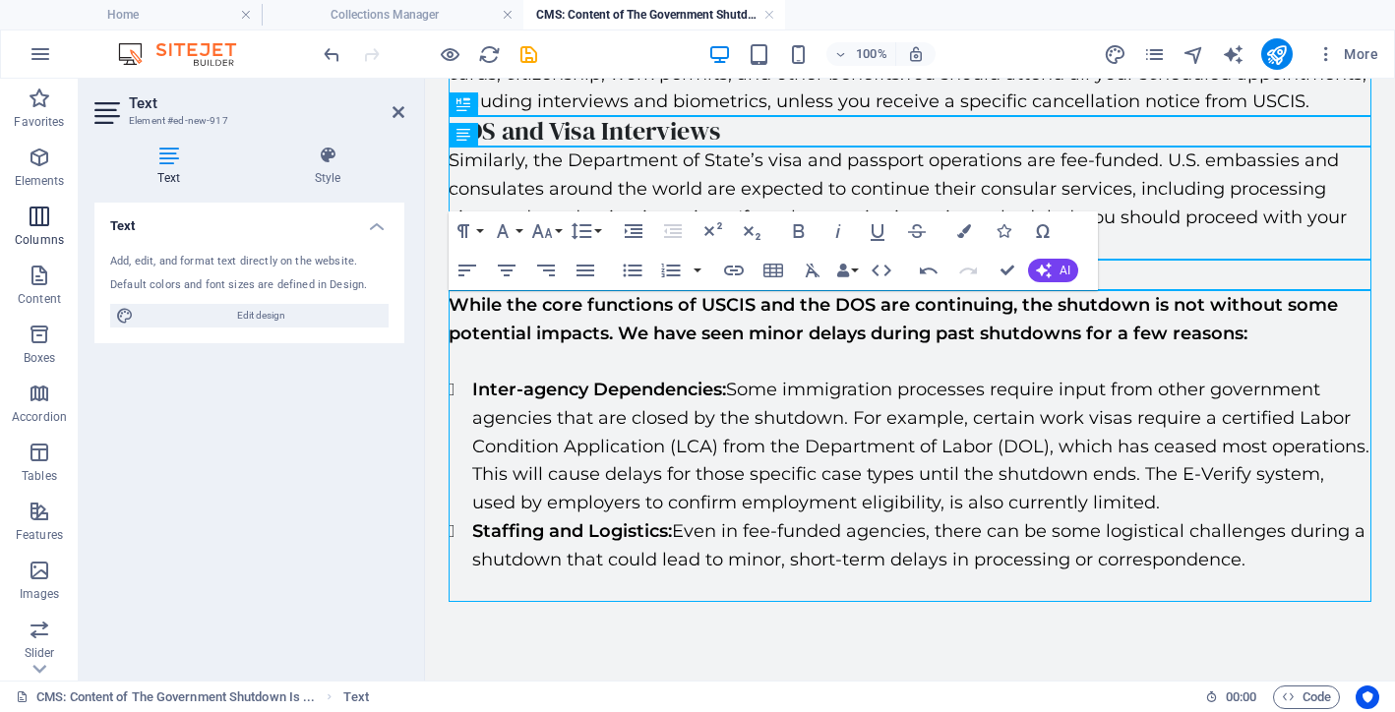
click at [35, 216] on icon "button" at bounding box center [40, 217] width 24 height 24
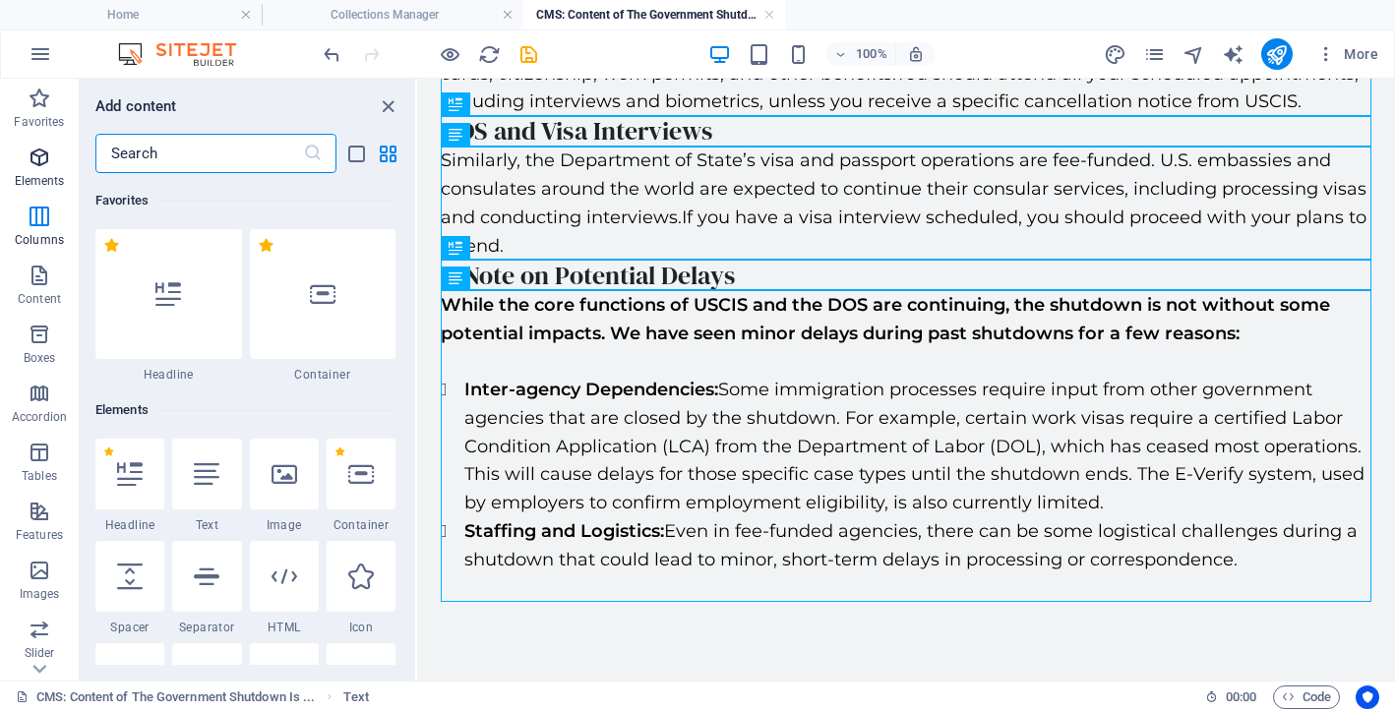
click at [37, 153] on icon "button" at bounding box center [40, 158] width 24 height 24
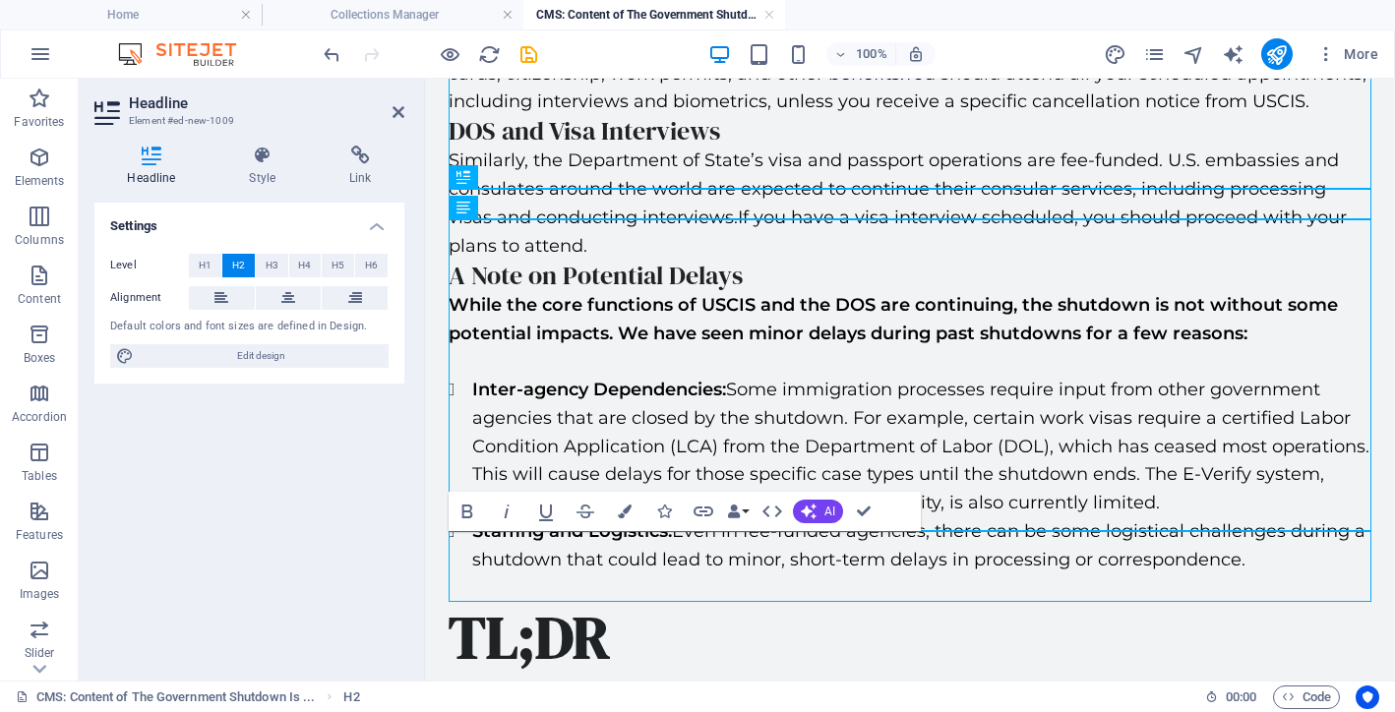
scroll to position [485, 0]
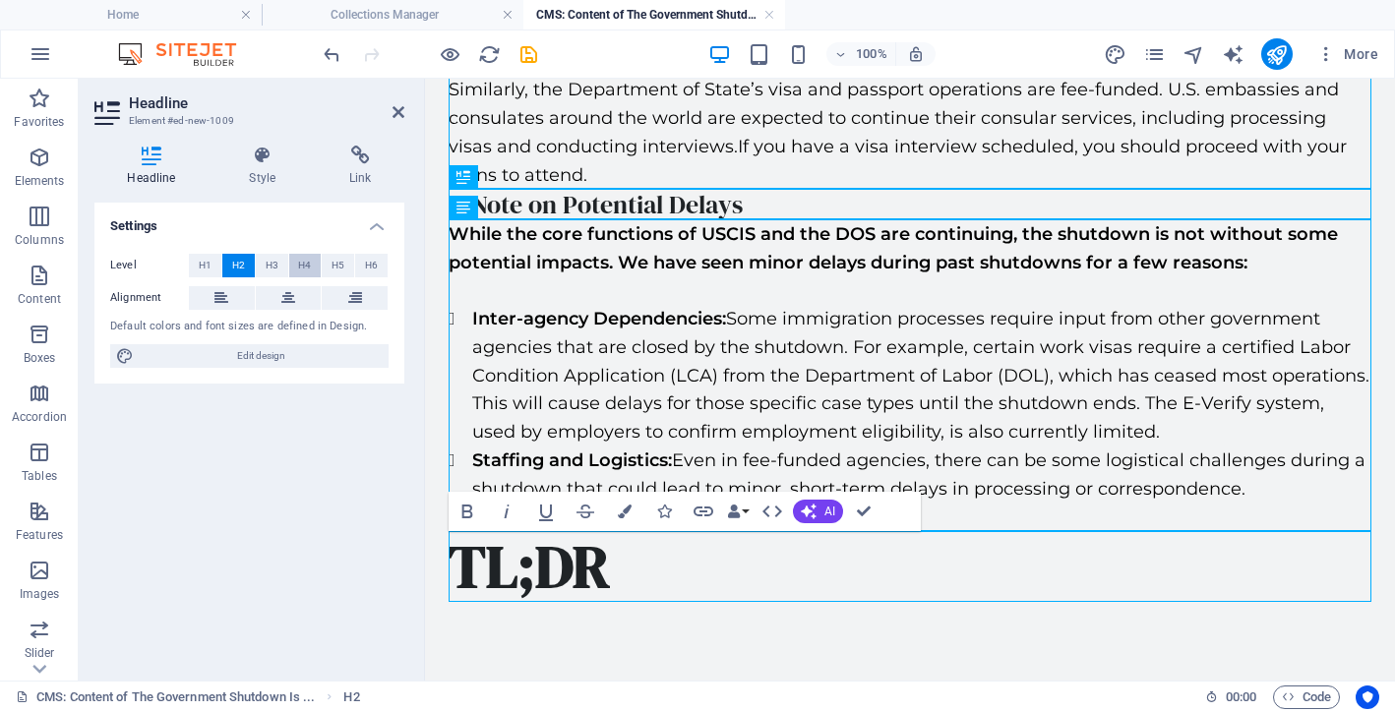
click at [303, 268] on span "H4" at bounding box center [304, 266] width 13 height 24
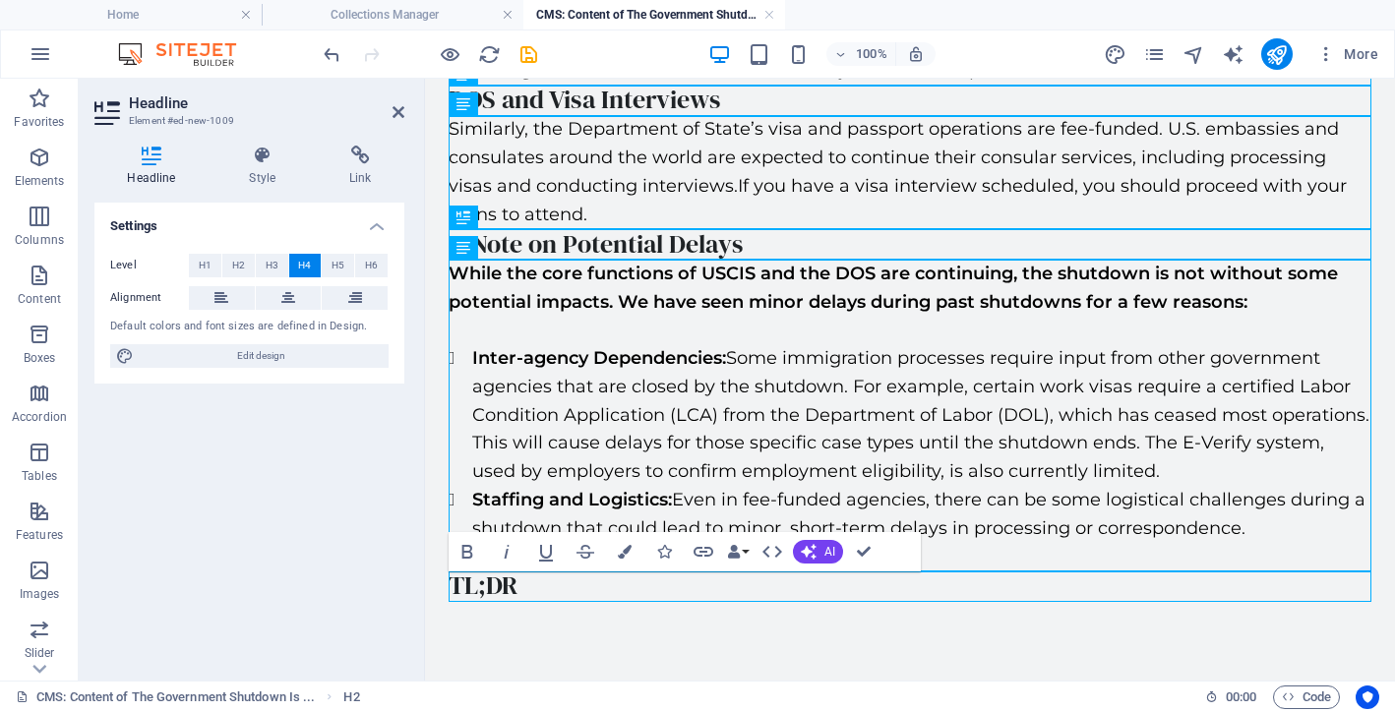
scroll to position [445, 0]
drag, startPoint x: 464, startPoint y: 256, endPoint x: 489, endPoint y: 596, distance: 341.3
drag, startPoint x: 41, startPoint y: 154, endPoint x: 130, endPoint y: 232, distance: 117.8
click at [130, 241] on section "Favorites Elements Columns Content Boxes Accordion Tables Features Images Slide…" at bounding box center [697, 380] width 1395 height 602
drag, startPoint x: 872, startPoint y: 553, endPoint x: 538, endPoint y: 301, distance: 417.9
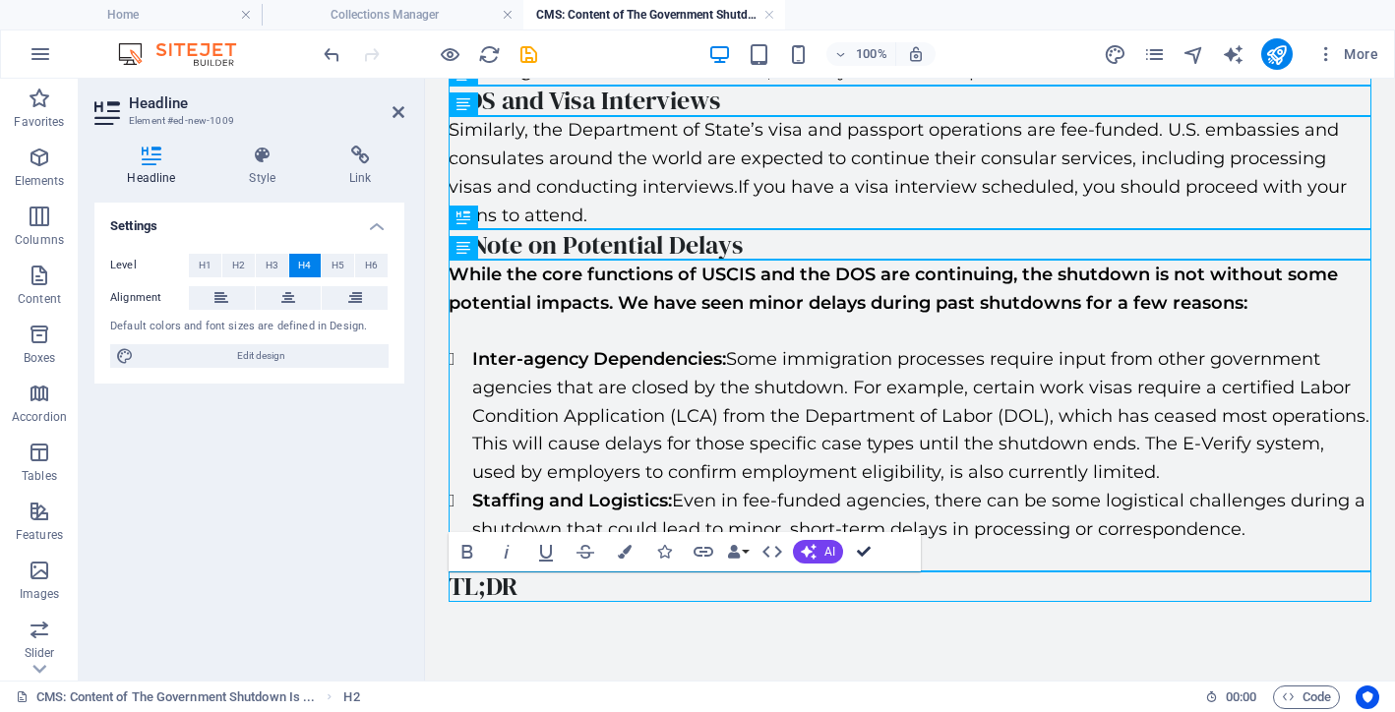
scroll to position [332, 0]
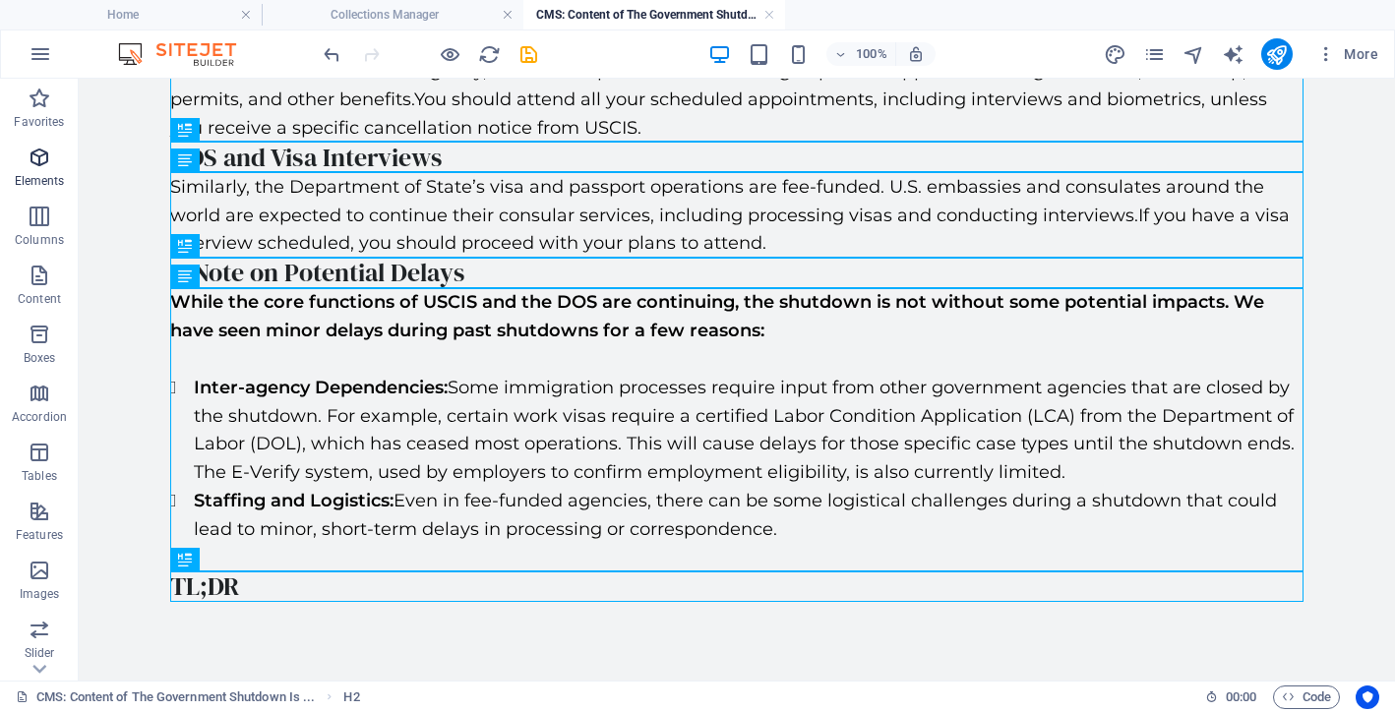
drag, startPoint x: 41, startPoint y: 161, endPoint x: 27, endPoint y: 160, distance: 14.8
click at [27, 160] on span "Elements" at bounding box center [39, 169] width 79 height 47
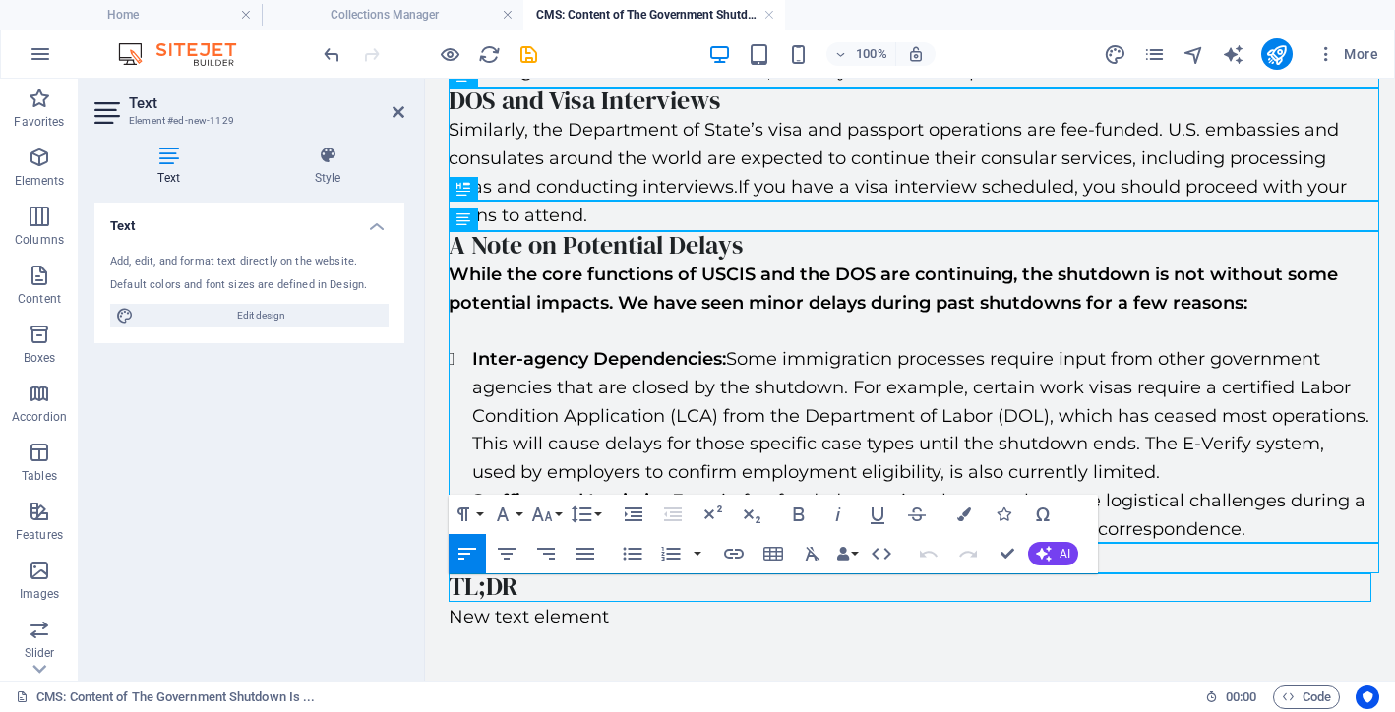
scroll to position [473, 0]
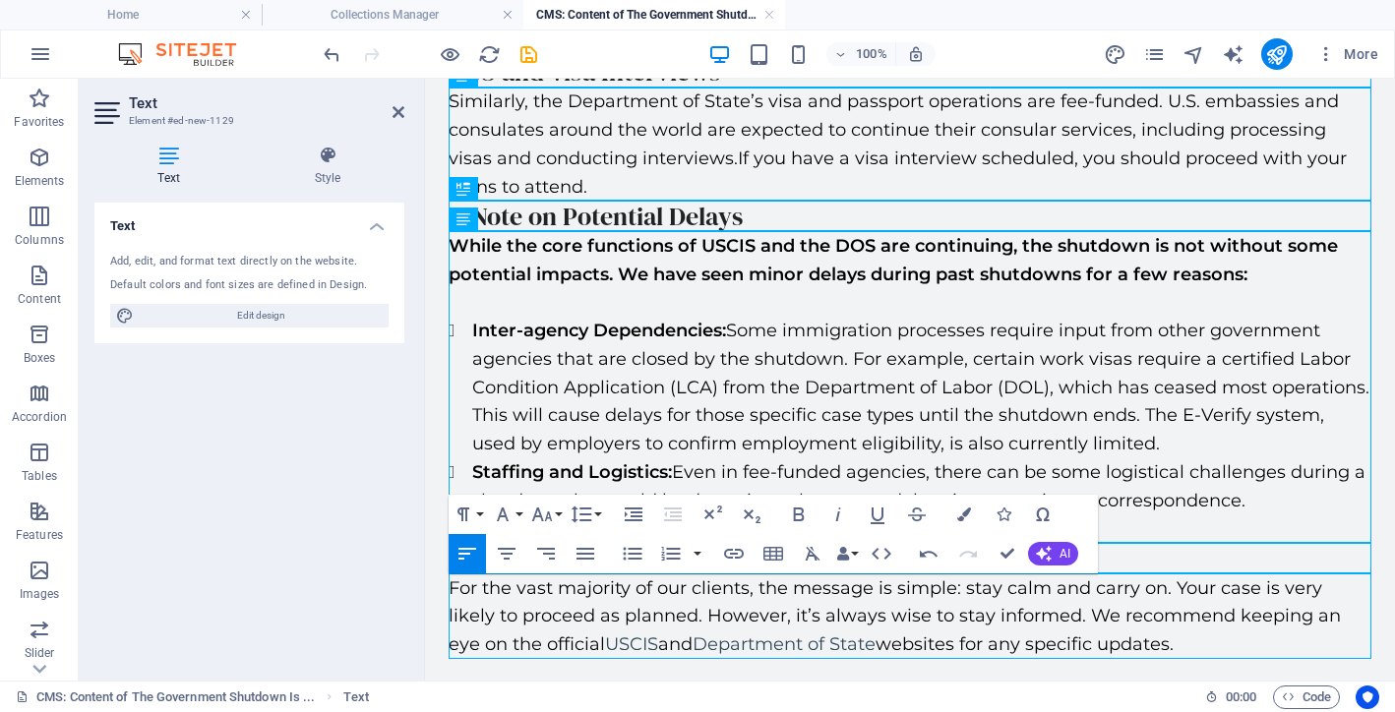
click at [723, 589] on p "For the vast majority of our clients, the message is simple: stay calm and carr…" at bounding box center [910, 617] width 923 height 85
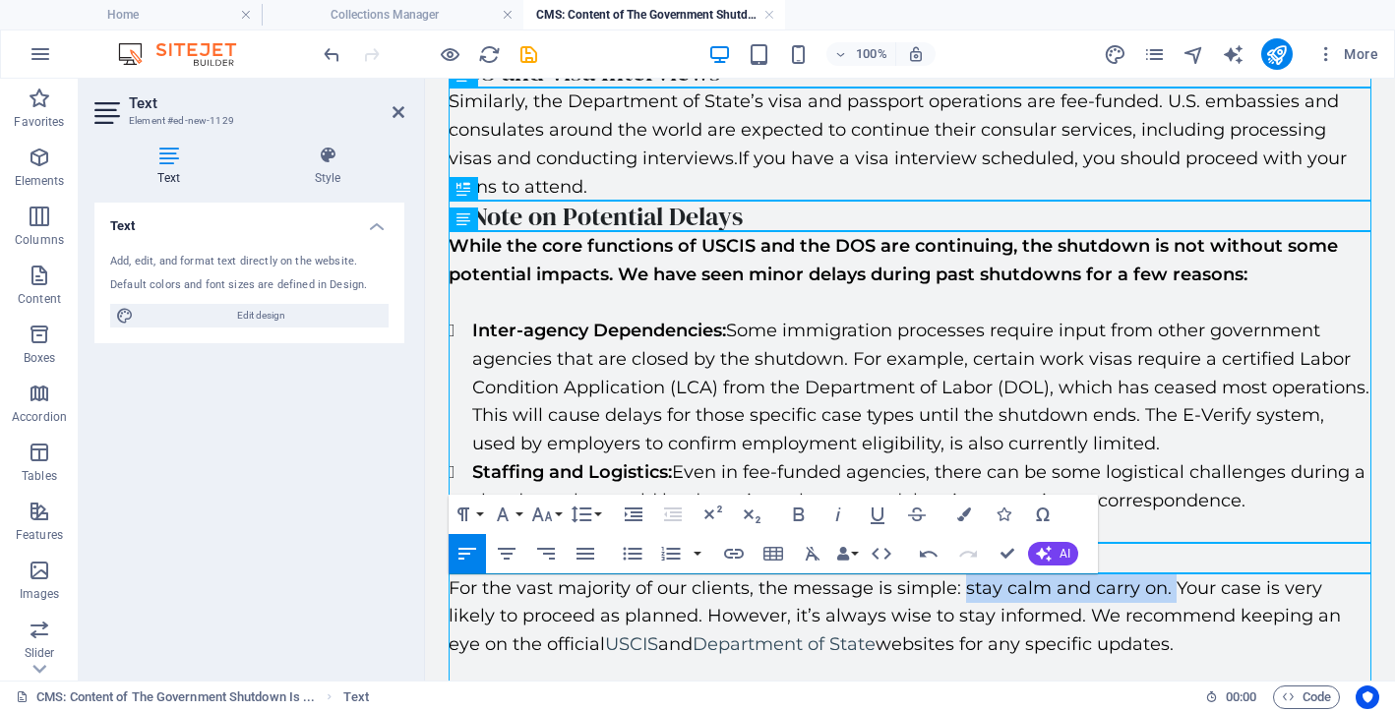
drag, startPoint x: 1172, startPoint y: 592, endPoint x: 961, endPoint y: 595, distance: 210.6
click at [961, 595] on p "For the vast majority of our clients , the message is simple: stay calm and car…" at bounding box center [910, 617] width 923 height 85
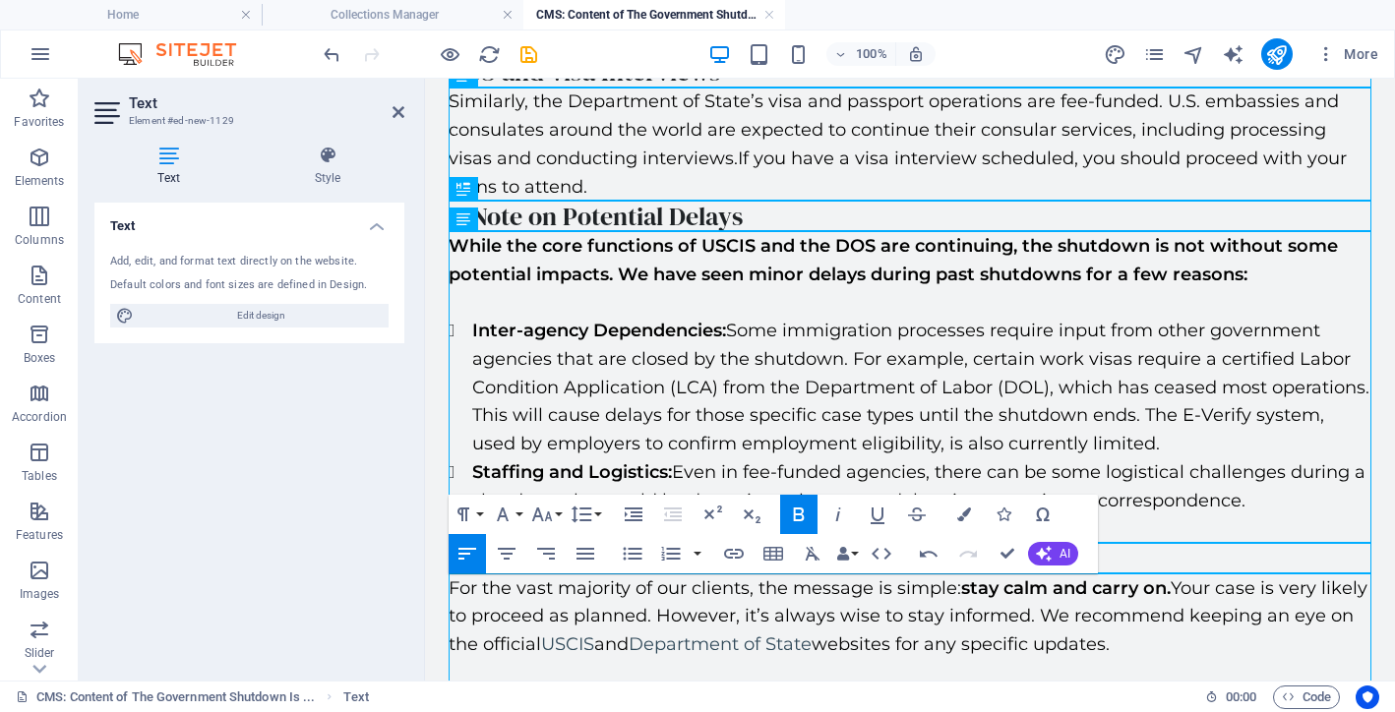
click at [1171, 591] on strong "stay calm and carry on." at bounding box center [1066, 588] width 210 height 22
click at [1191, 626] on p "For the vast majority of our clients, the message is simple: stay calm and carr…" at bounding box center [910, 617] width 923 height 85
click at [1191, 638] on p "For the vast majority of our clients, the message is simple: stay calm and carr…" at bounding box center [910, 617] width 923 height 85
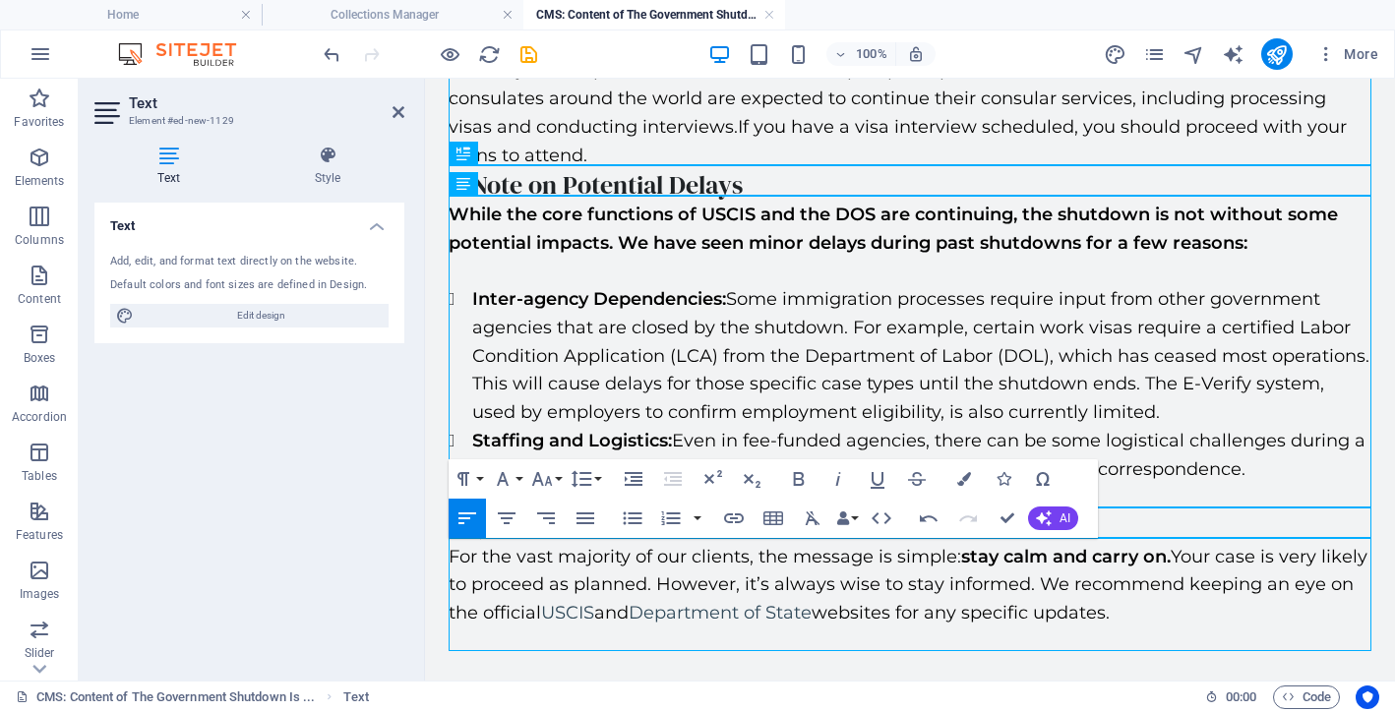
scroll to position [509, 0]
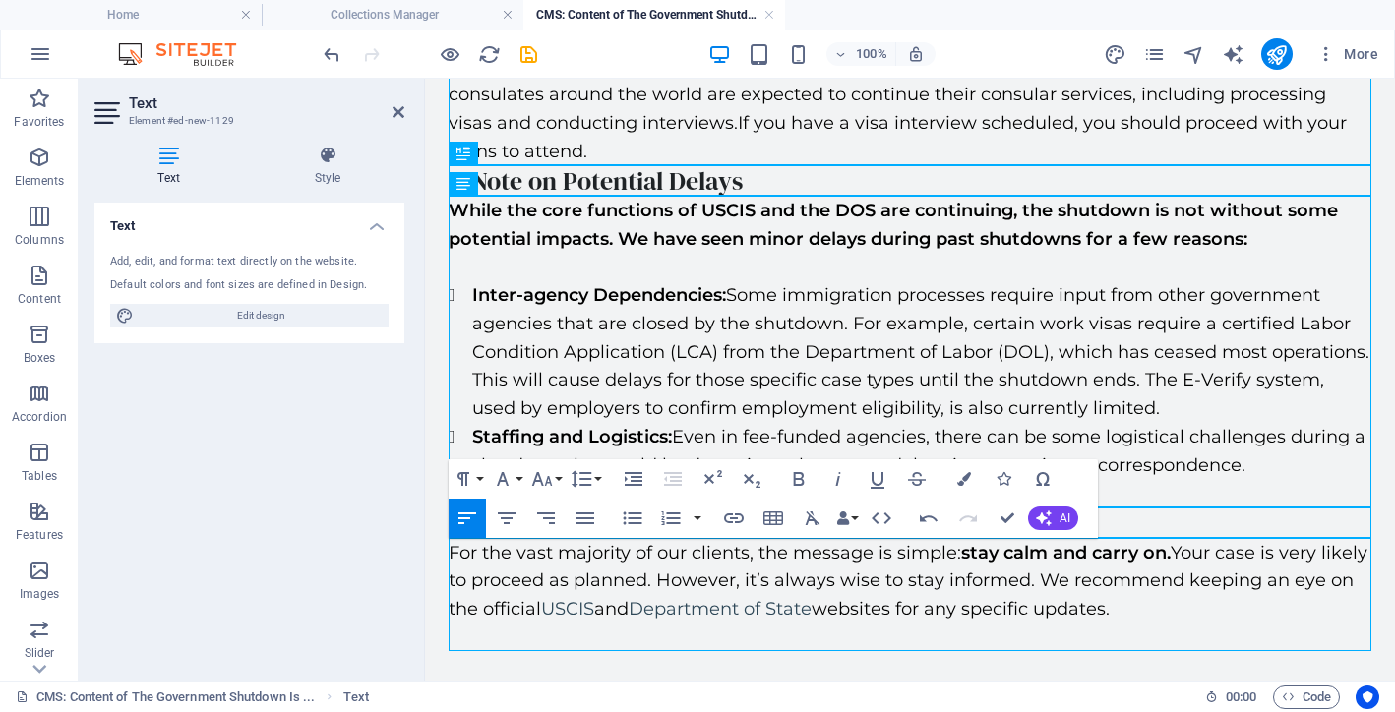
click at [1091, 584] on p "For the vast majority of our clients, the message is simple: stay calm and carr…" at bounding box center [910, 581] width 923 height 85
click at [1166, 374] on div "While the core functions of USCIS and the DOS are continuing, the shutdown is n…" at bounding box center [910, 353] width 923 height 312
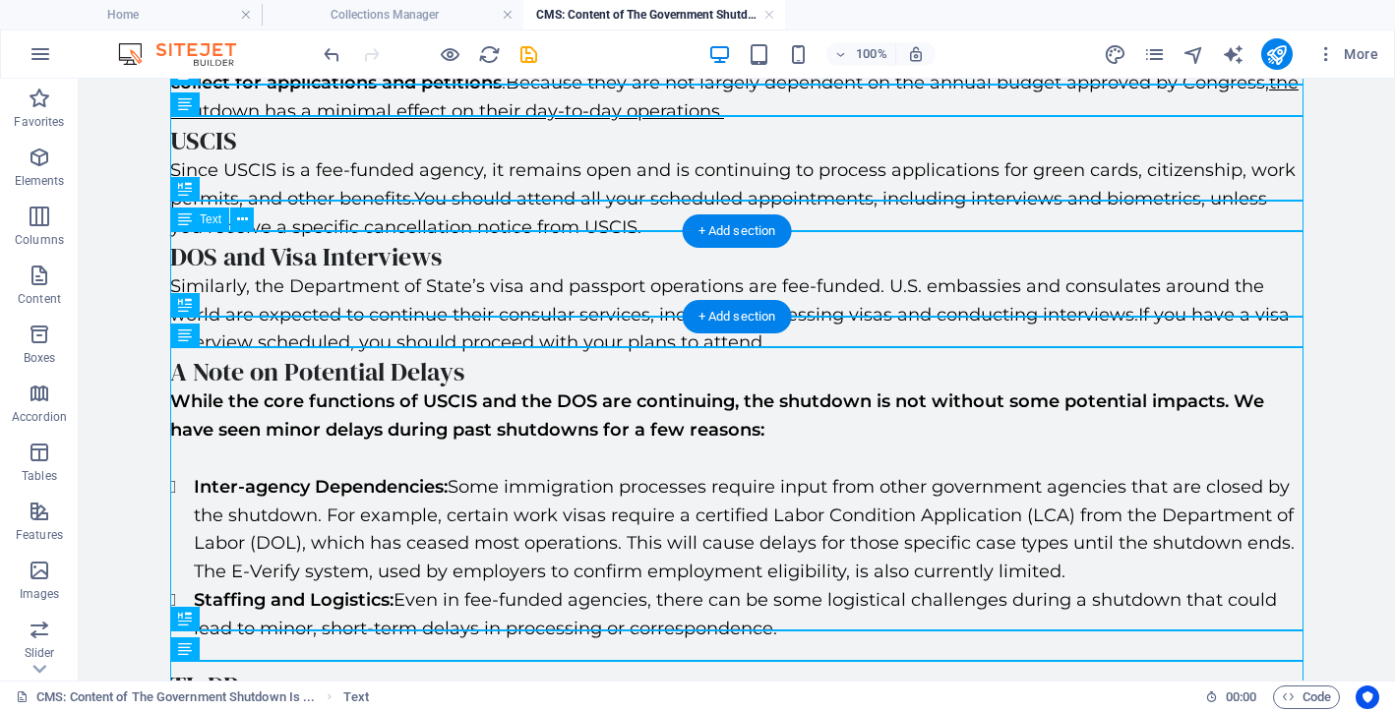
scroll to position [225, 0]
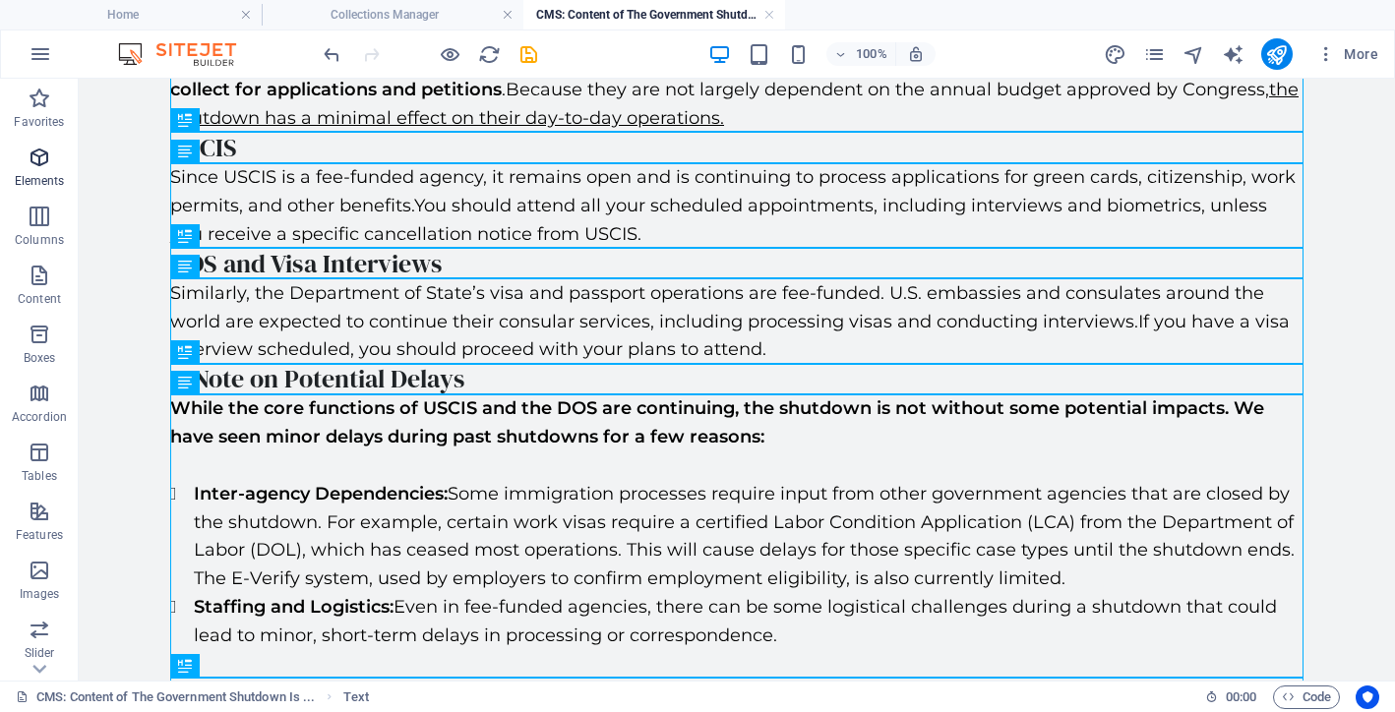
click at [36, 163] on icon "button" at bounding box center [40, 158] width 24 height 24
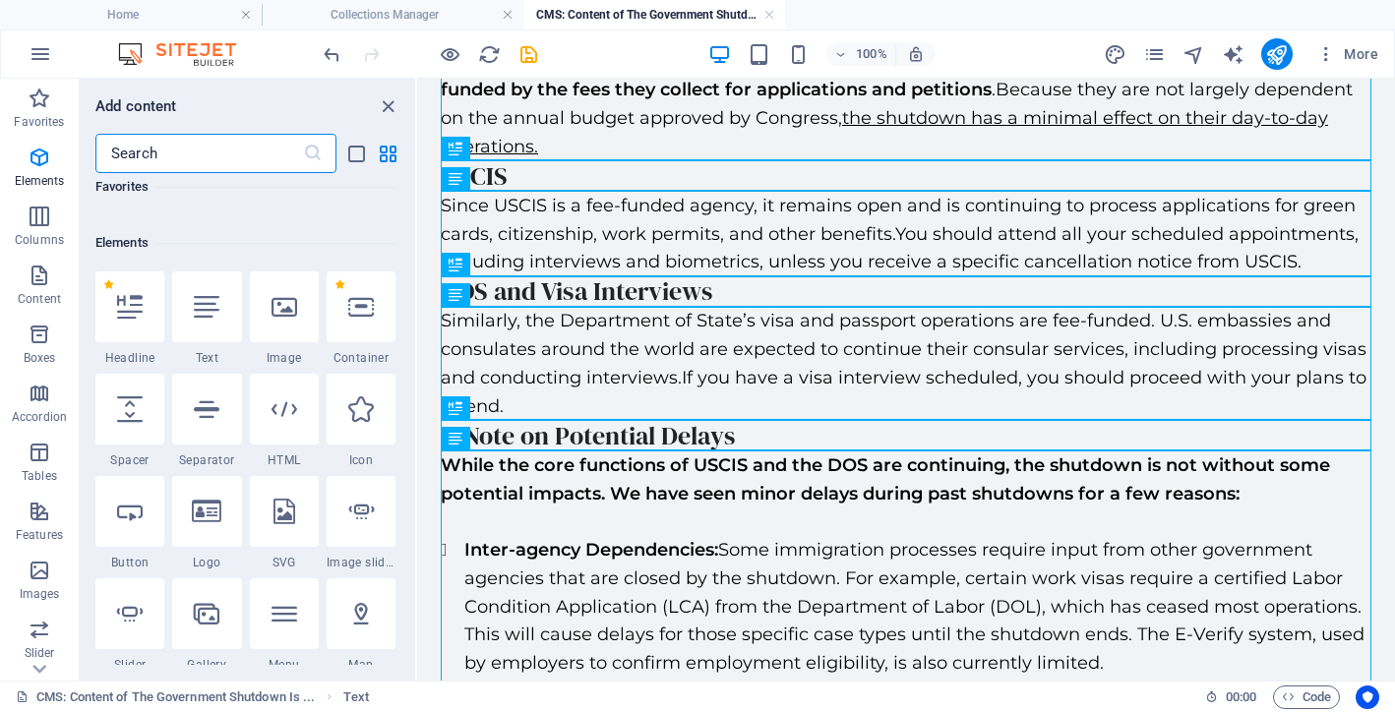
scroll to position [210, 0]
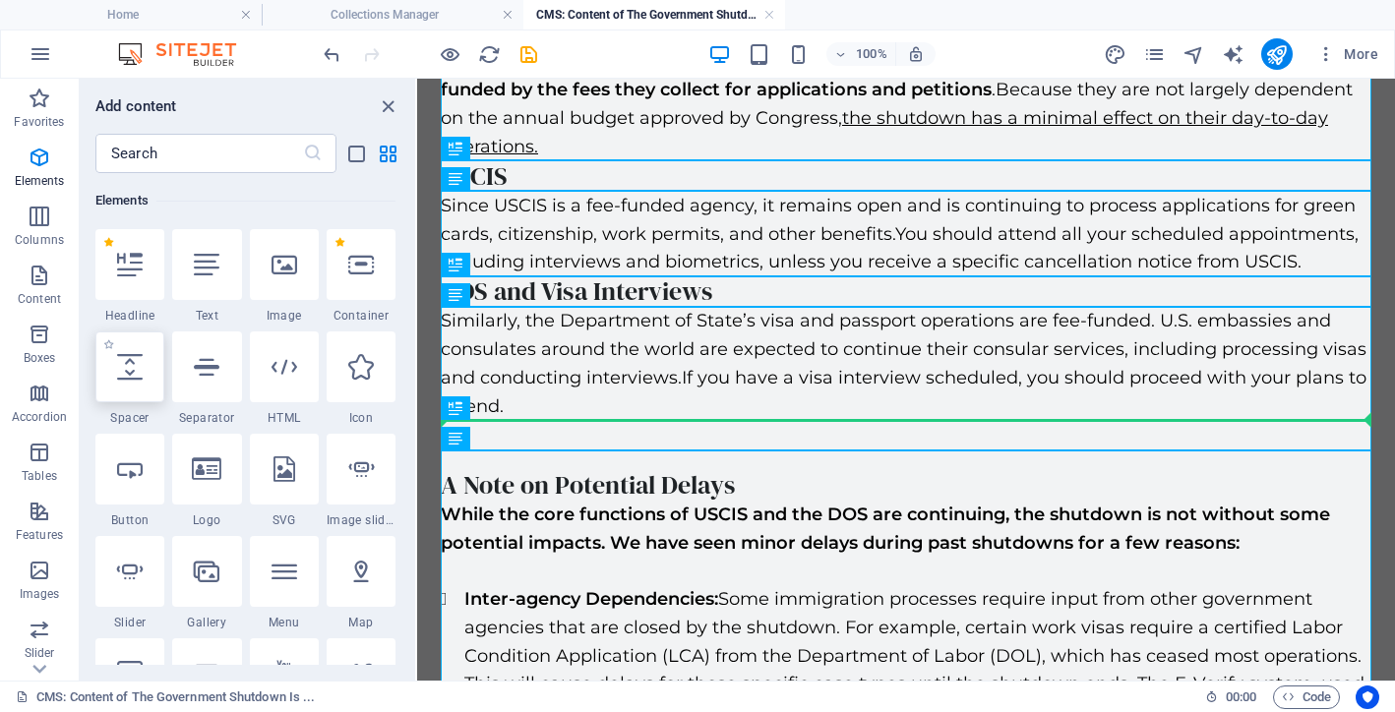
select select "px"
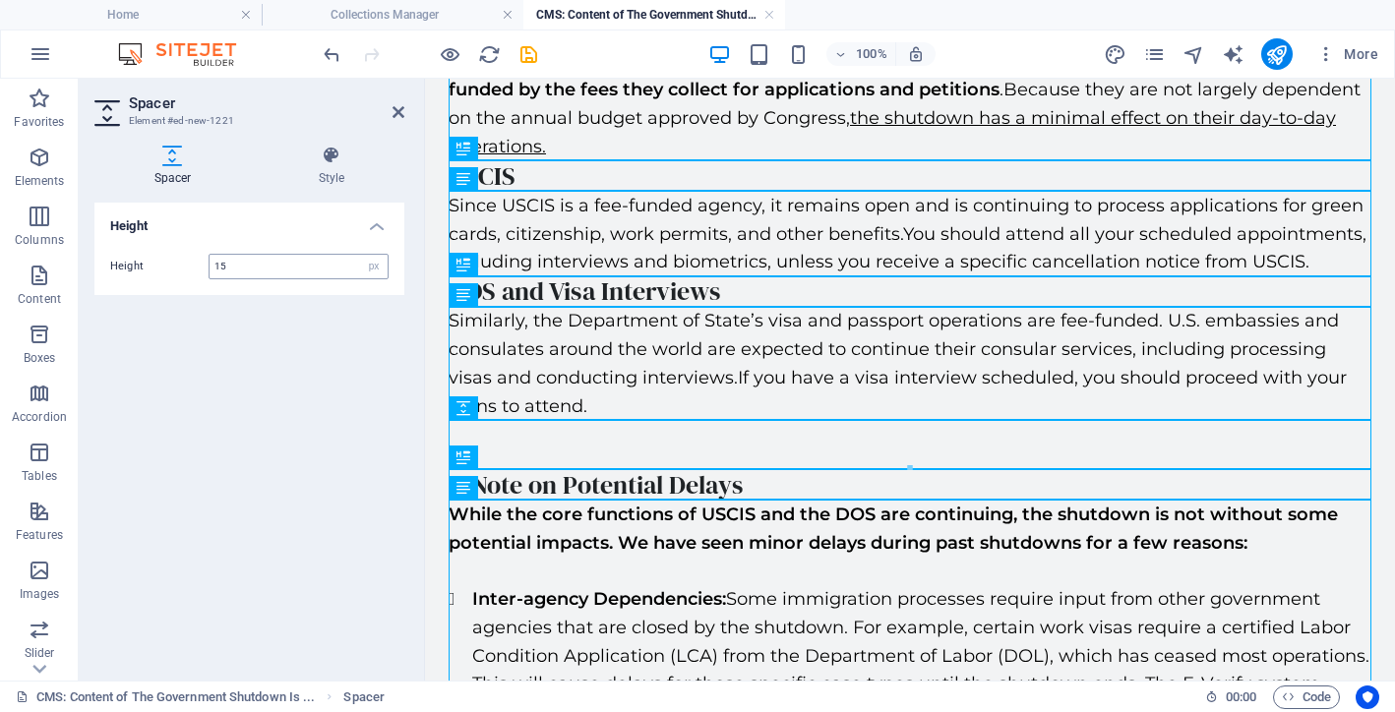
type input "15"
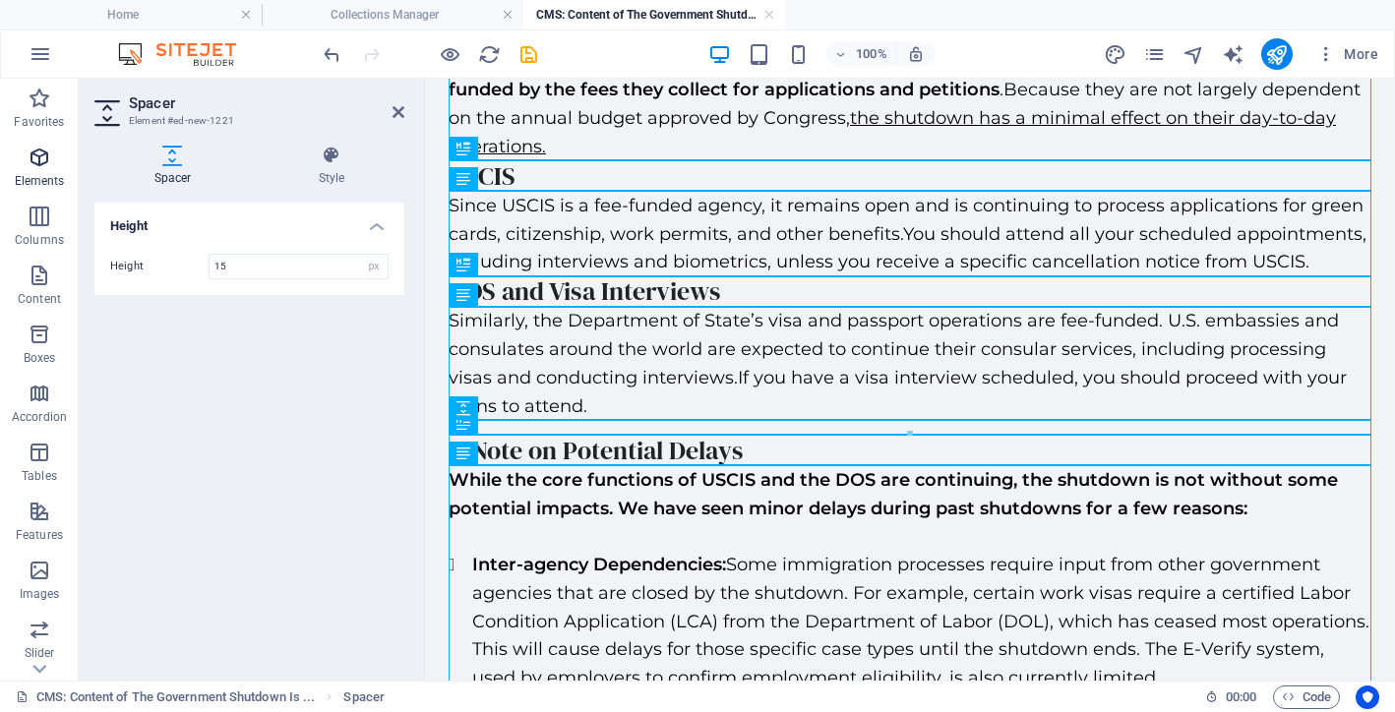
click at [43, 160] on icon "button" at bounding box center [40, 158] width 24 height 24
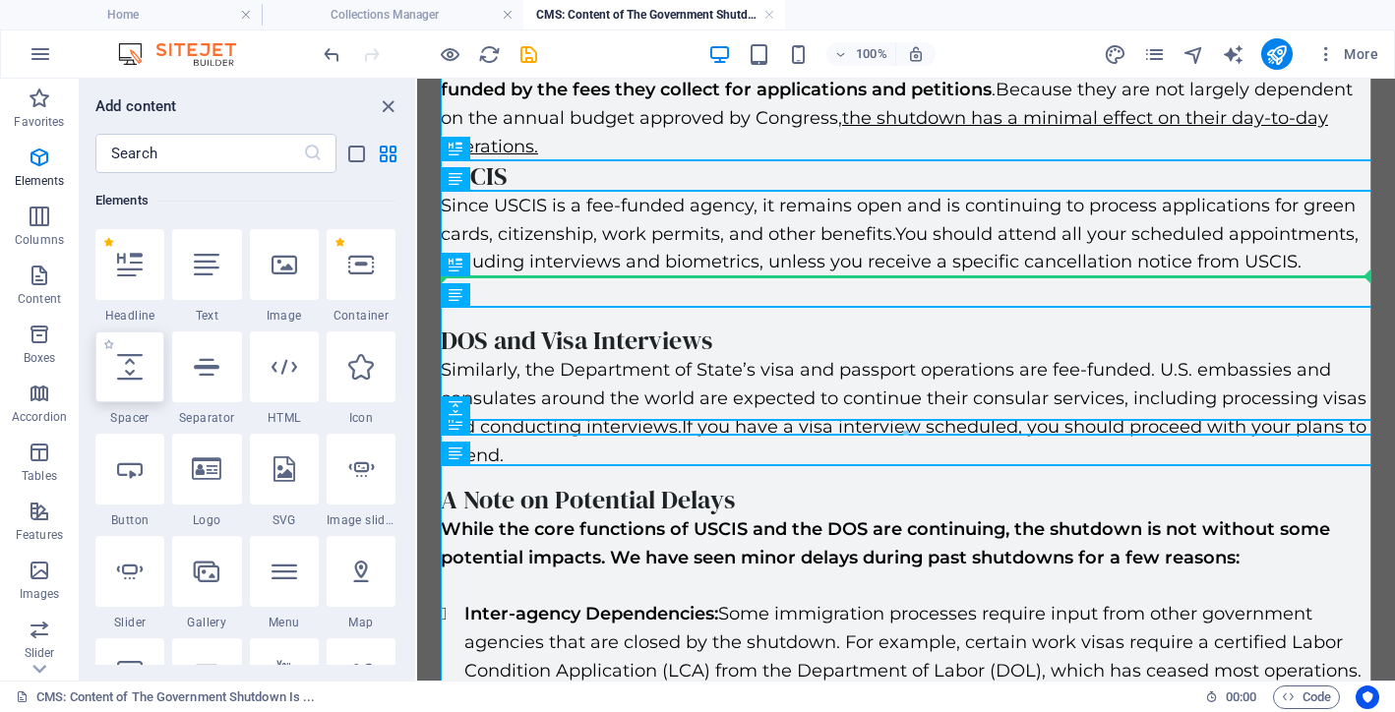
select select "px"
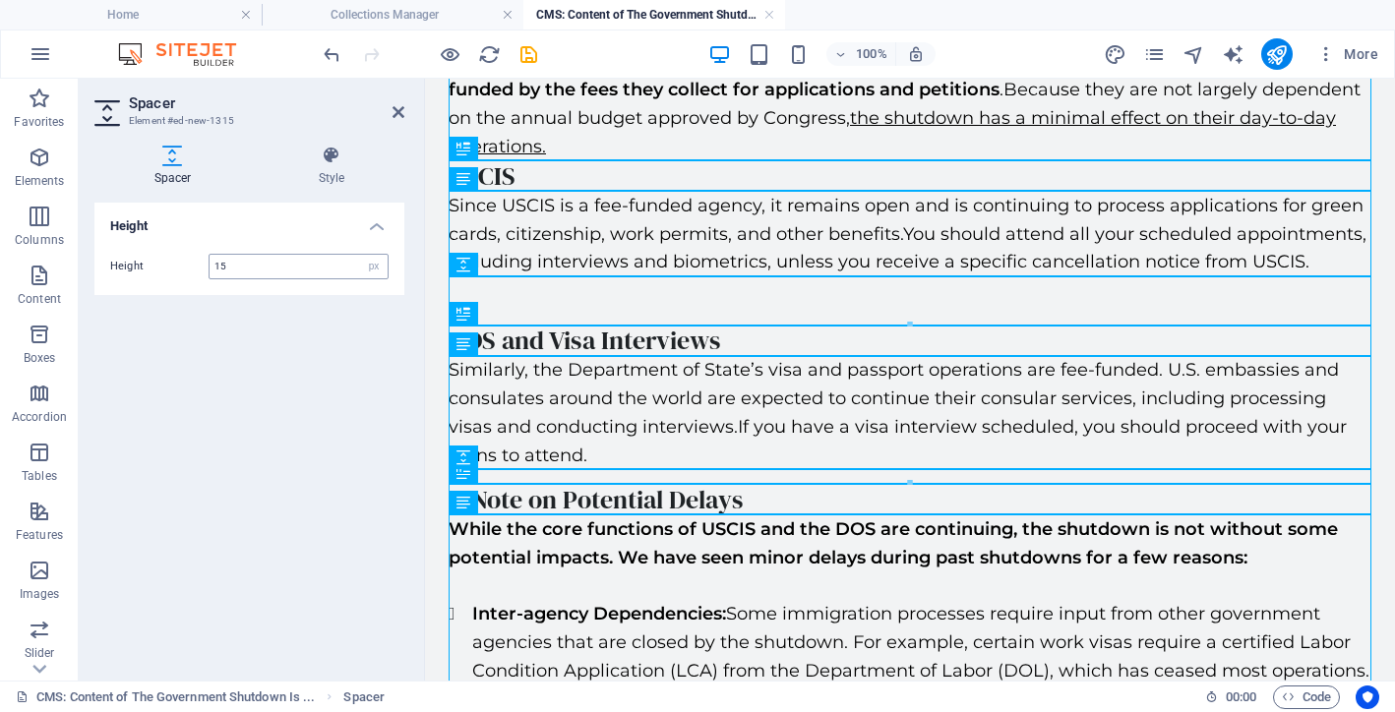
type input "15"
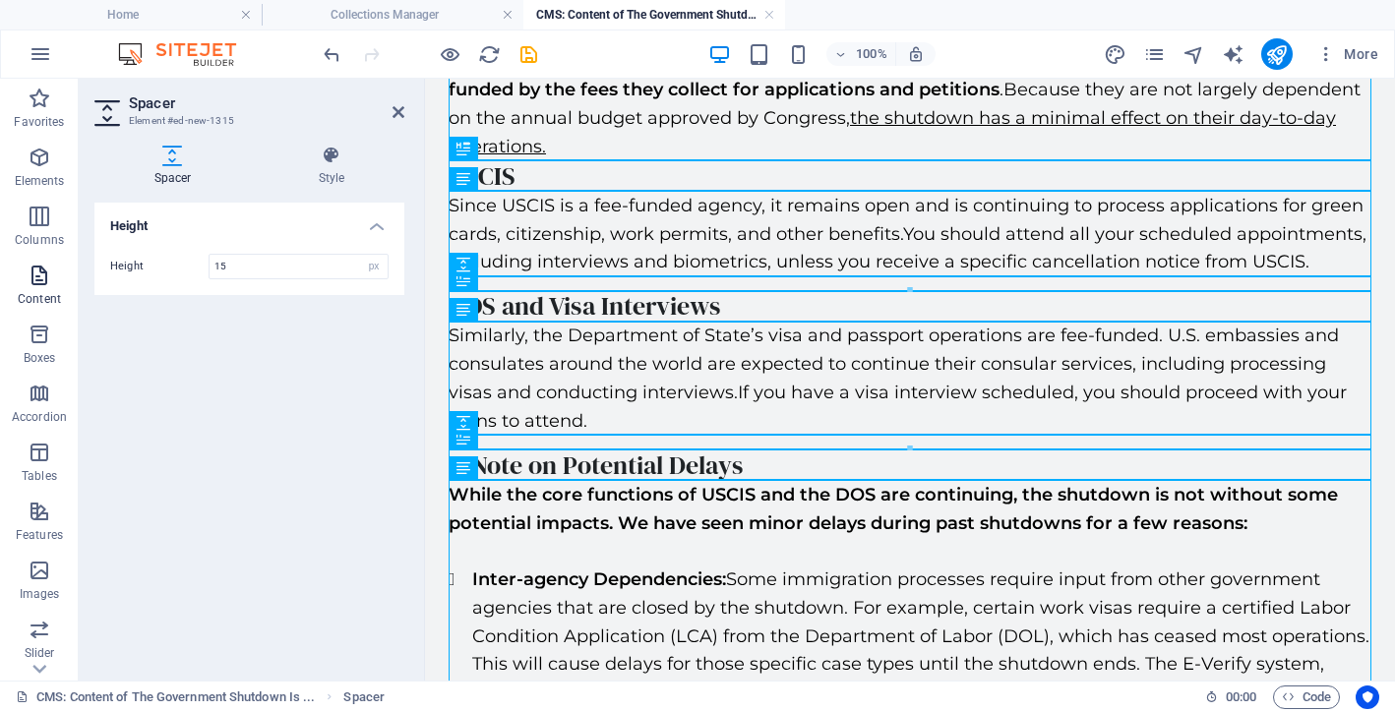
click at [41, 286] on icon "button" at bounding box center [40, 276] width 24 height 24
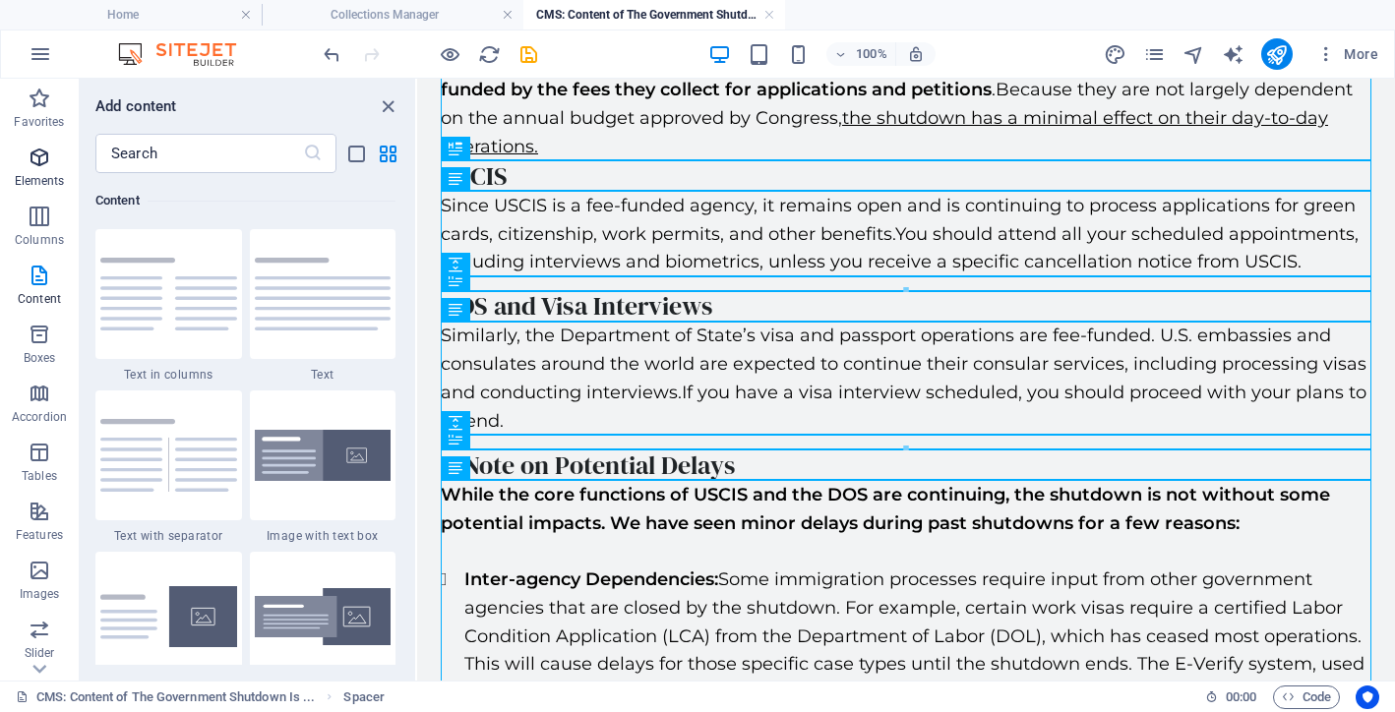
click at [37, 153] on icon "button" at bounding box center [40, 158] width 24 height 24
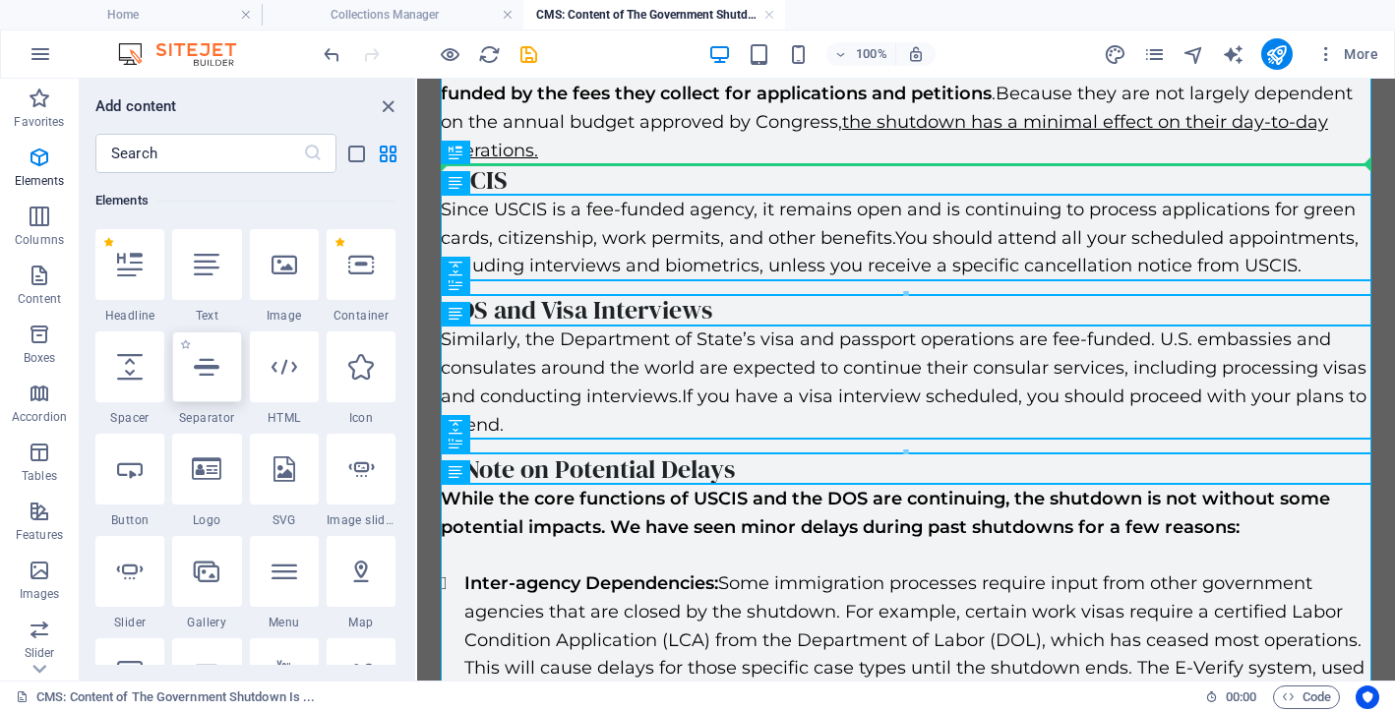
scroll to position [245, 0]
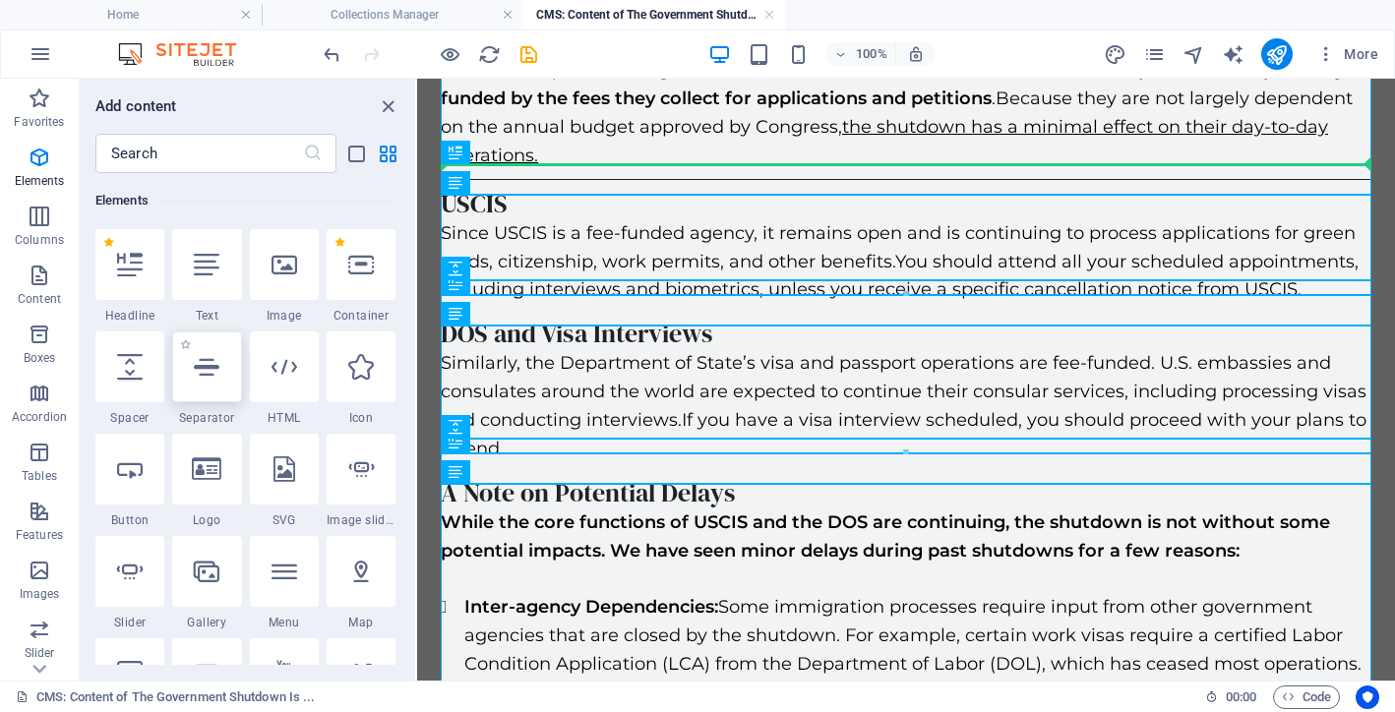
select select "%"
select select "px"
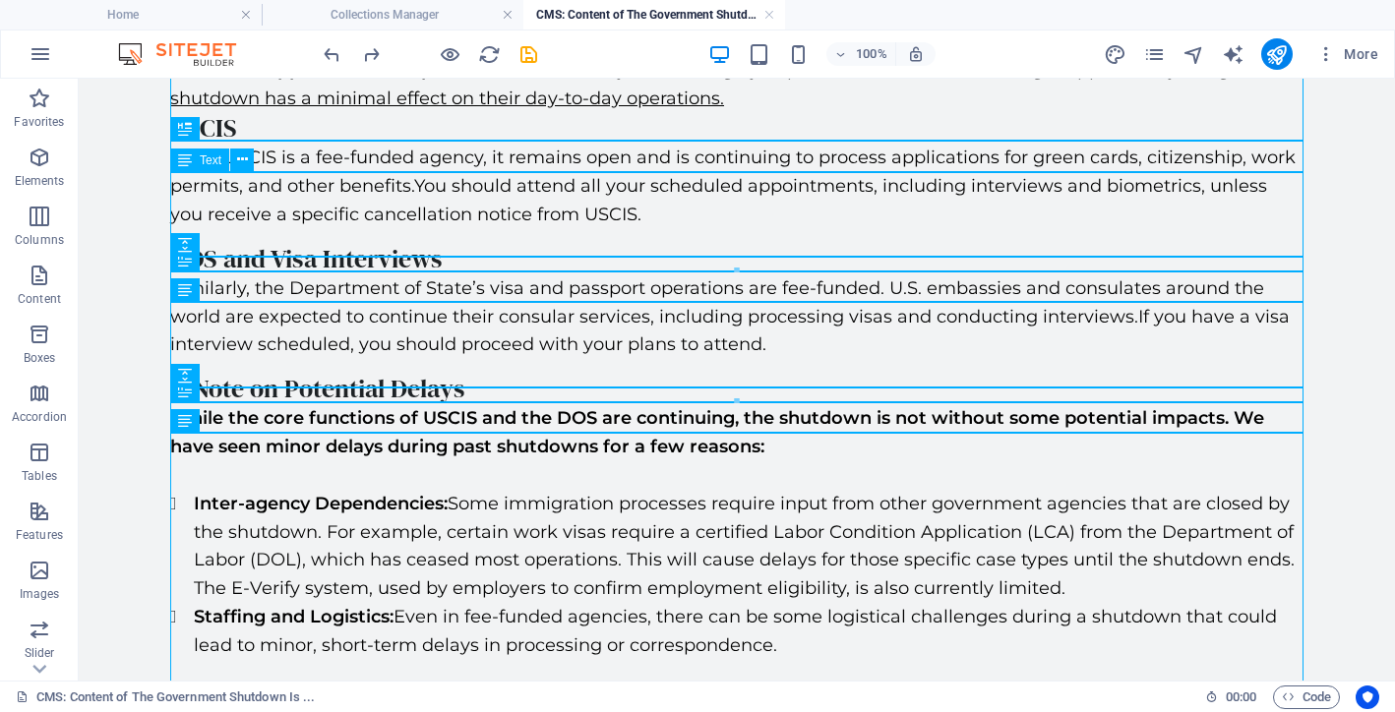
scroll to position [216, 0]
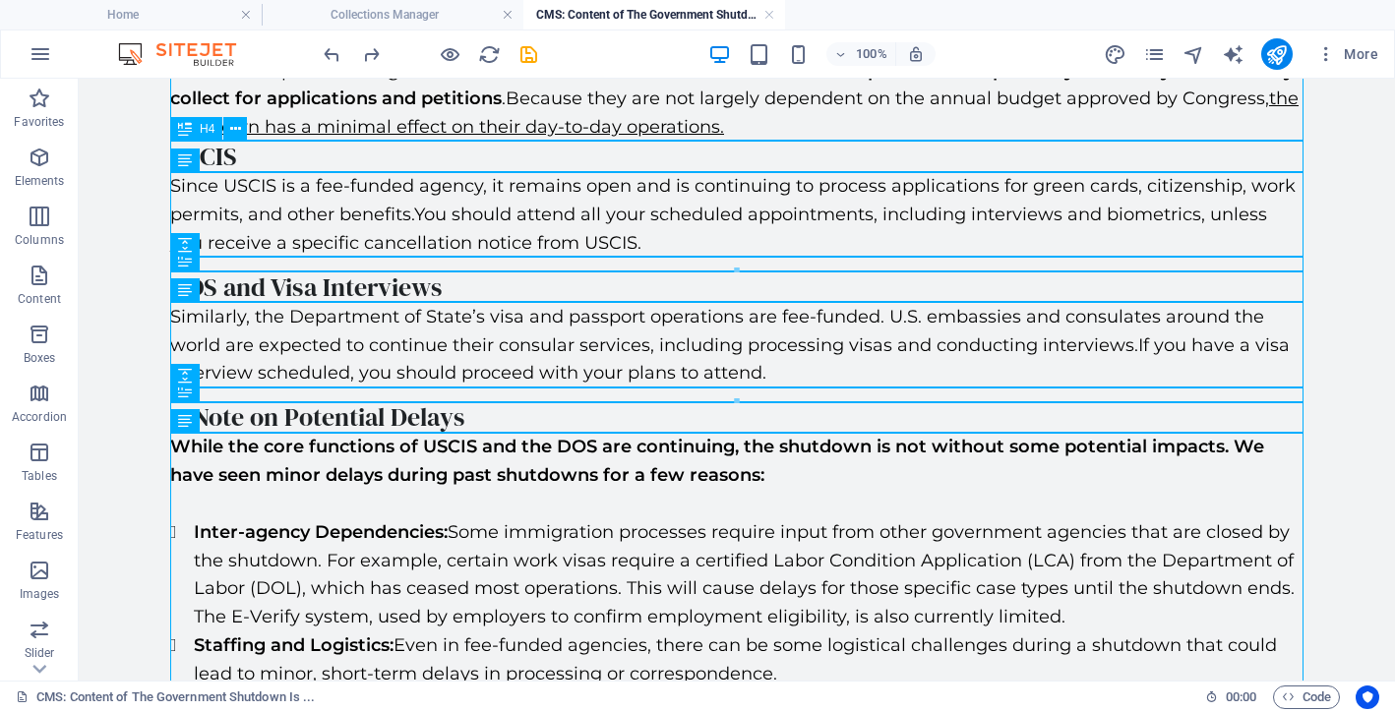
click at [507, 171] on div "USCIS" at bounding box center [736, 157] width 1133 height 30
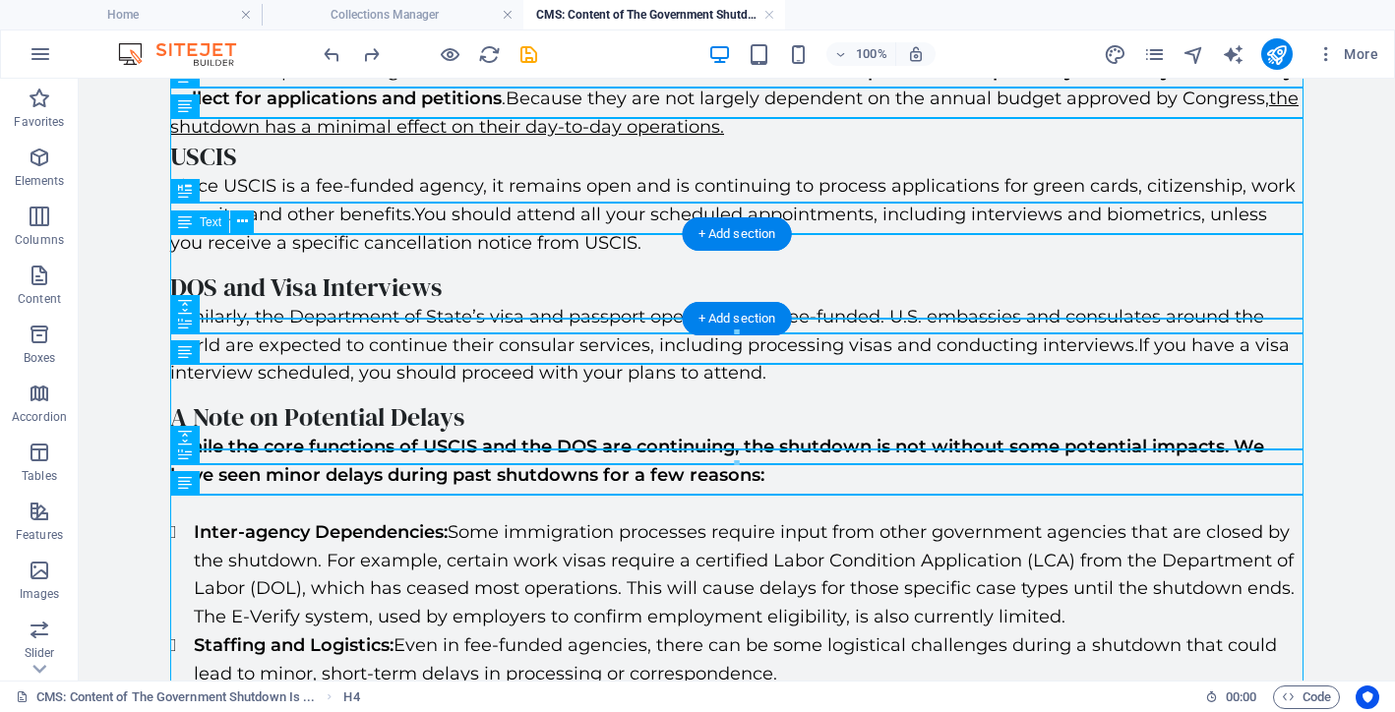
scroll to position [152, 0]
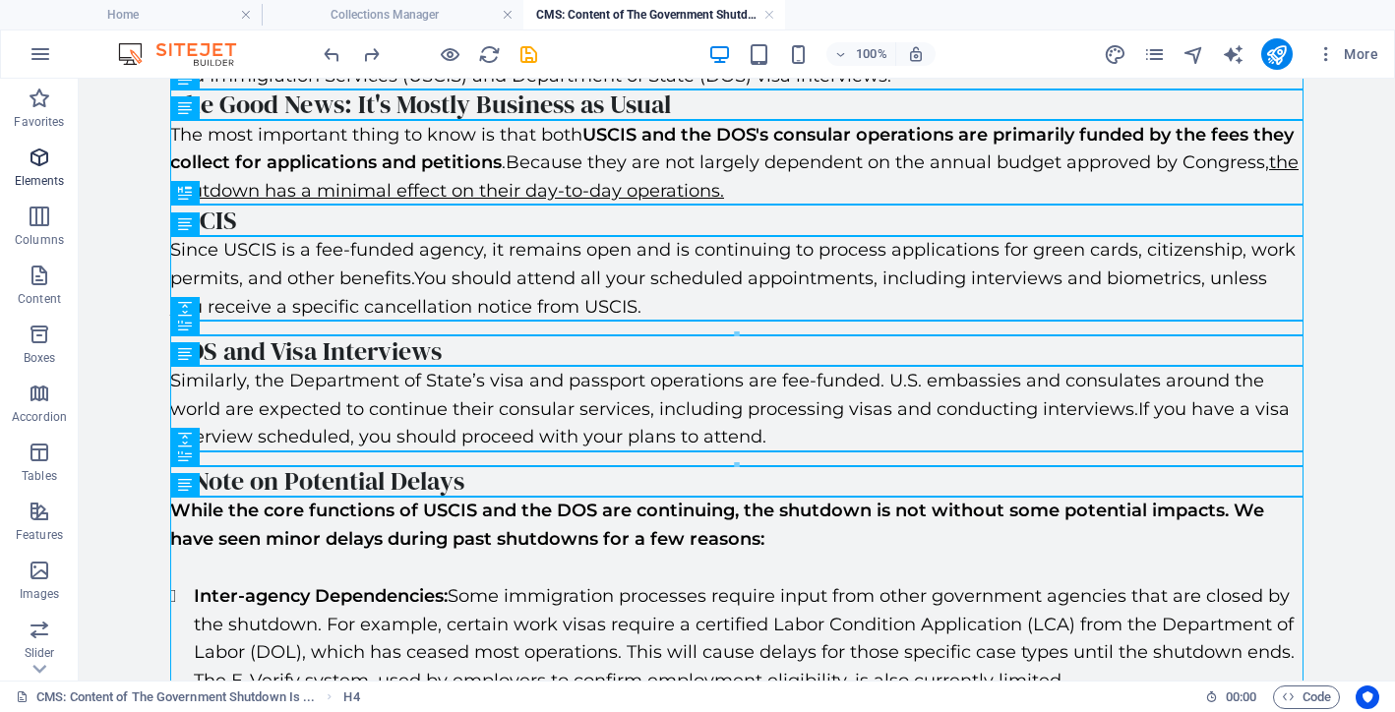
click at [32, 179] on p "Elements" at bounding box center [40, 181] width 50 height 16
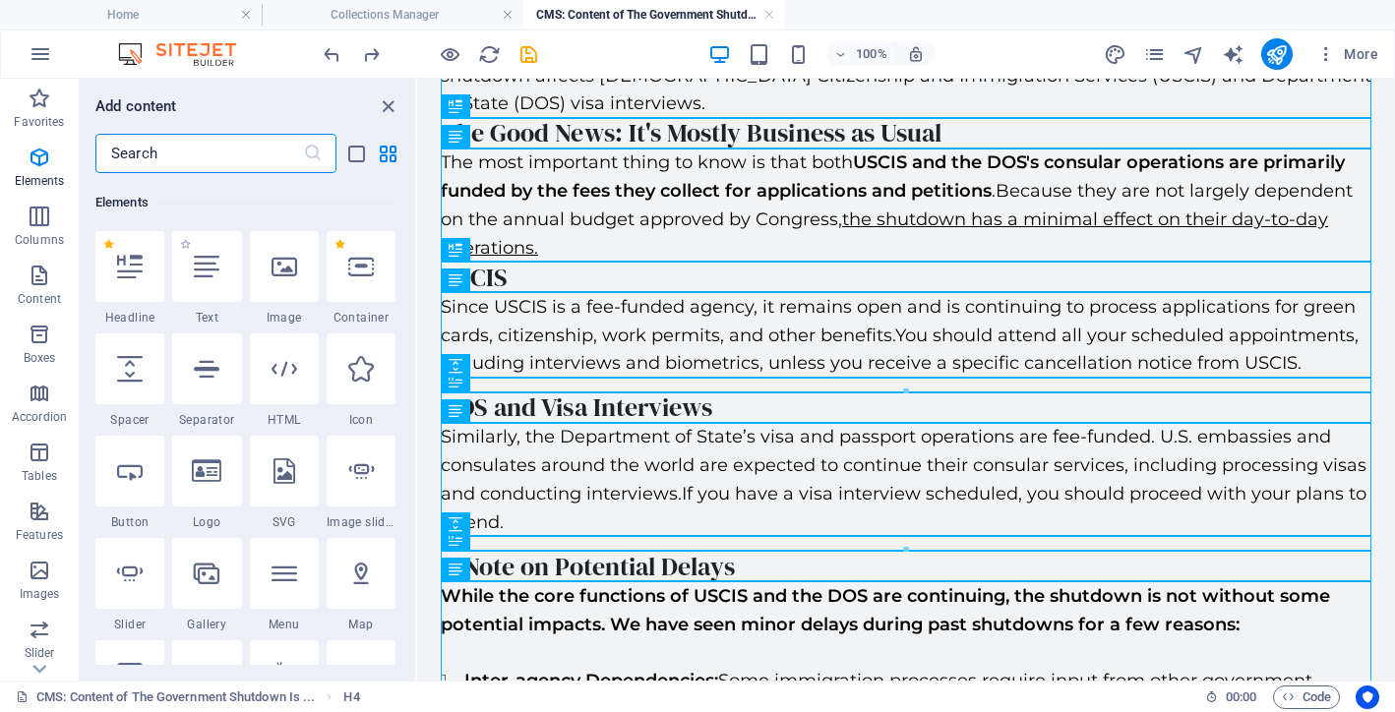
scroll to position [210, 0]
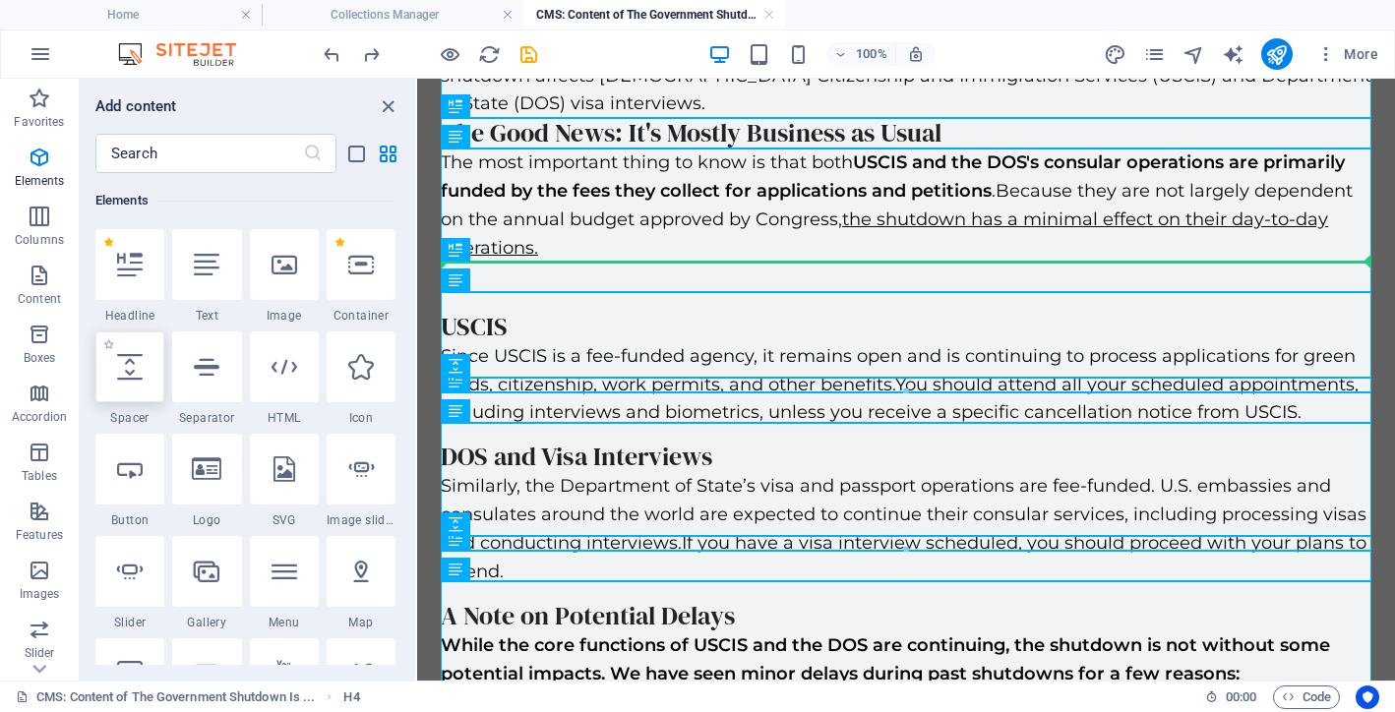
select select "px"
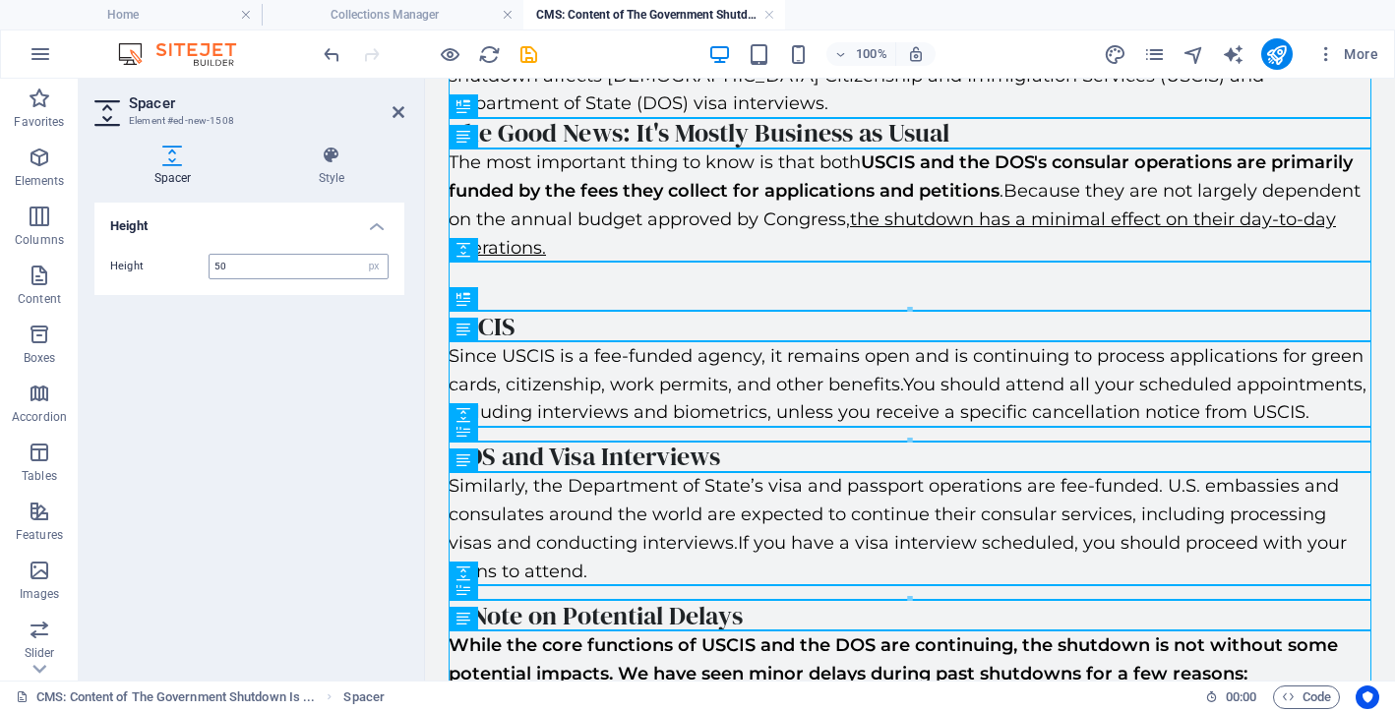
click at [255, 269] on input "50" at bounding box center [299, 267] width 178 height 24
type input "15"
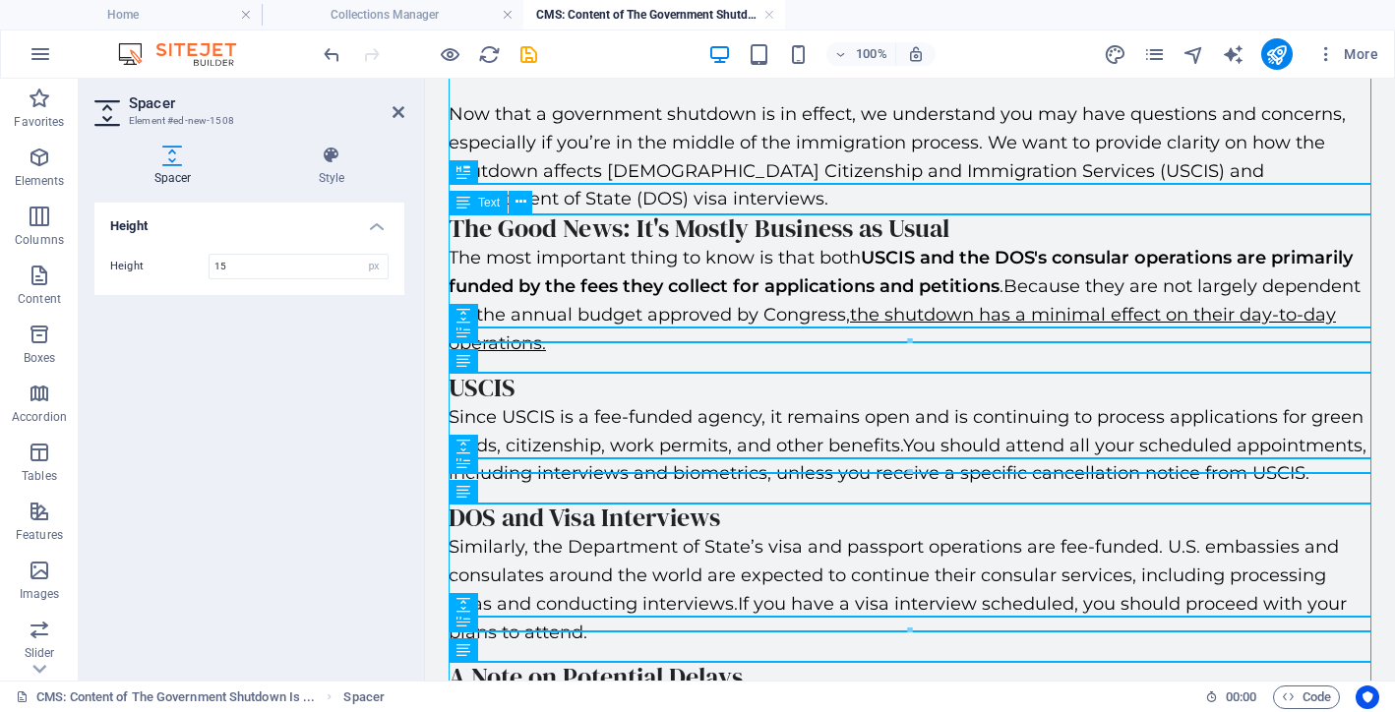
scroll to position [55, 0]
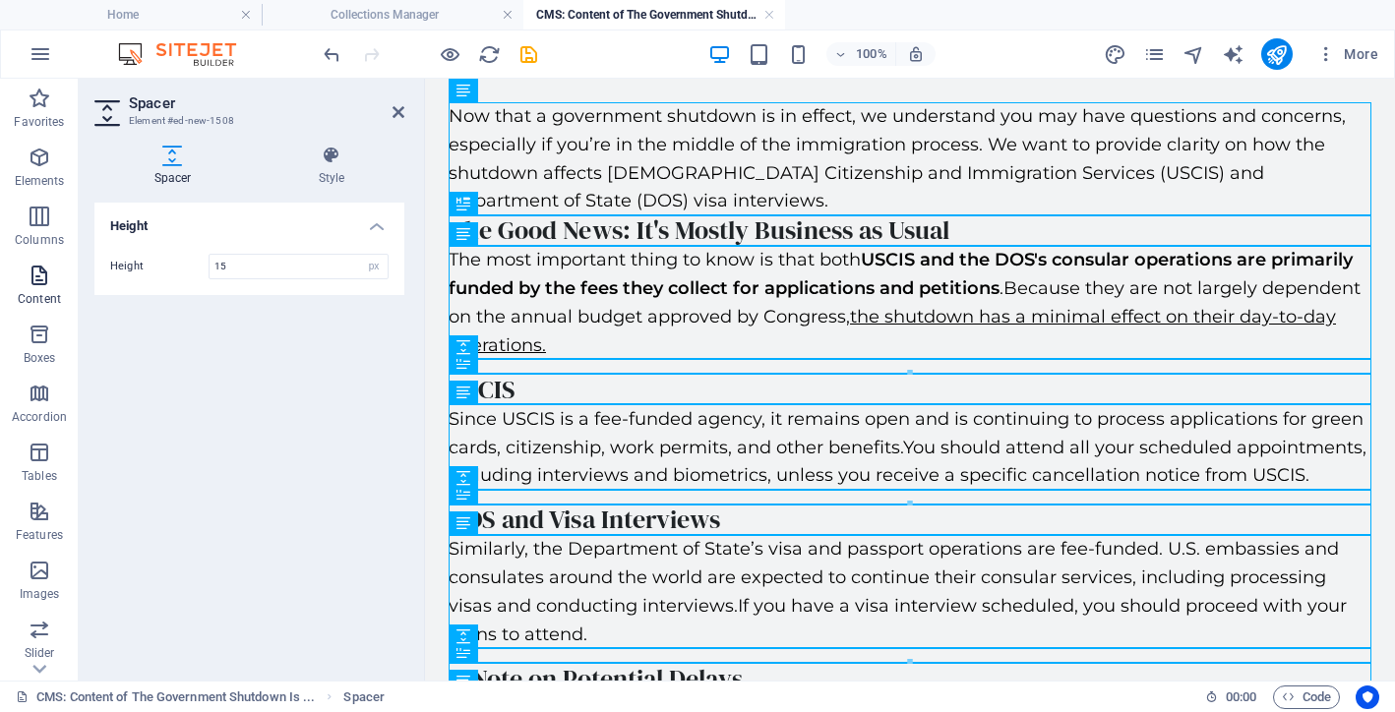
click at [36, 269] on icon "button" at bounding box center [40, 276] width 24 height 24
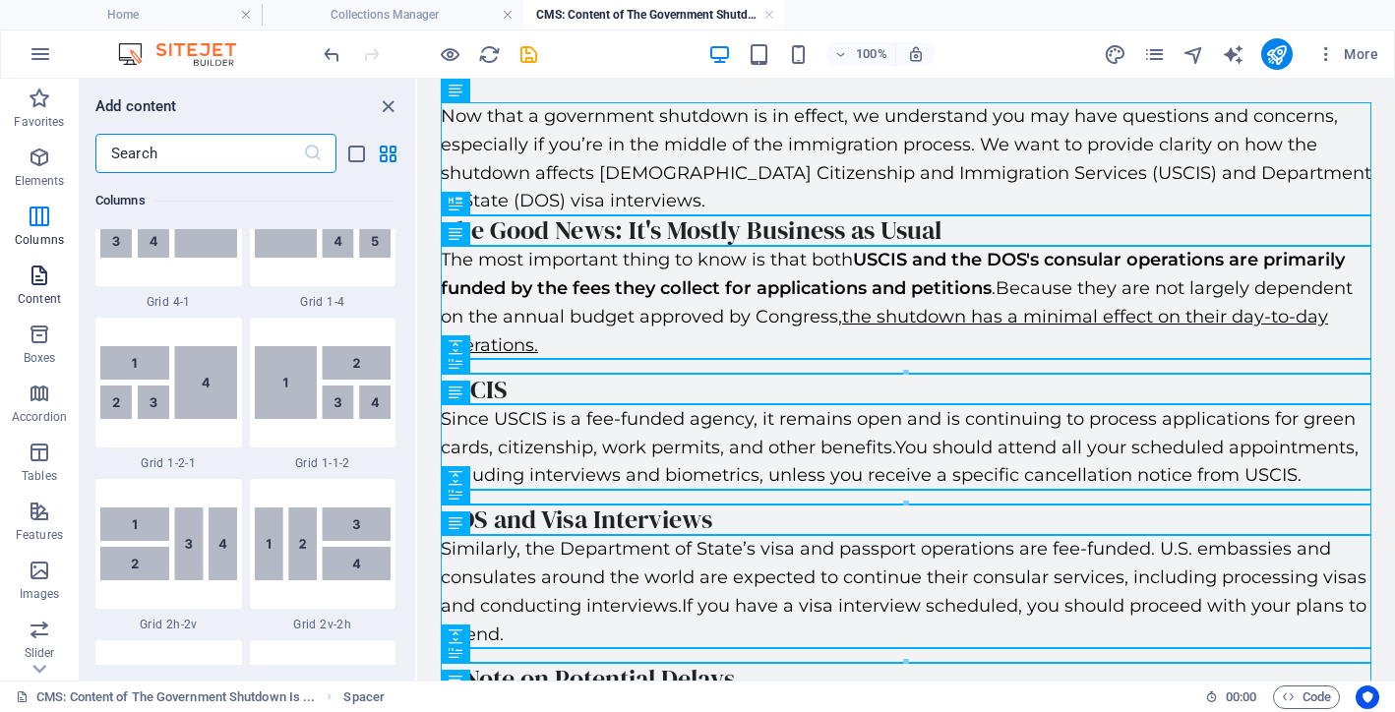
click at [35, 268] on icon "button" at bounding box center [40, 276] width 24 height 24
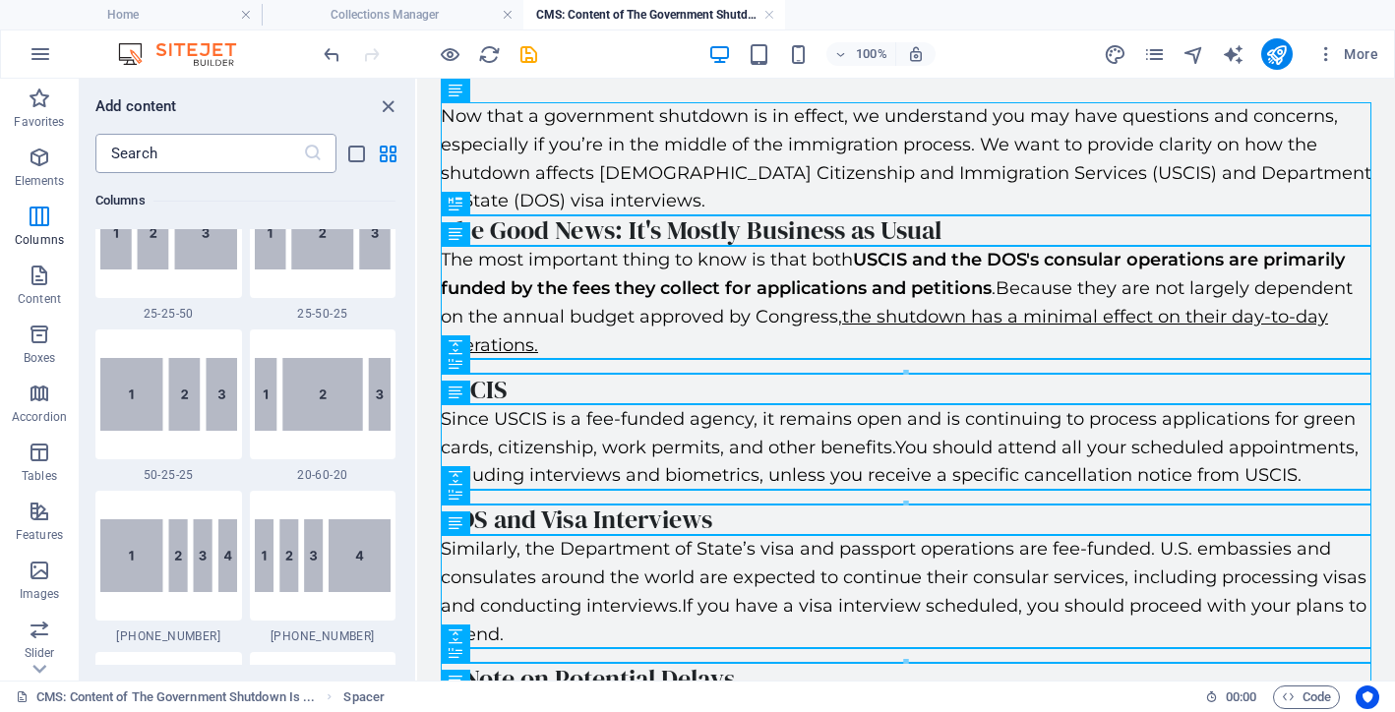
click at [185, 145] on input "text" at bounding box center [199, 153] width 208 height 39
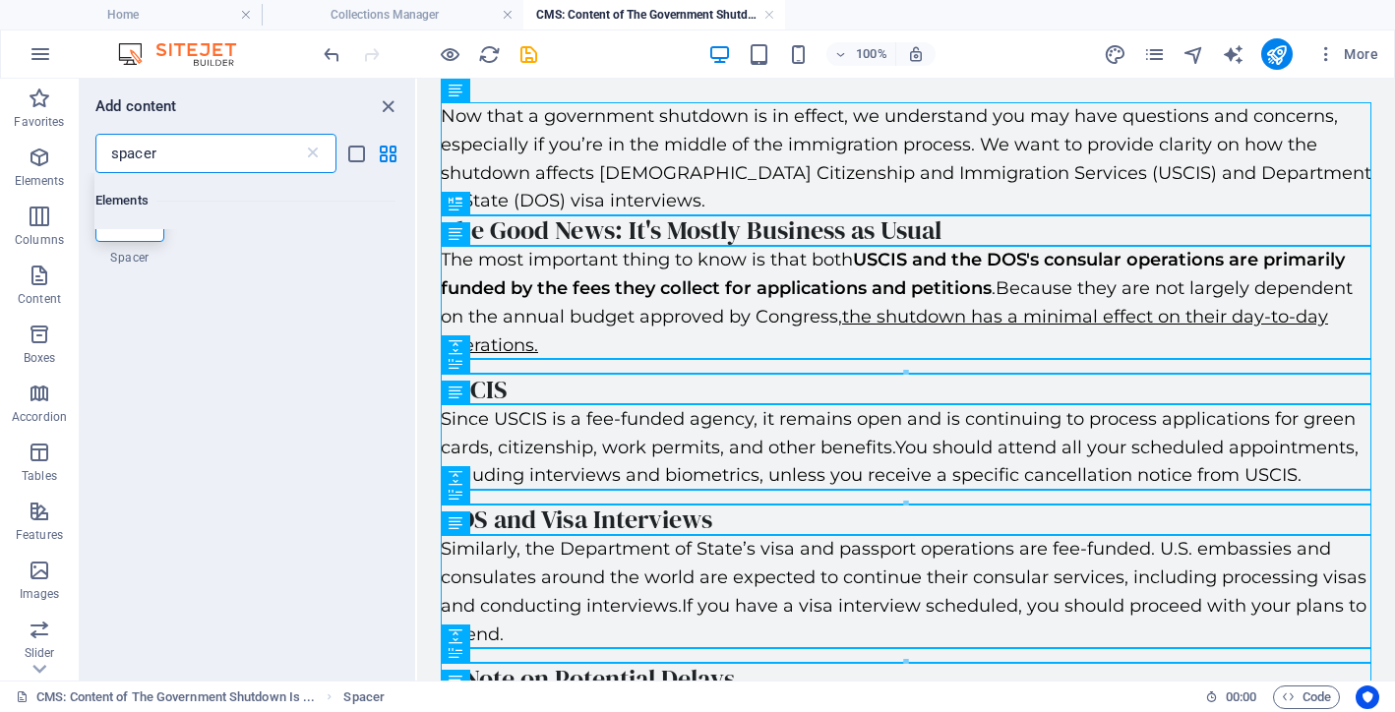
scroll to position [0, 0]
type input "spacer"
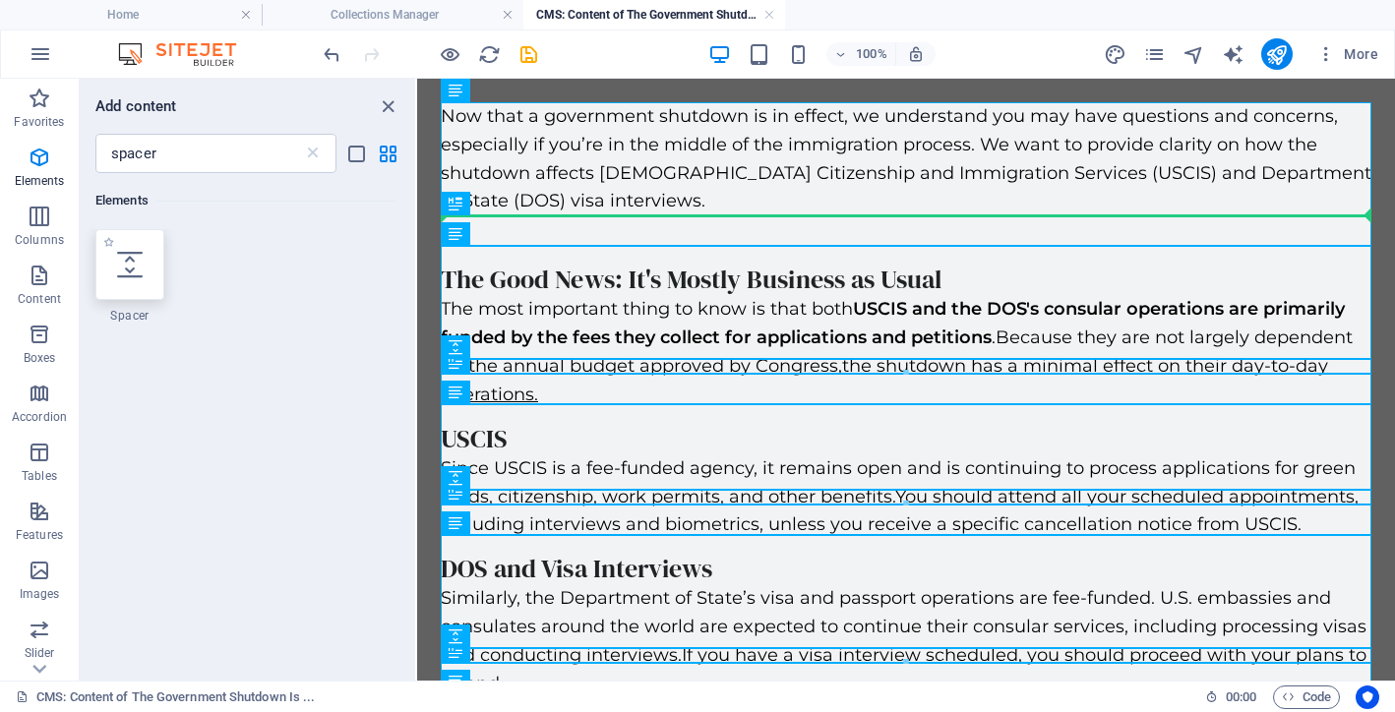
select select "px"
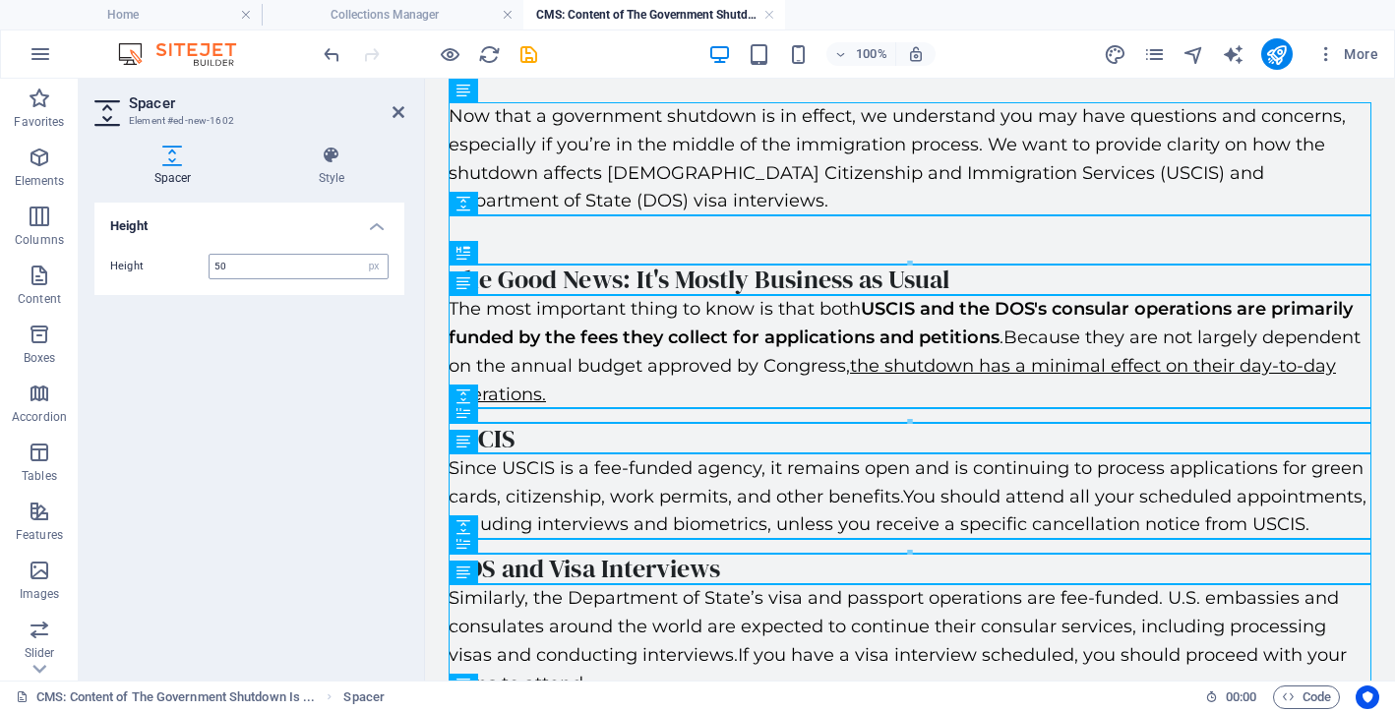
click at [263, 270] on input "50" at bounding box center [299, 267] width 178 height 24
type input "15"
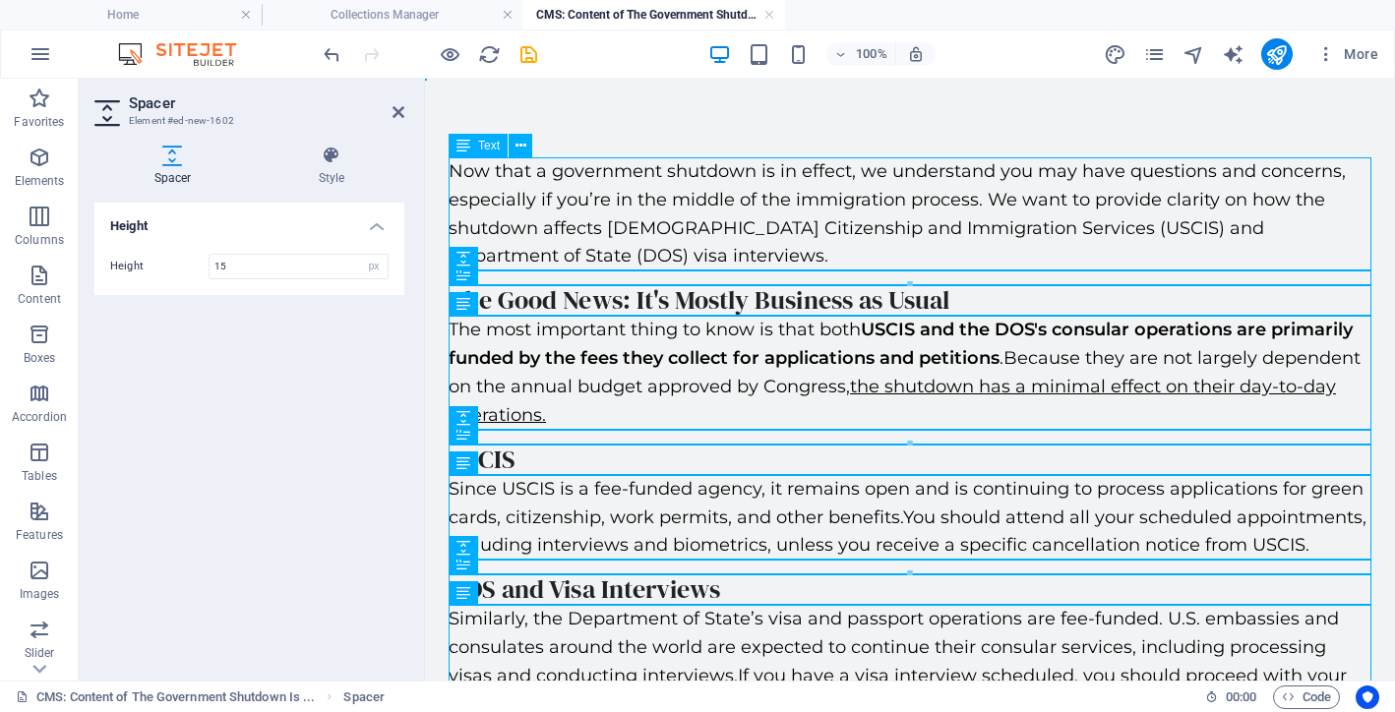
click at [695, 225] on div "Now that a government shutdown is in effect, we understand you may have questio…" at bounding box center [910, 213] width 923 height 113
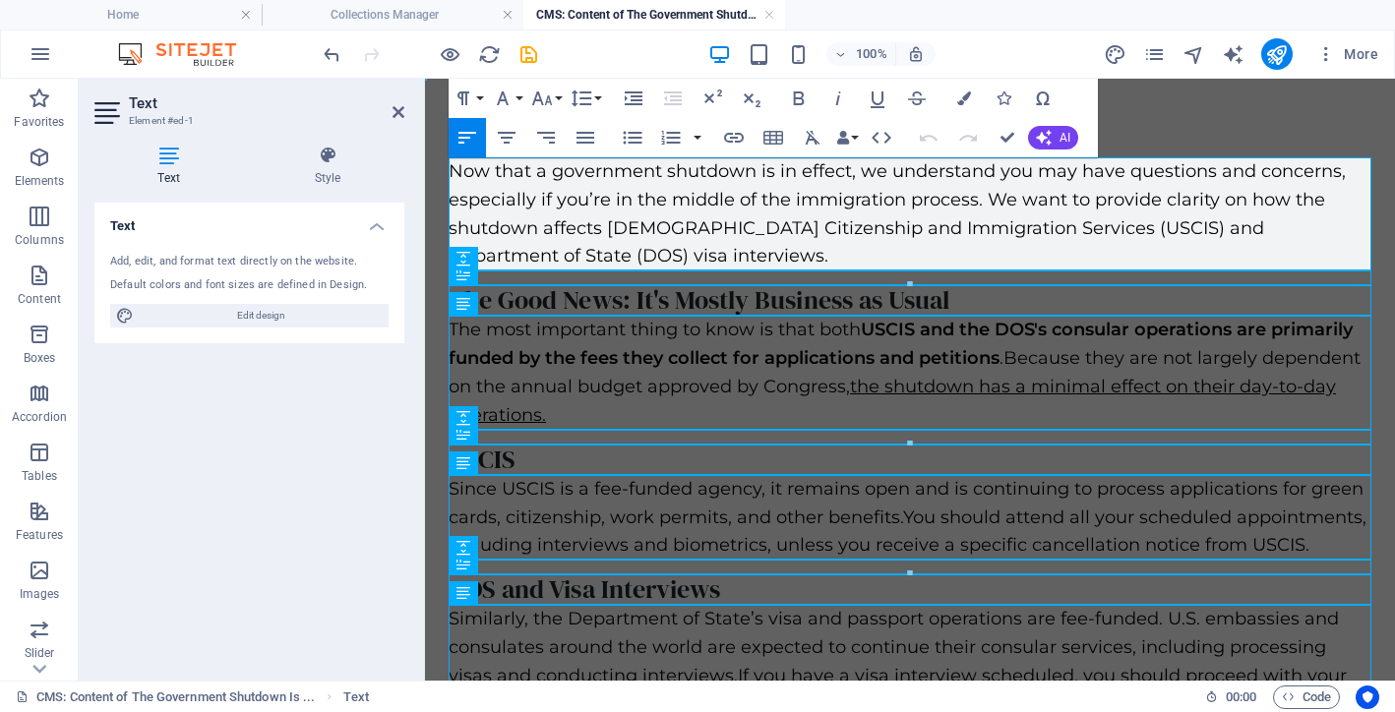
click at [879, 166] on p "Now that a government shutdown is in effect, we understand you may have questio…" at bounding box center [910, 213] width 923 height 113
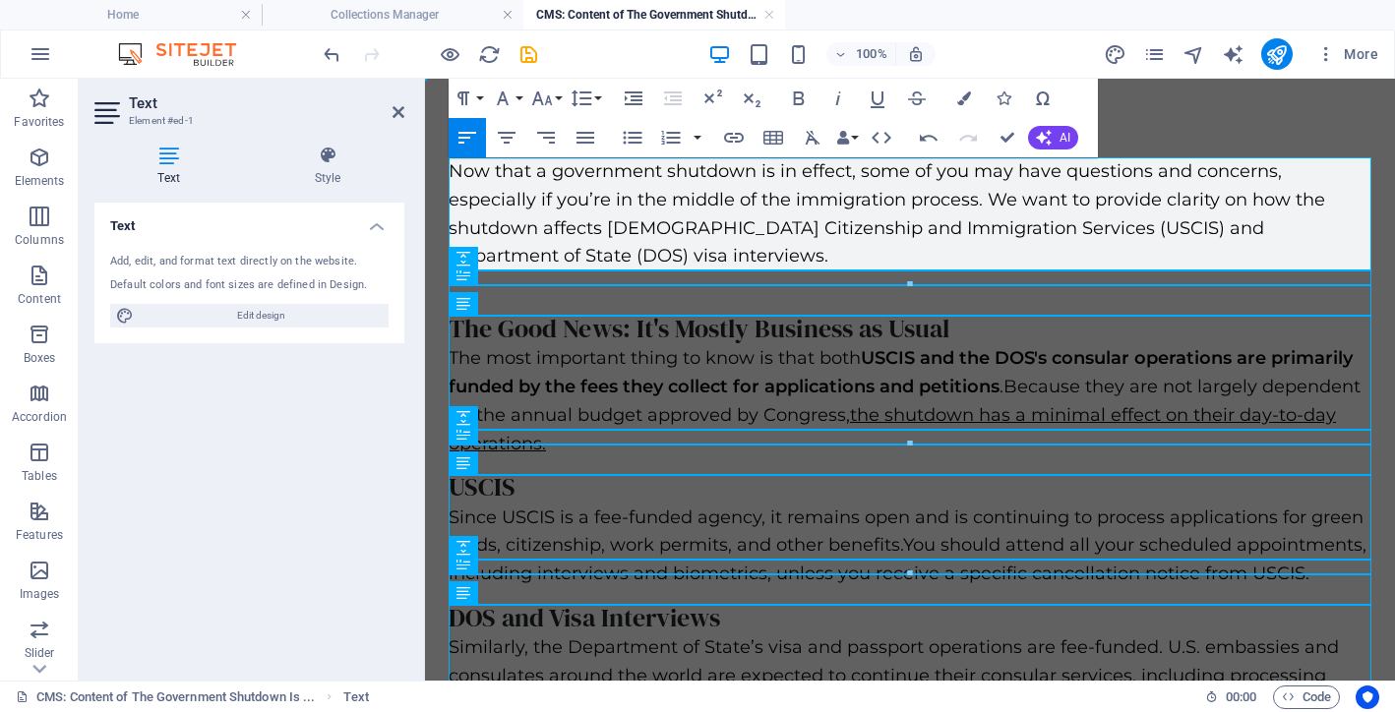
click at [1072, 233] on p "Now that a government shutdown is in effect, some of you may have questions and…" at bounding box center [910, 213] width 923 height 113
click at [1049, 271] on p at bounding box center [910, 285] width 923 height 29
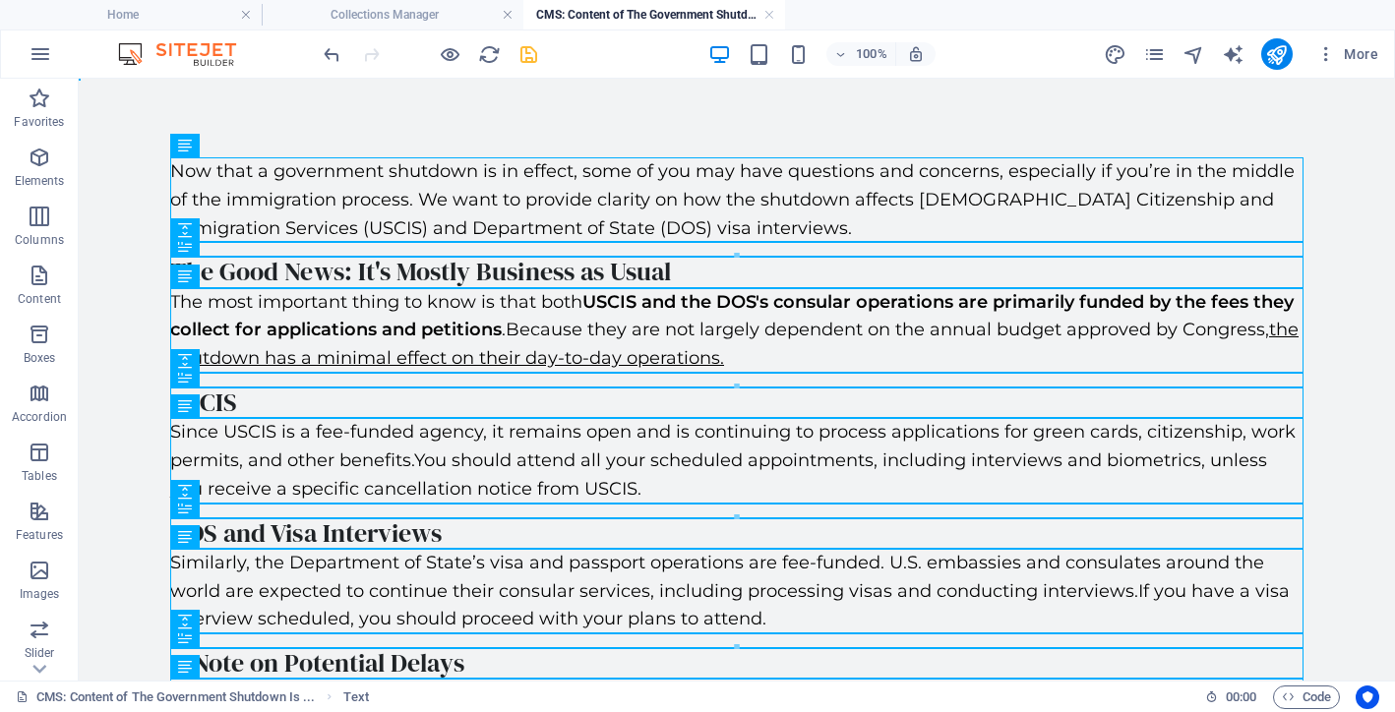
click at [520, 57] on icon "save" at bounding box center [528, 54] width 23 height 23
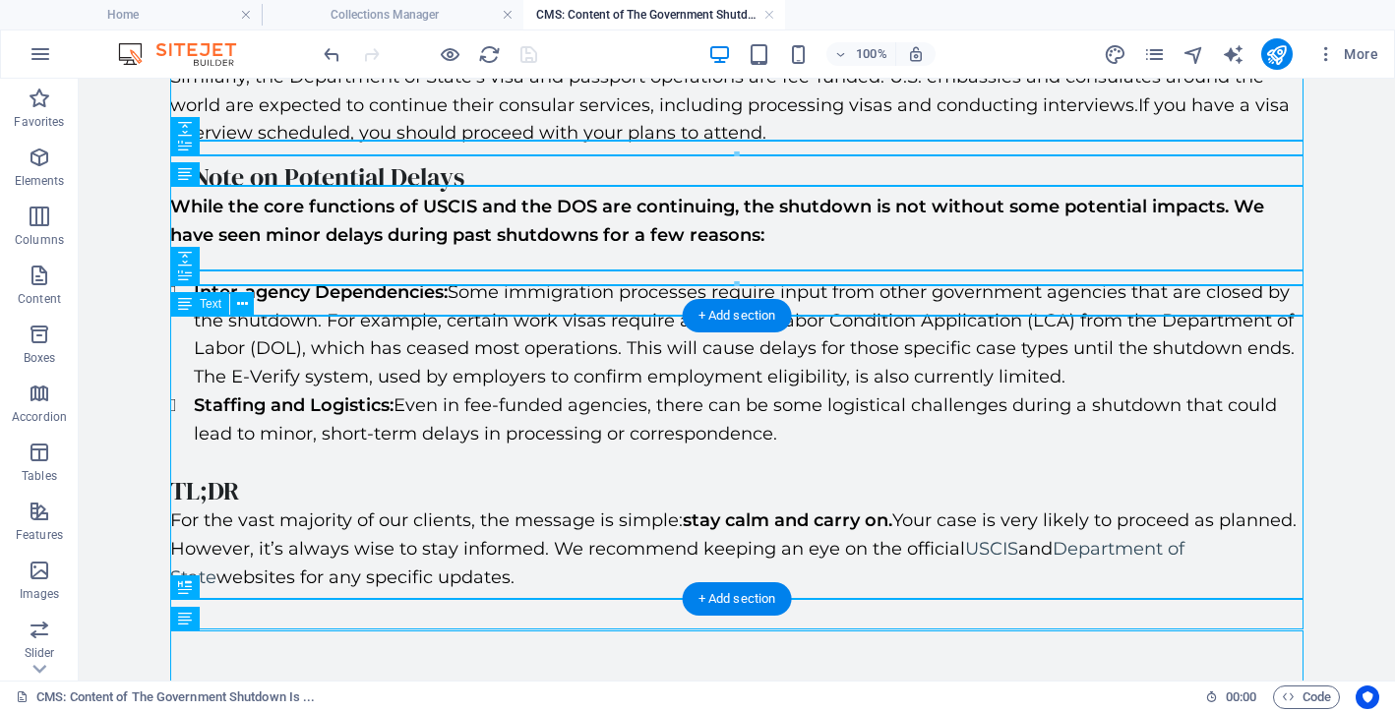
scroll to position [504, 0]
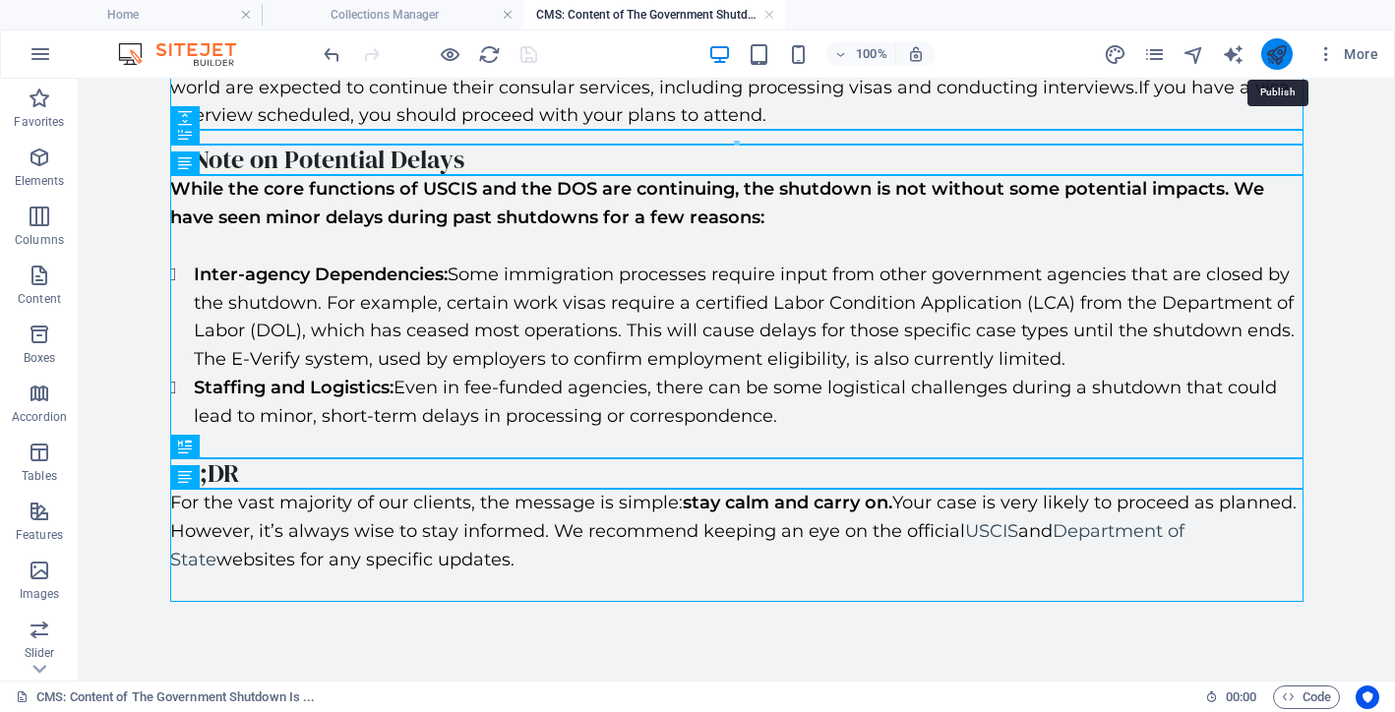
click at [1266, 56] on icon "publish" at bounding box center [1276, 54] width 23 height 23
click at [1278, 53] on icon "publish" at bounding box center [1276, 54] width 23 height 23
click at [1280, 53] on icon "publish" at bounding box center [1276, 54] width 23 height 23
